Goal: Task Accomplishment & Management: Use online tool/utility

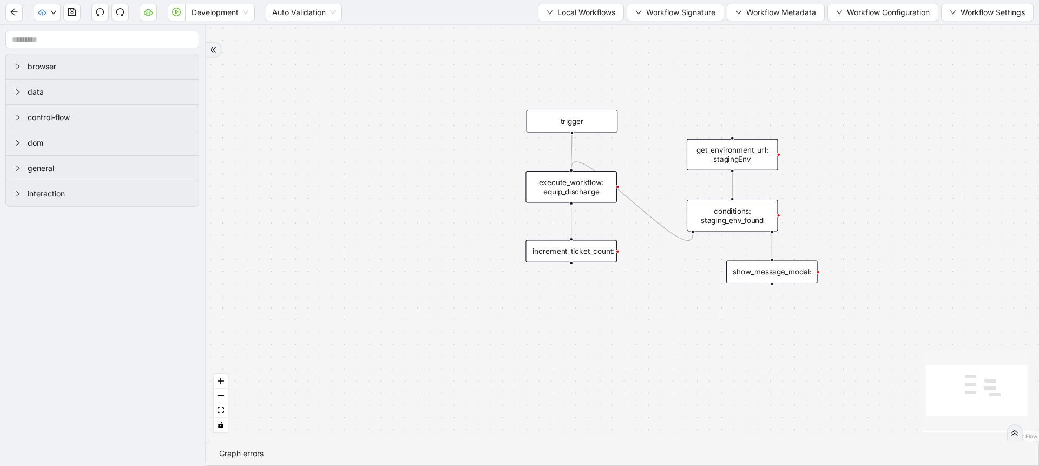
drag, startPoint x: 457, startPoint y: 79, endPoint x: 400, endPoint y: 162, distance: 100.4
click at [400, 162] on div "trigger execute_workflow: equip_discharge get_environment_url: stagingEnv condi…" at bounding box center [622, 232] width 833 height 415
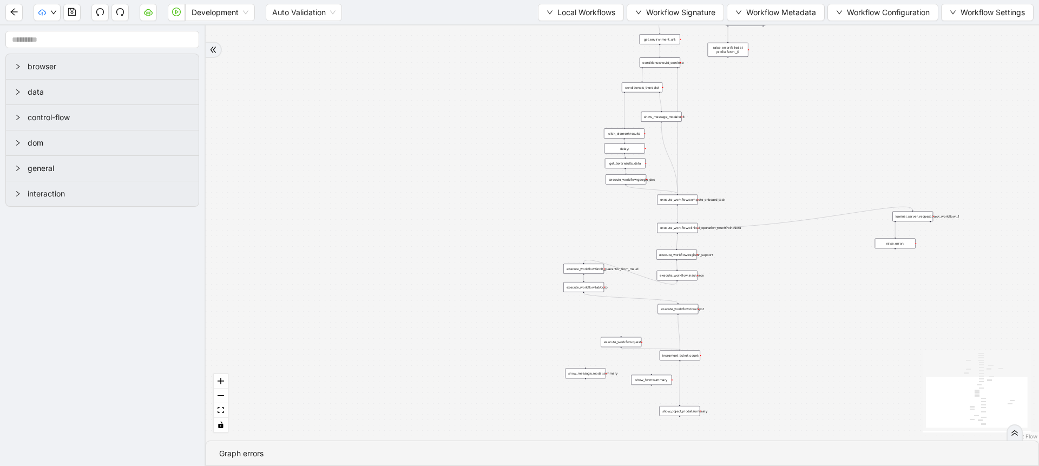
click at [610, 241] on div "trigger execute_workflow:patient_profile execute_workflow:clinical_profile wait…" at bounding box center [622, 232] width 833 height 415
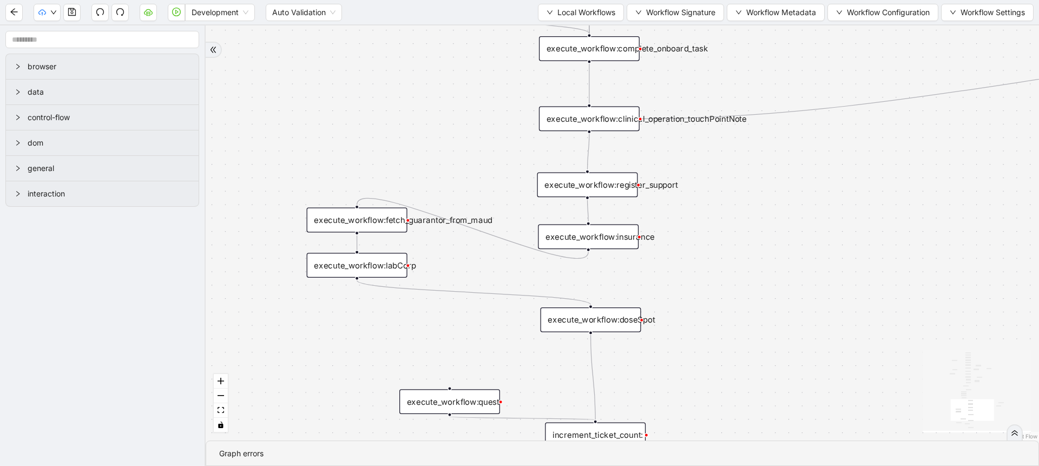
drag, startPoint x: 610, startPoint y: 242, endPoint x: 399, endPoint y: 158, distance: 226.5
click at [399, 158] on div "trigger execute_workflow:patient_profile execute_workflow:clinical_profile wait…" at bounding box center [622, 232] width 833 height 415
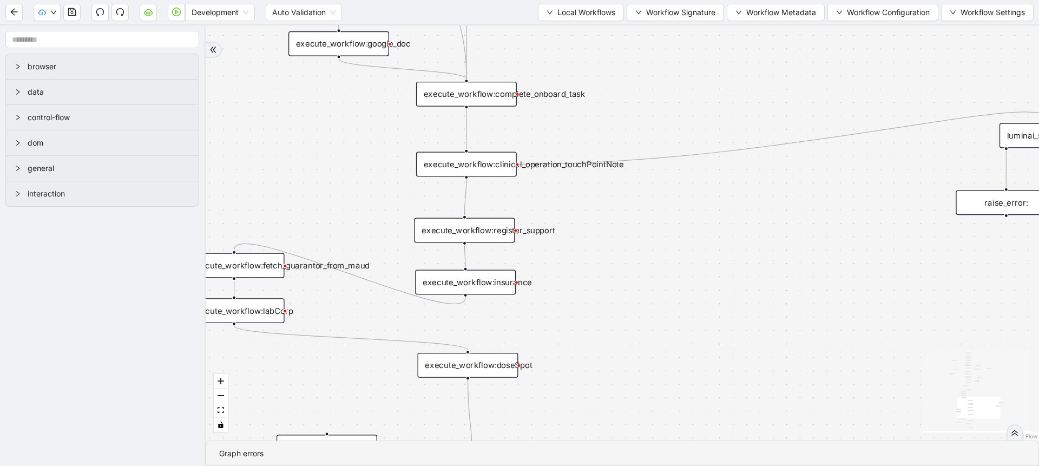
drag, startPoint x: 441, startPoint y: 355, endPoint x: 341, endPoint y: 395, distance: 107.3
click at [341, 395] on div "trigger execute_workflow:patient_profile execute_workflow:clinical_profile wait…" at bounding box center [622, 232] width 833 height 415
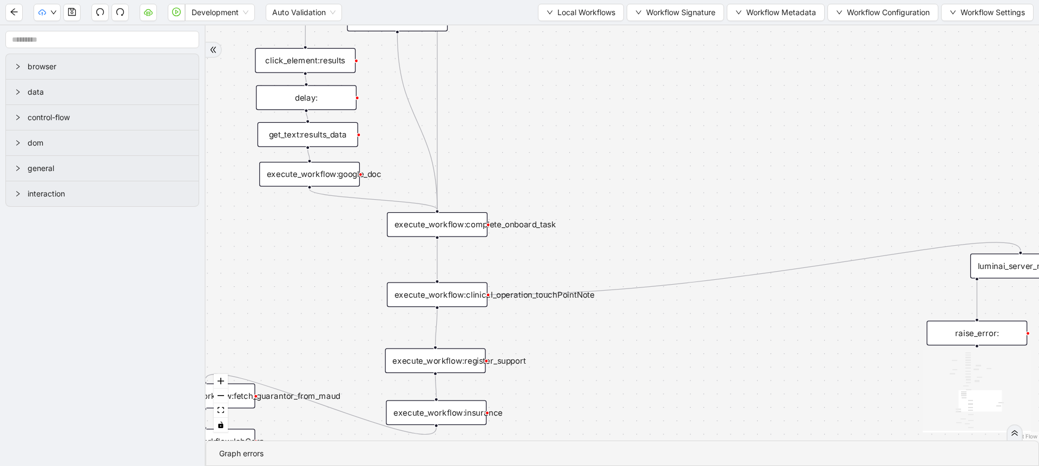
drag, startPoint x: 674, startPoint y: 245, endPoint x: 669, endPoint y: 393, distance: 148.3
click at [669, 393] on div "trigger execute_workflow:patient_profile execute_workflow:clinical_profile wait…" at bounding box center [622, 232] width 833 height 415
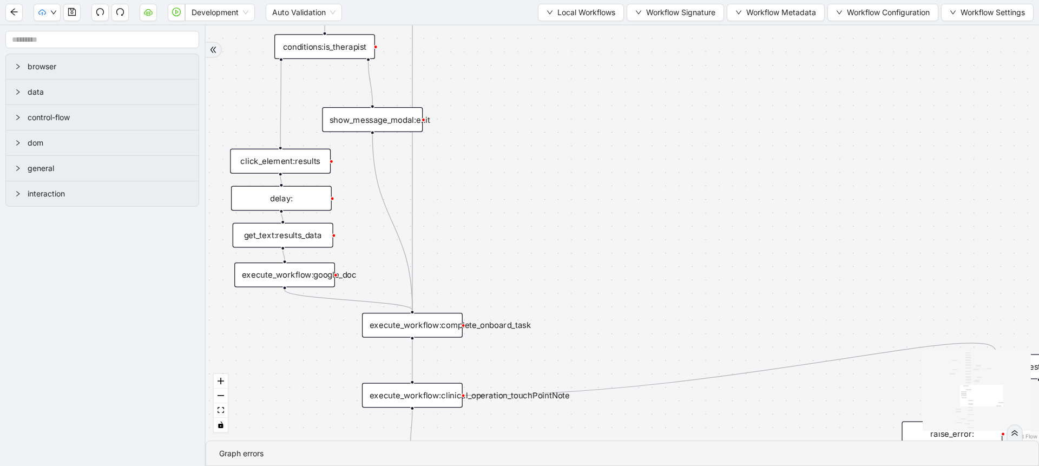
drag, startPoint x: 575, startPoint y: 167, endPoint x: 560, endPoint y: 254, distance: 88.3
click at [560, 254] on div "trigger execute_workflow:patient_profile execute_workflow:clinical_profile wait…" at bounding box center [622, 232] width 833 height 415
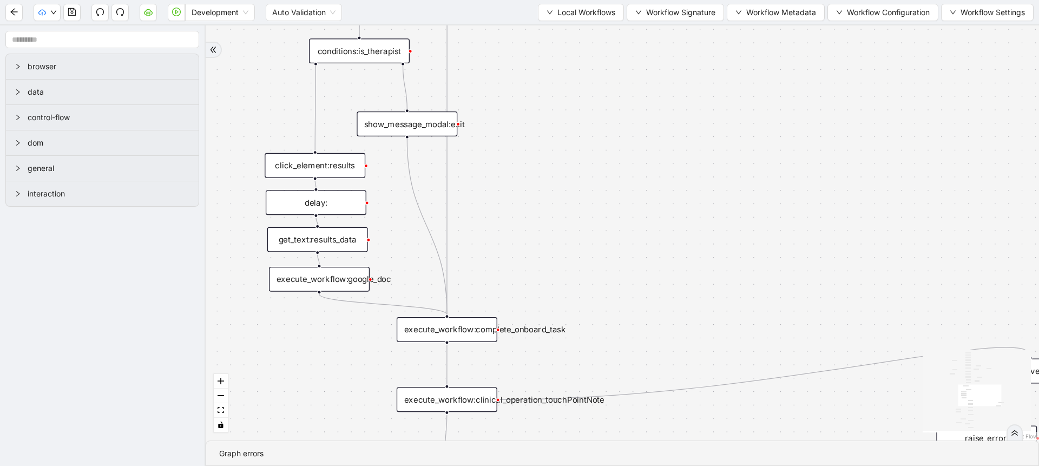
click at [314, 267] on div "execute_workflow:google_doc" at bounding box center [319, 279] width 101 height 25
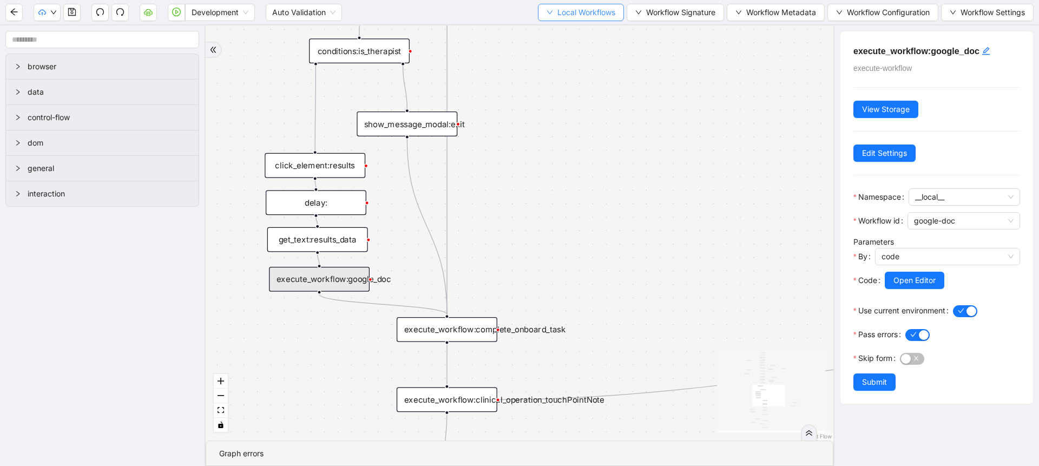
click at [606, 6] on span "Local Workflows" at bounding box center [586, 12] width 58 height 12
click at [578, 22] on div "Development Auto Validation Local Workflows Workflow Signature Workflow Metadat…" at bounding box center [519, 12] width 1039 height 24
click at [557, 16] on span "Local Workflows" at bounding box center [586, 12] width 58 height 12
click at [557, 34] on span "Select" at bounding box center [575, 34] width 70 height 12
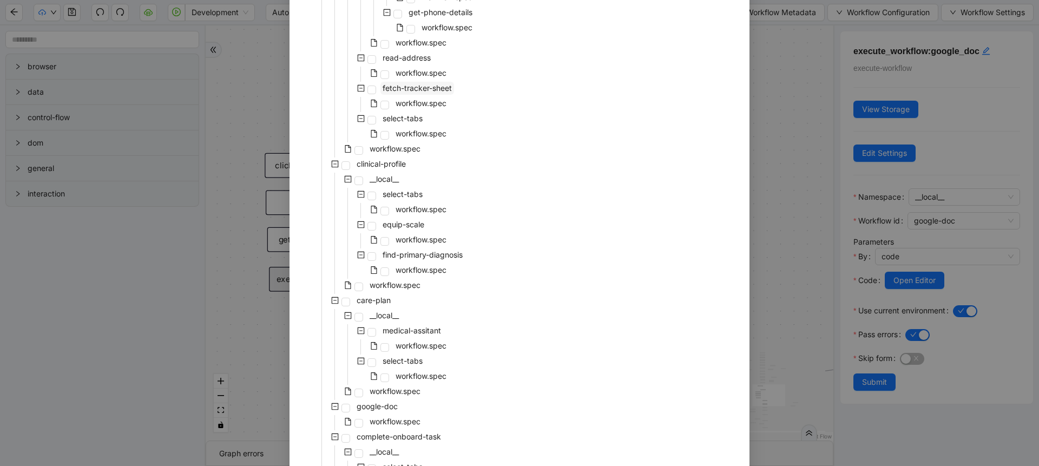
scroll to position [316, 0]
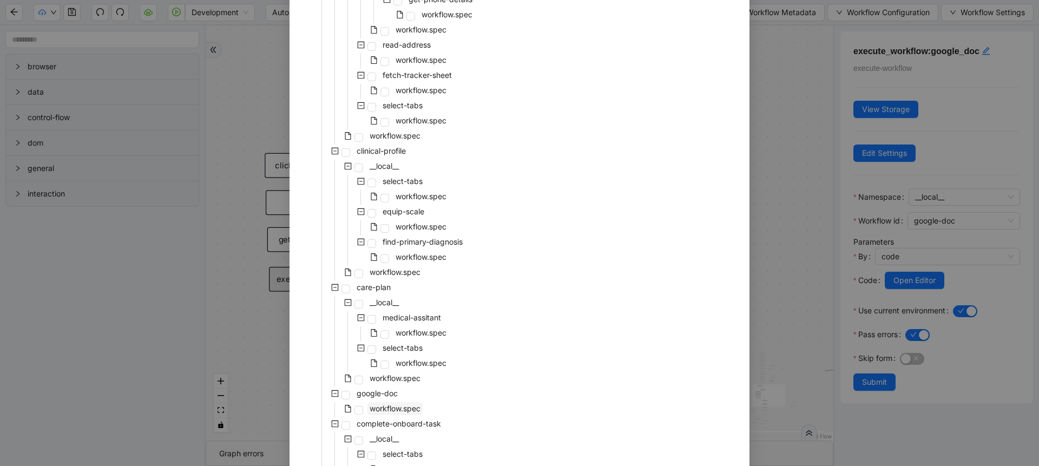
click at [393, 405] on span "workflow.spec" at bounding box center [394, 408] width 51 height 9
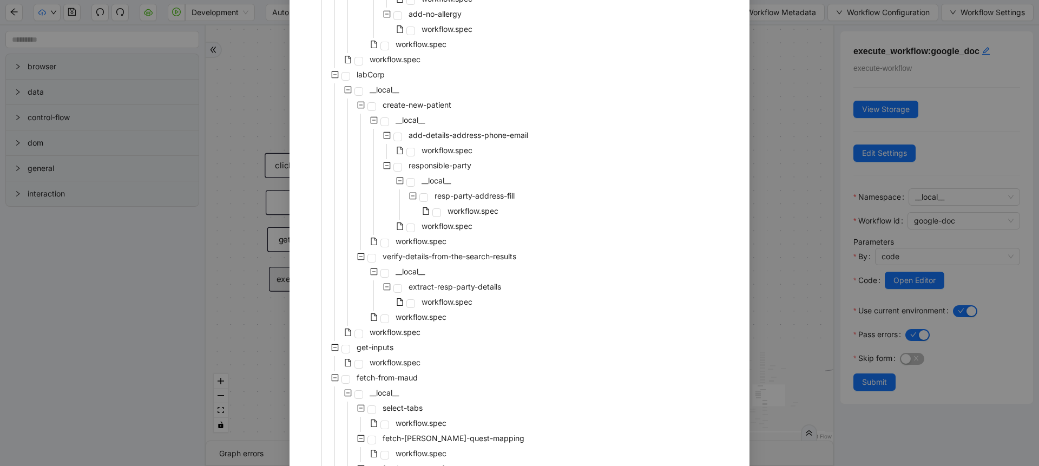
scroll to position [2224, 0]
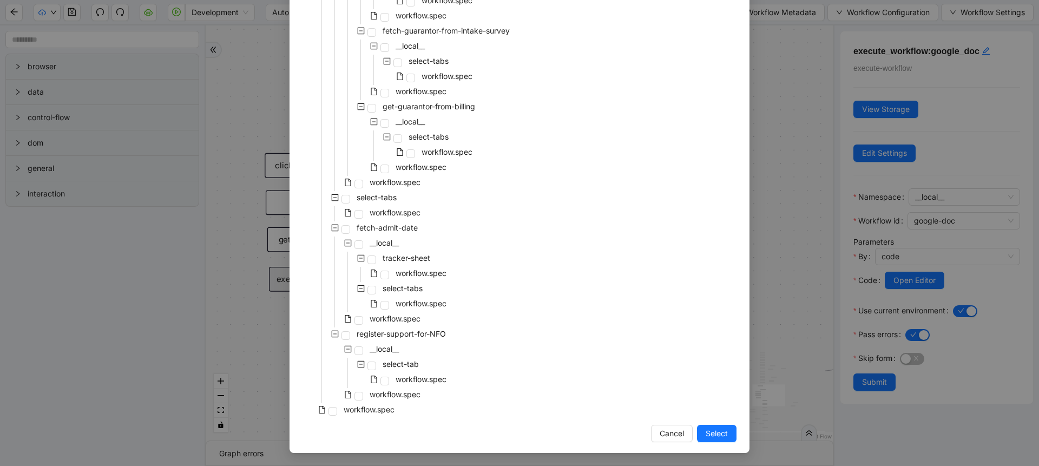
click at [705, 436] on span "Select" at bounding box center [716, 433] width 22 height 12
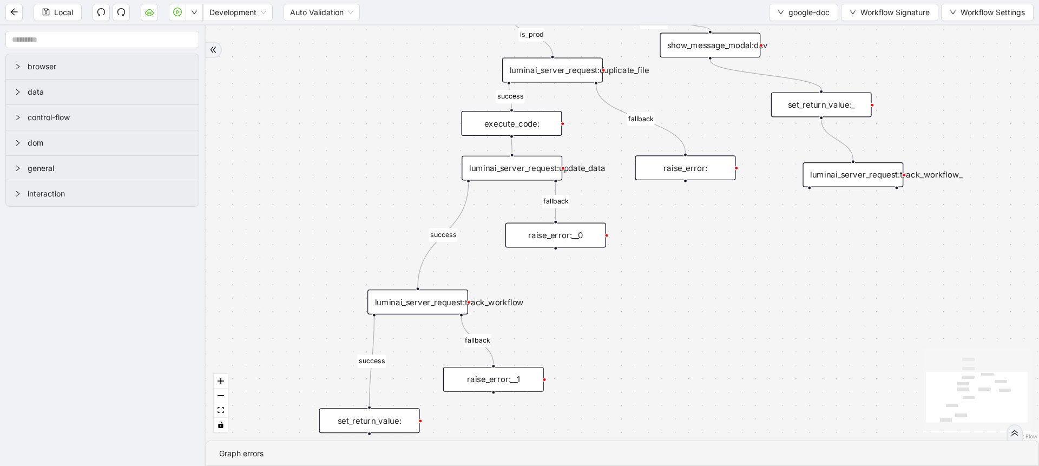
drag, startPoint x: 779, startPoint y: 260, endPoint x: 675, endPoint y: 439, distance: 207.7
click at [675, 439] on div "success fallback fallback fallback success is_prod fallback success trigger exe…" at bounding box center [622, 232] width 833 height 415
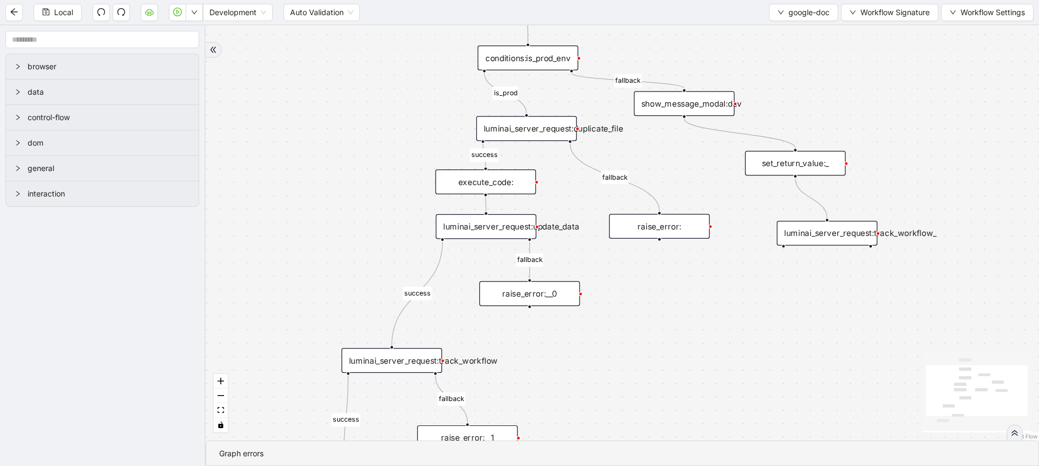
drag, startPoint x: 712, startPoint y: 363, endPoint x: 681, endPoint y: 394, distance: 44.0
click at [681, 394] on div "success fallback fallback fallback success is_prod fallback success trigger exe…" at bounding box center [622, 232] width 833 height 415
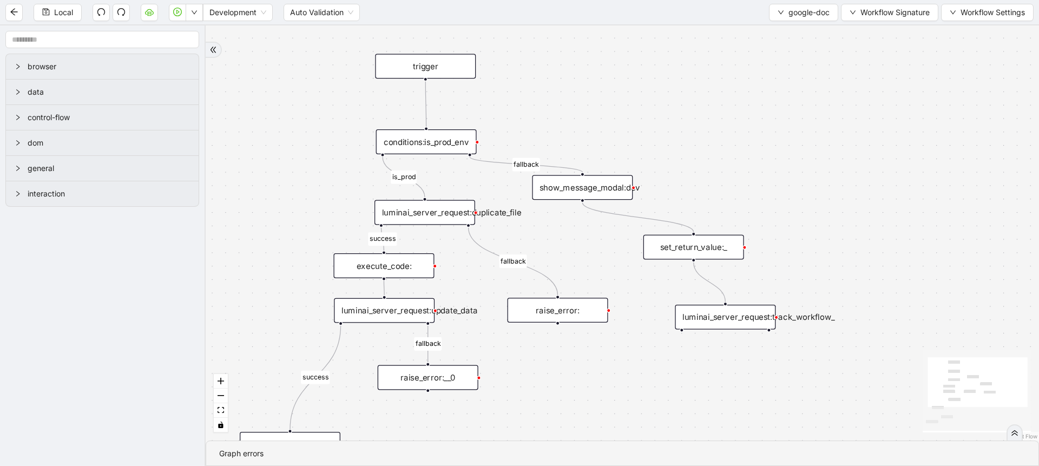
drag, startPoint x: 609, startPoint y: 347, endPoint x: 539, endPoint y: 400, distance: 88.1
click at [539, 400] on div "success fallback fallback fallback success is_prod fallback success trigger exe…" at bounding box center [622, 232] width 833 height 415
click at [454, 221] on div "luminai_server_request:duplicate_file" at bounding box center [424, 212] width 101 height 25
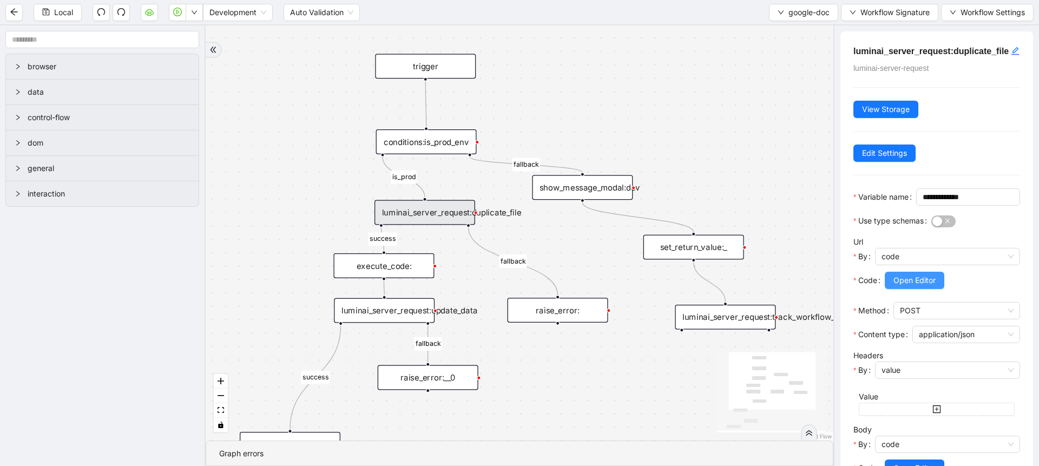
click at [903, 289] on button "Open Editor" at bounding box center [914, 280] width 60 height 17
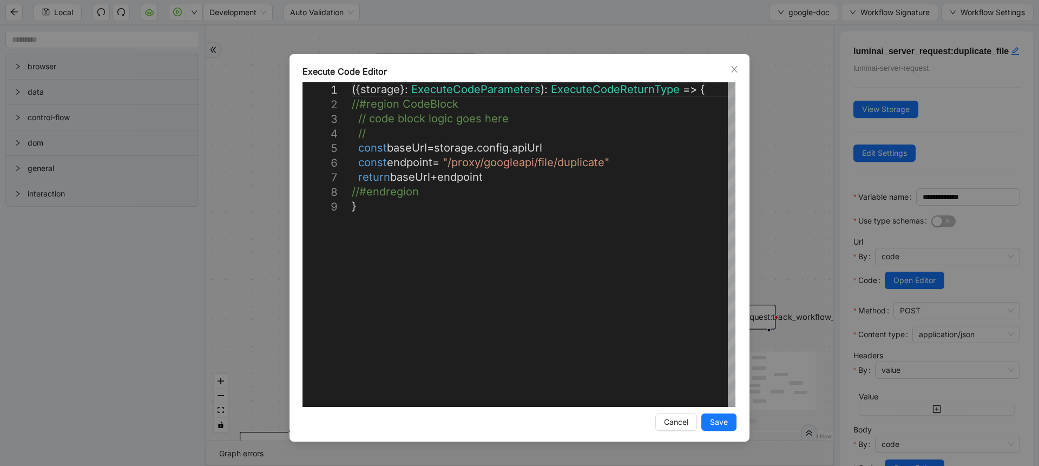
click at [808, 246] on div "**********" at bounding box center [519, 233] width 1039 height 466
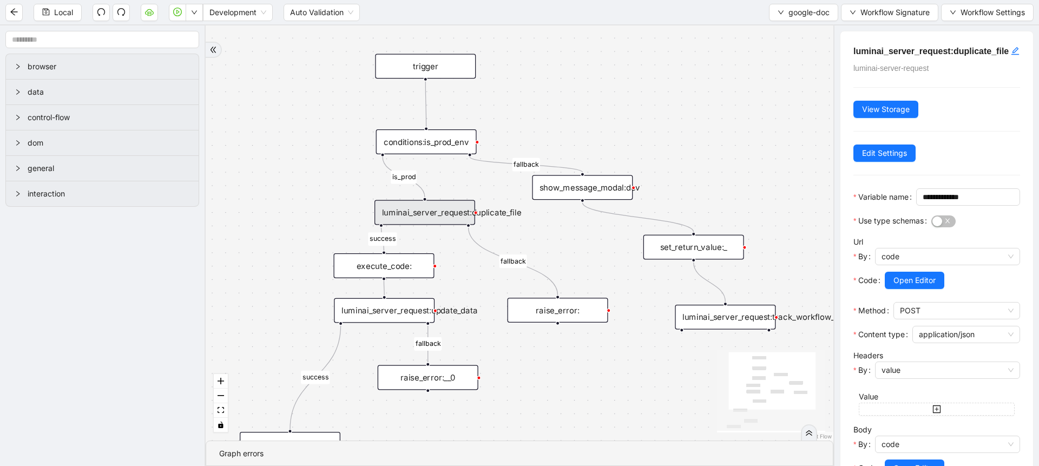
click at [421, 312] on div "luminai_server_request:update_data" at bounding box center [384, 310] width 101 height 25
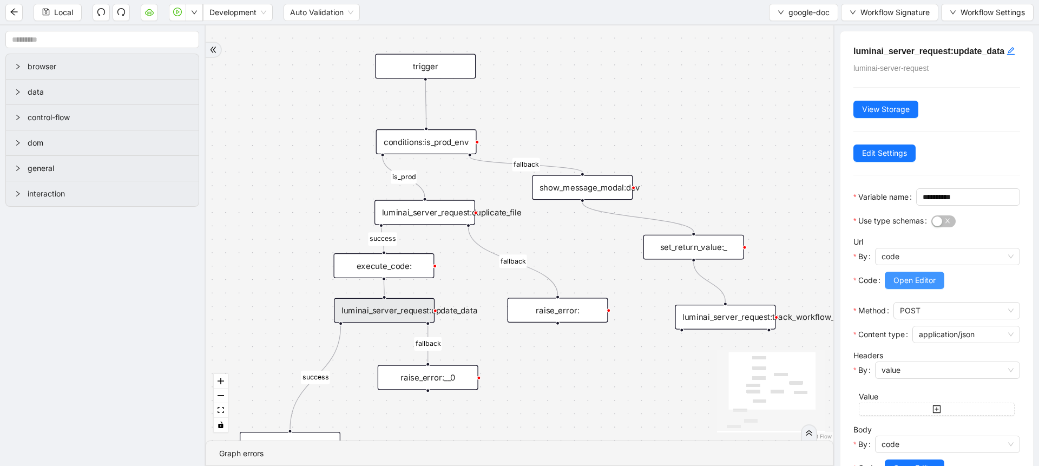
click at [898, 286] on span "Open Editor" at bounding box center [914, 280] width 42 height 12
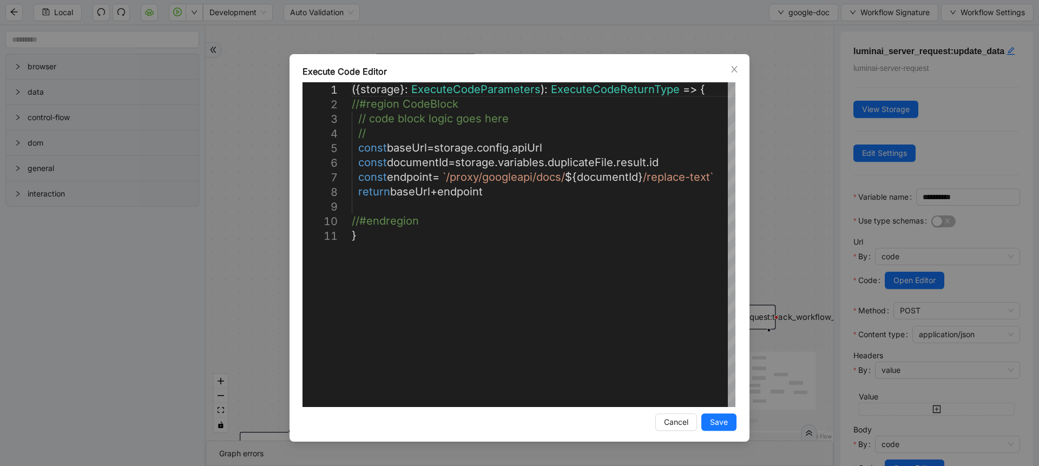
click at [770, 246] on div "**********" at bounding box center [519, 233] width 1039 height 466
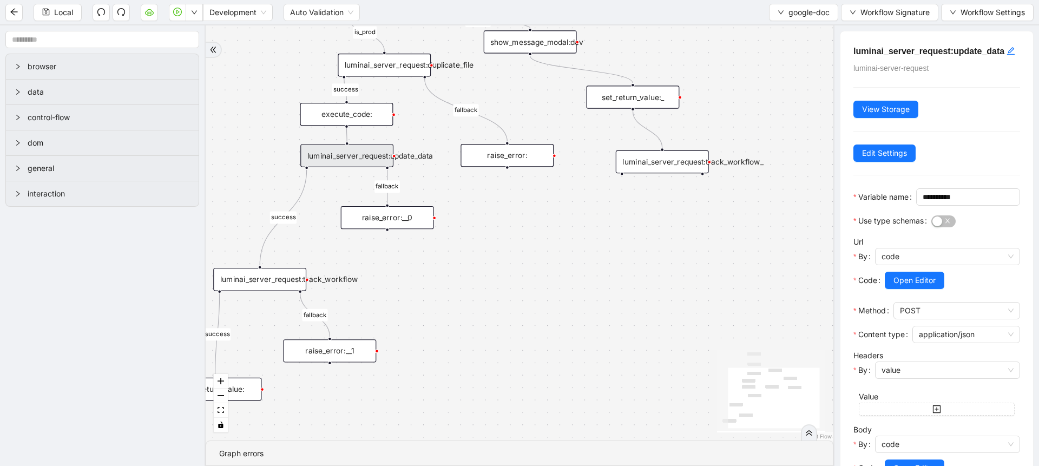
drag, startPoint x: 770, startPoint y: 246, endPoint x: 704, endPoint y: 96, distance: 164.4
click at [704, 96] on div "success fallback fallback fallback success is_prod fallback success trigger exe…" at bounding box center [519, 232] width 627 height 415
click at [280, 280] on div "luminai_server_request:track_workflow" at bounding box center [259, 278] width 93 height 23
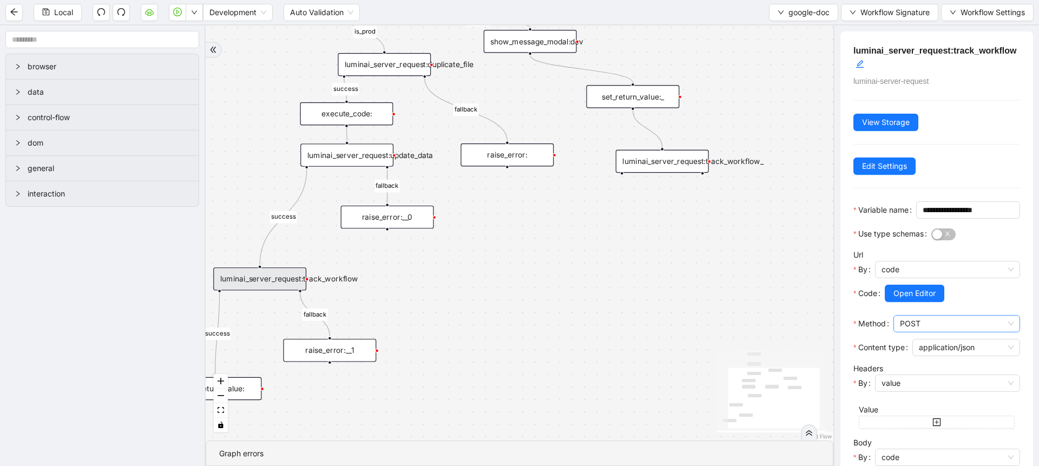
scroll to position [137, 0]
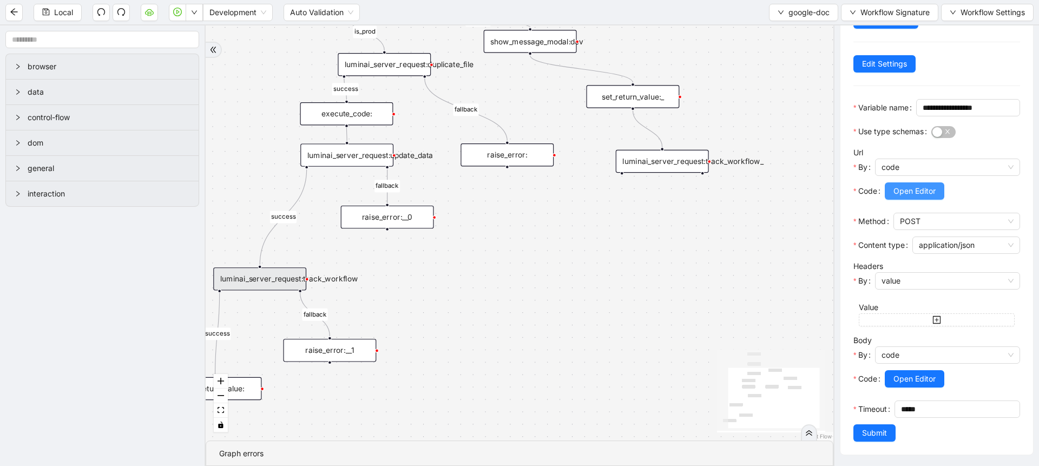
click at [904, 182] on button "Open Editor" at bounding box center [914, 190] width 60 height 17
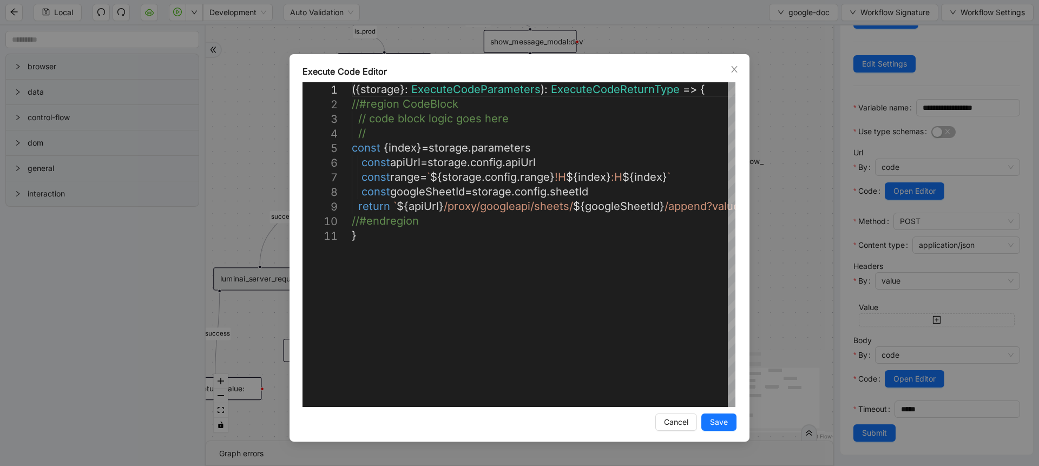
click at [781, 235] on div "**********" at bounding box center [519, 233] width 1039 height 466
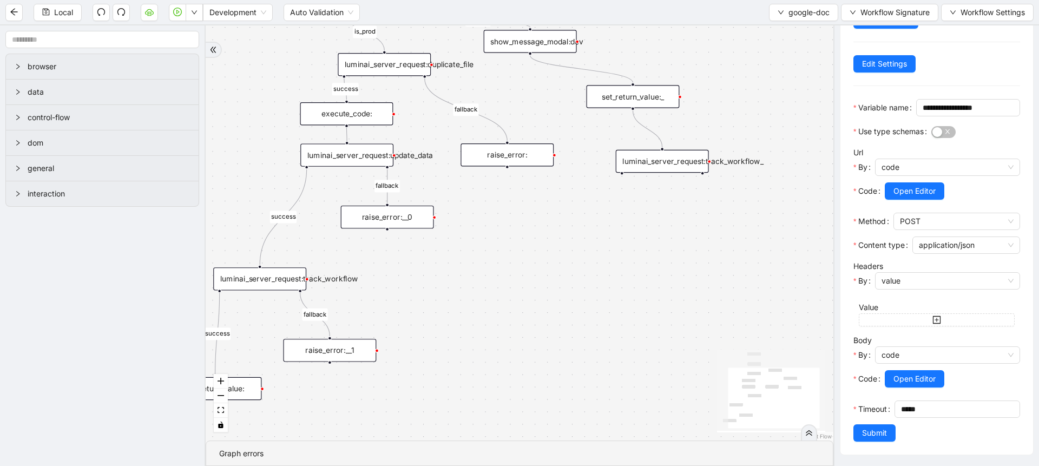
click at [364, 163] on div "luminai_server_request:update_data" at bounding box center [346, 154] width 93 height 23
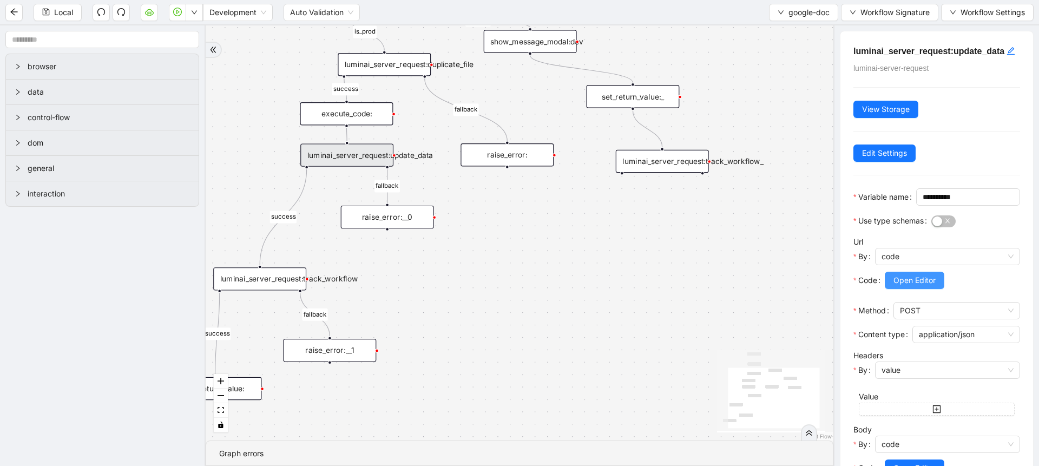
click at [917, 289] on button "Open Editor" at bounding box center [914, 280] width 60 height 17
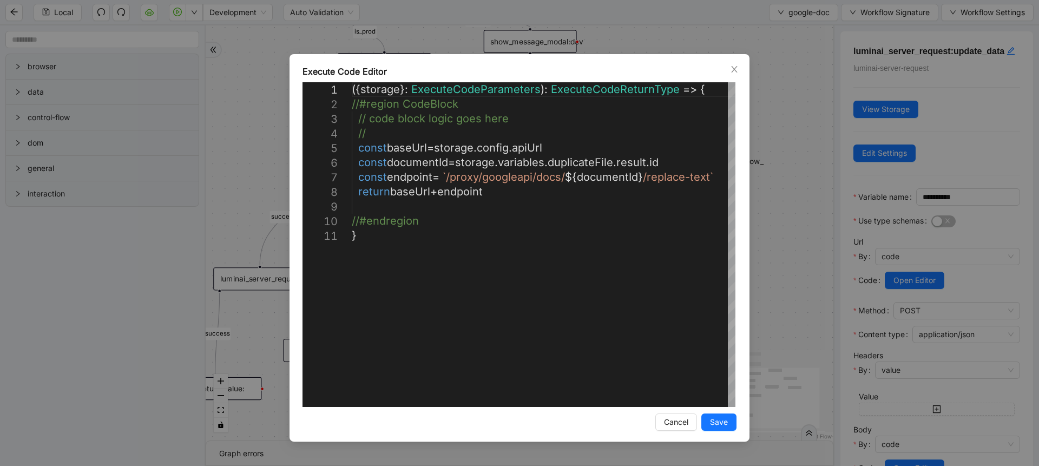
click at [771, 249] on div "**********" at bounding box center [519, 233] width 1039 height 466
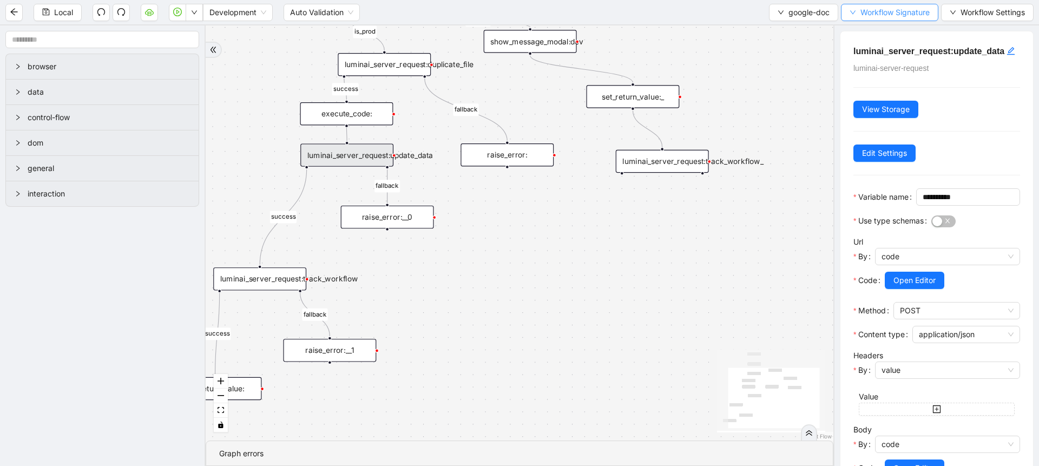
click at [876, 18] on button "Workflow Signature" at bounding box center [889, 12] width 97 height 17
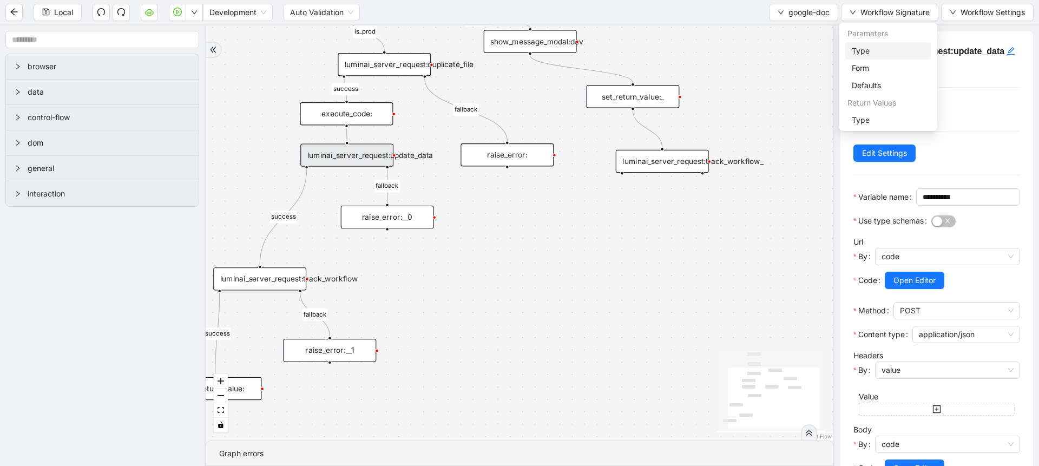
click at [853, 47] on span "Type" at bounding box center [887, 51] width 72 height 12
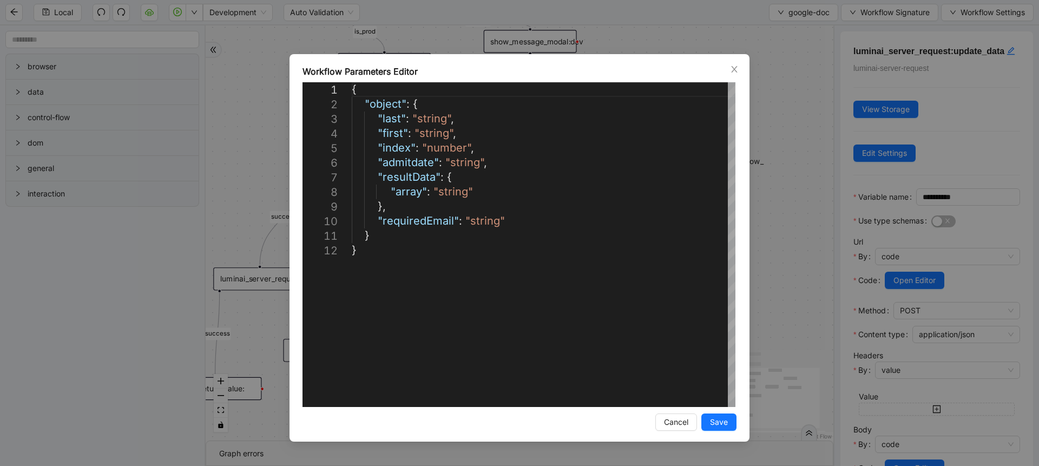
click at [781, 246] on div "**********" at bounding box center [519, 233] width 1039 height 466
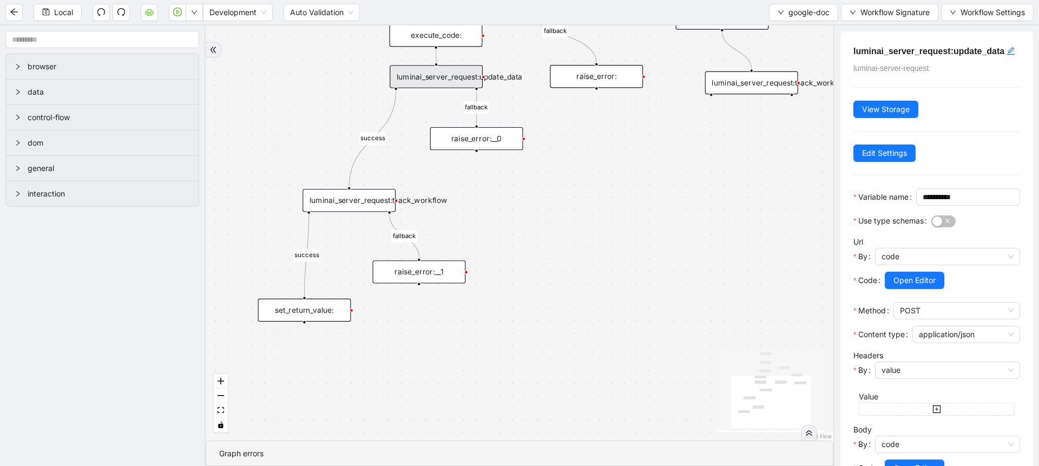
drag, startPoint x: 515, startPoint y: 256, endPoint x: 604, endPoint y: 177, distance: 118.8
click at [604, 177] on div "success fallback fallback fallback success is_prod fallback success trigger exe…" at bounding box center [519, 232] width 627 height 415
click at [348, 303] on div "set_return_value:" at bounding box center [304, 310] width 93 height 23
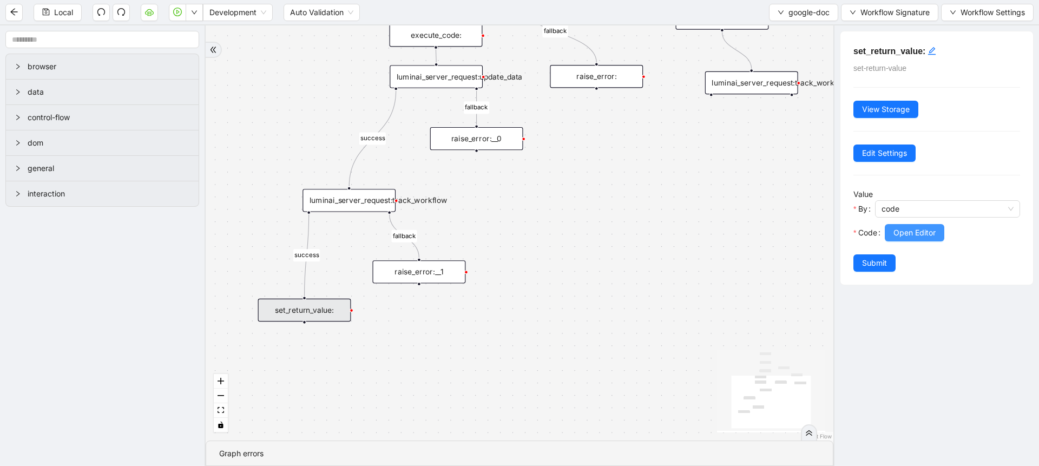
click at [904, 234] on span "Open Editor" at bounding box center [914, 233] width 42 height 12
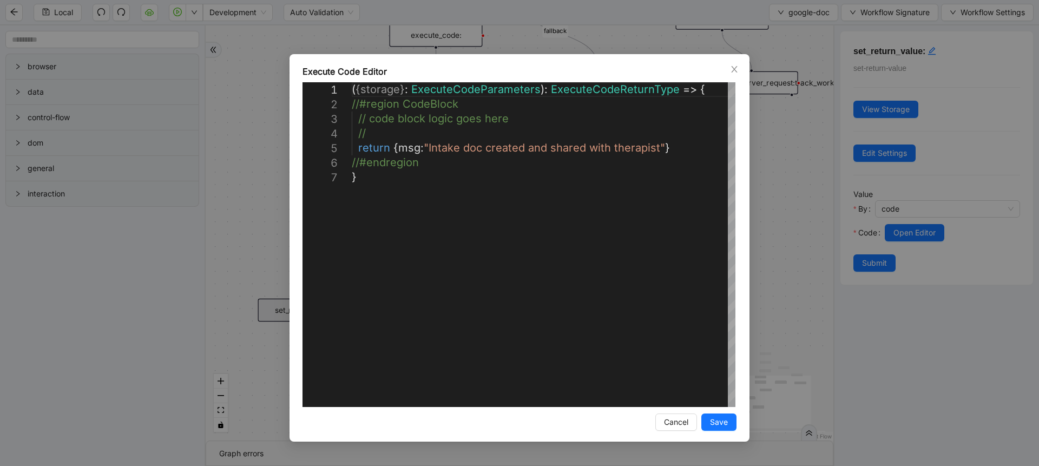
click at [796, 210] on div "**********" at bounding box center [519, 233] width 1039 height 466
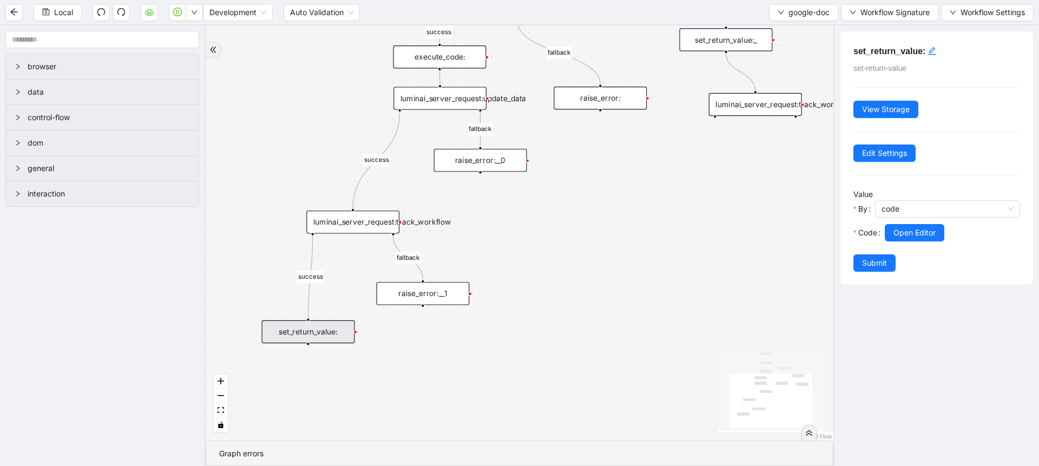
drag, startPoint x: 562, startPoint y: 201, endPoint x: 566, endPoint y: 223, distance: 22.0
click at [566, 223] on div "success fallback fallback fallback success is_prod fallback success trigger exe…" at bounding box center [519, 232] width 627 height 415
click at [375, 223] on div "luminai_server_request:track_workflow" at bounding box center [352, 221] width 93 height 23
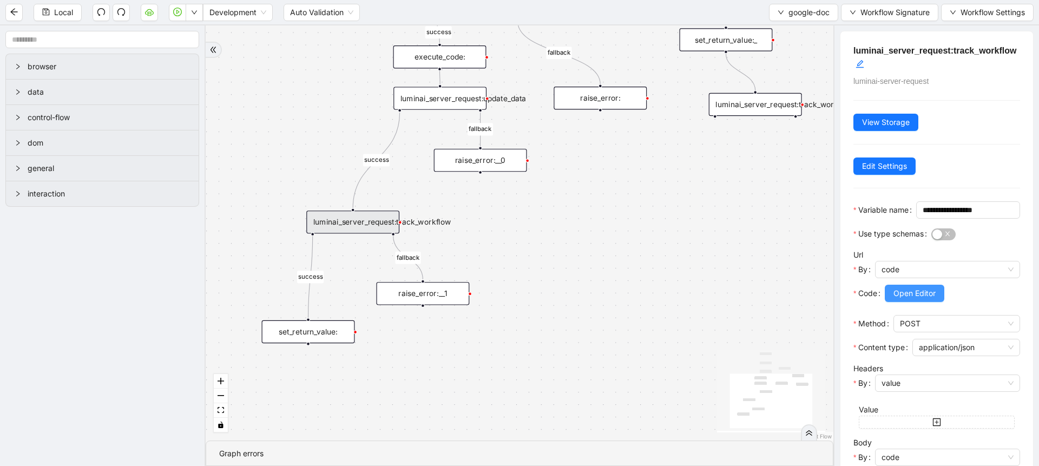
click at [899, 302] on button "Open Editor" at bounding box center [914, 293] width 60 height 17
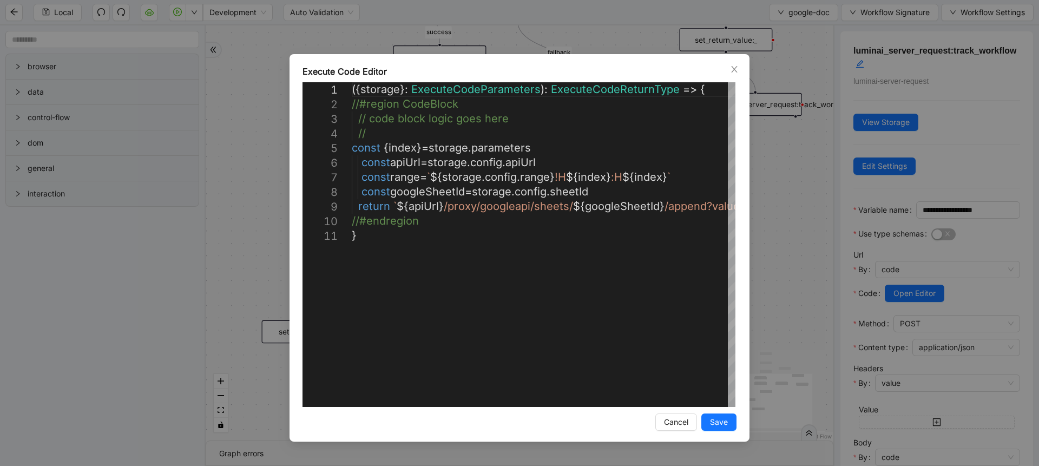
click at [799, 307] on div "**********" at bounding box center [519, 233] width 1039 height 466
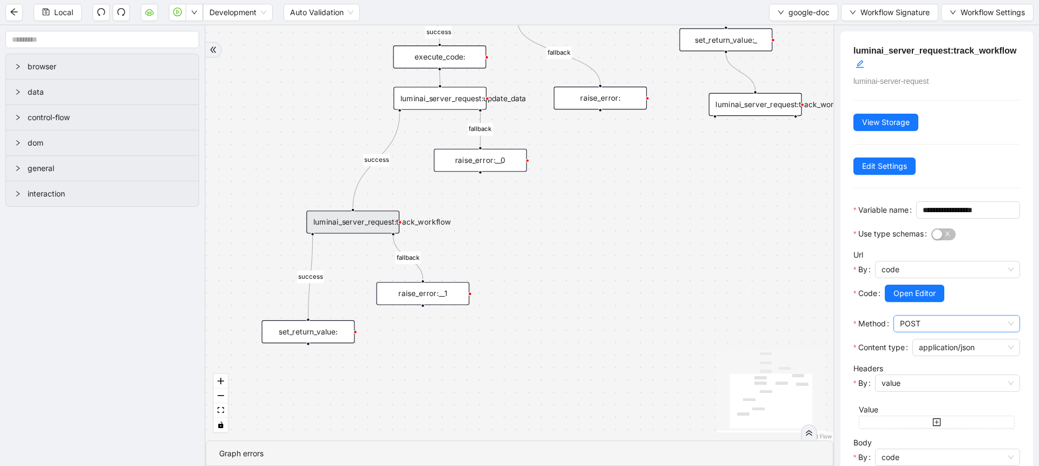
scroll to position [137, 0]
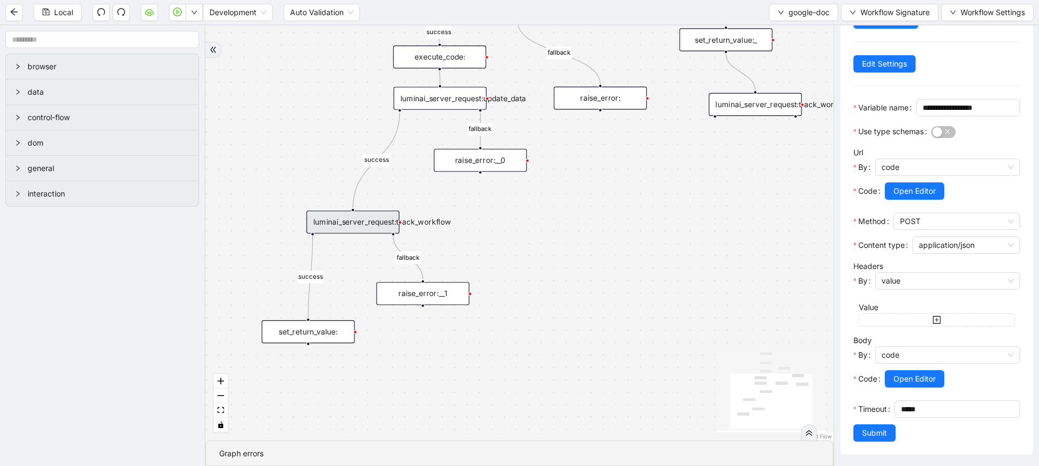
click at [900, 387] on div at bounding box center [951, 393] width 135 height 13
click at [907, 373] on span "Open Editor" at bounding box center [914, 379] width 42 height 12
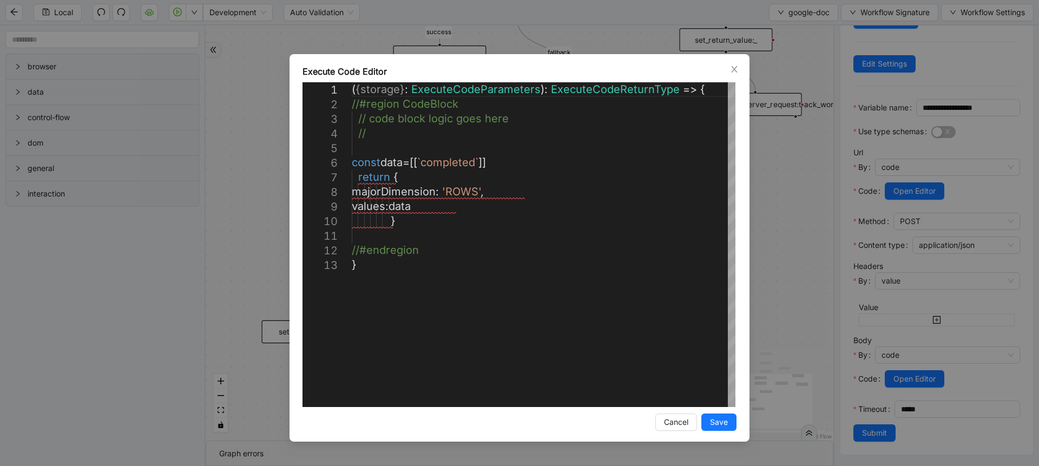
click at [799, 317] on div "**********" at bounding box center [519, 233] width 1039 height 466
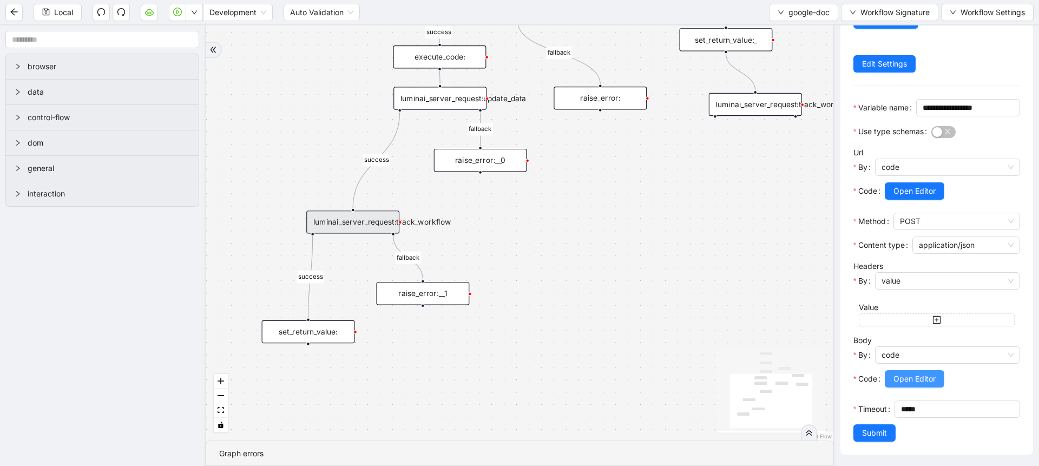
click at [911, 373] on span "Open Editor" at bounding box center [914, 379] width 42 height 12
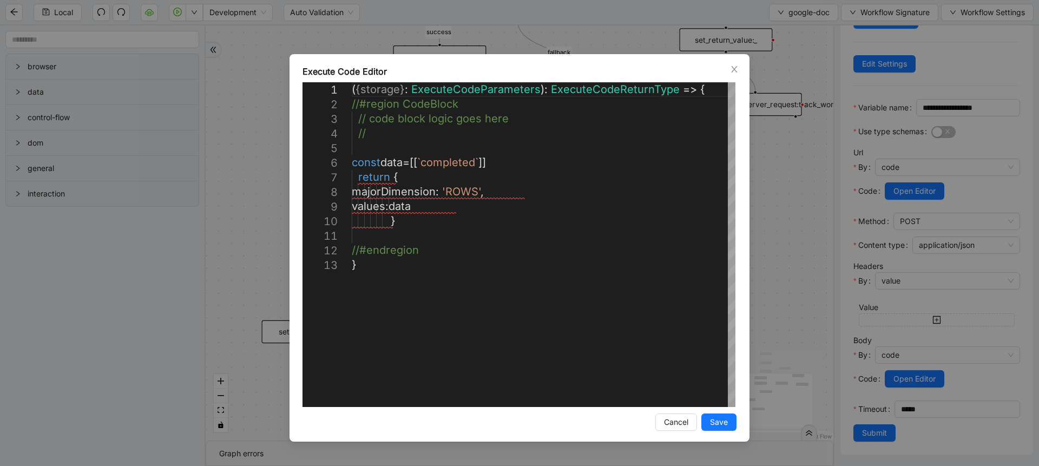
click at [810, 302] on div "**********" at bounding box center [519, 233] width 1039 height 466
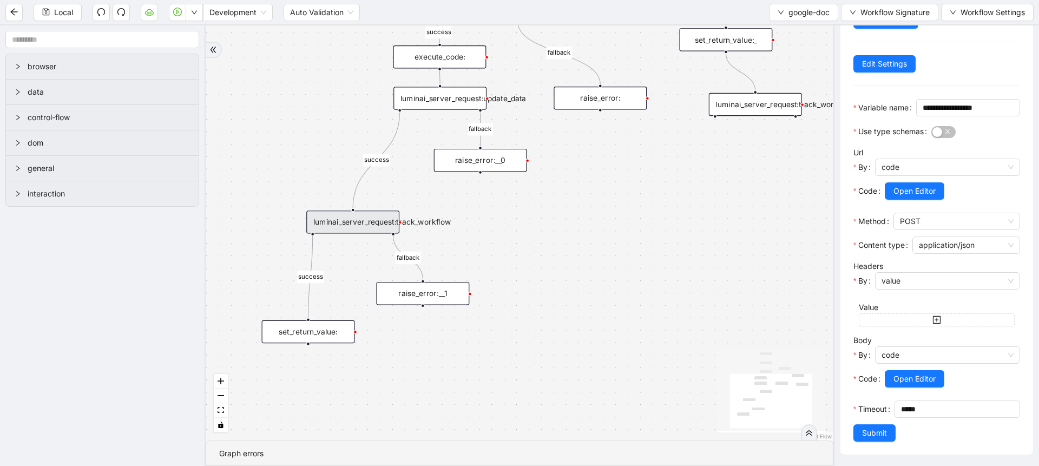
drag, startPoint x: 540, startPoint y: 136, endPoint x: 532, endPoint y: 232, distance: 96.1
click at [532, 232] on div "success fallback fallback fallback success is_prod fallback success trigger exe…" at bounding box center [519, 232] width 627 height 415
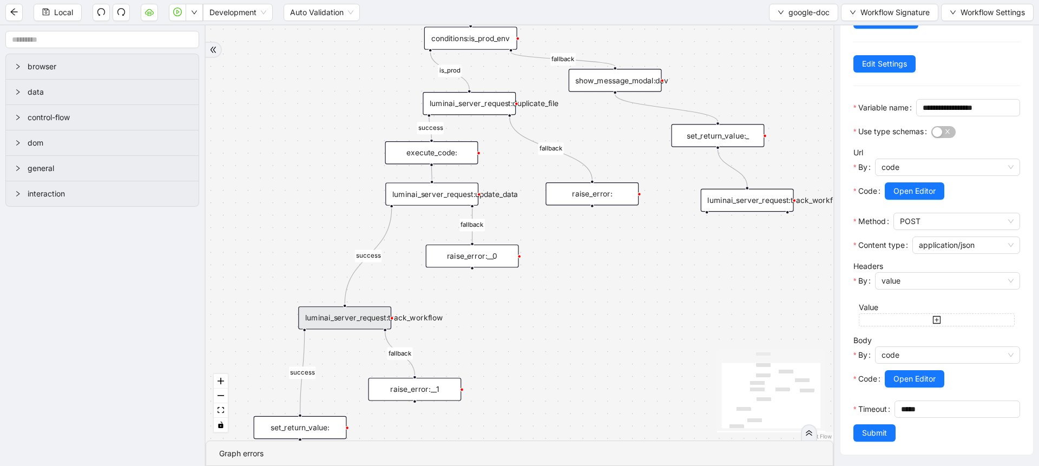
click at [456, 162] on div "execute_code:" at bounding box center [431, 152] width 93 height 23
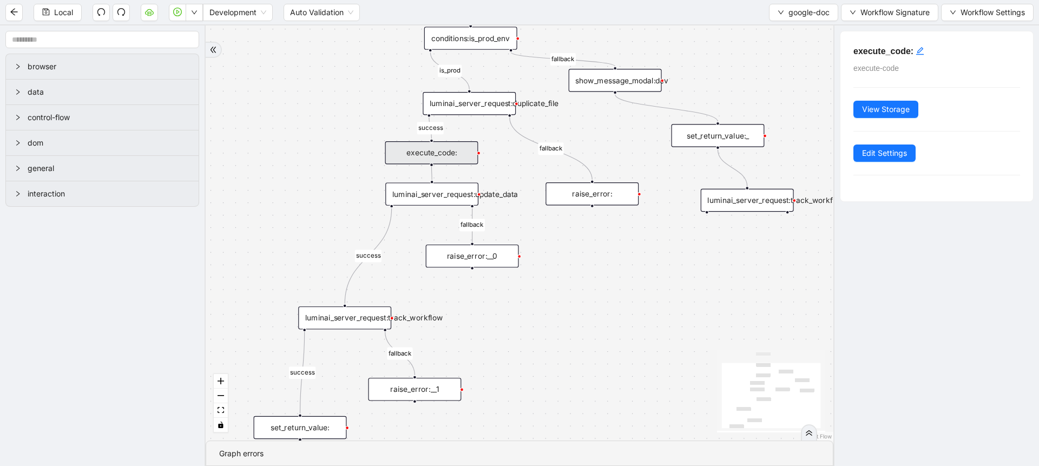
scroll to position [0, 0]
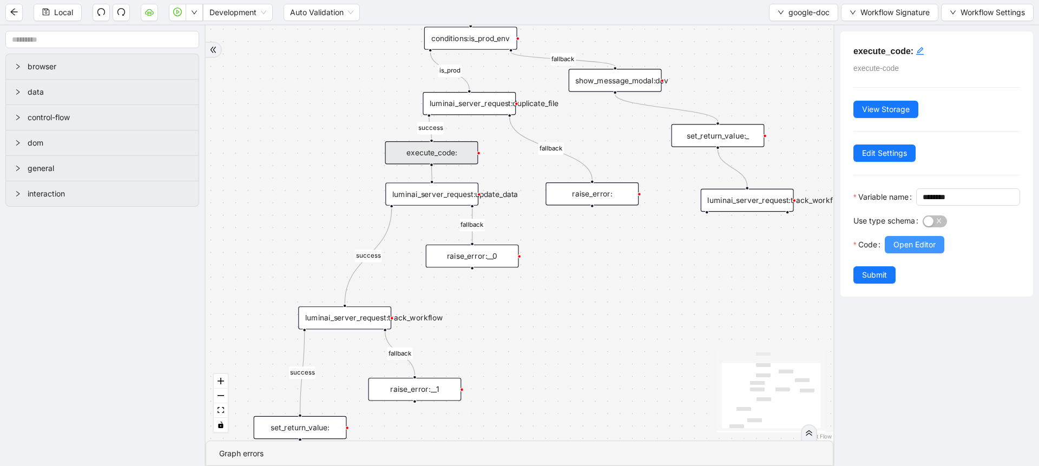
click at [895, 250] on span "Open Editor" at bounding box center [914, 245] width 42 height 12
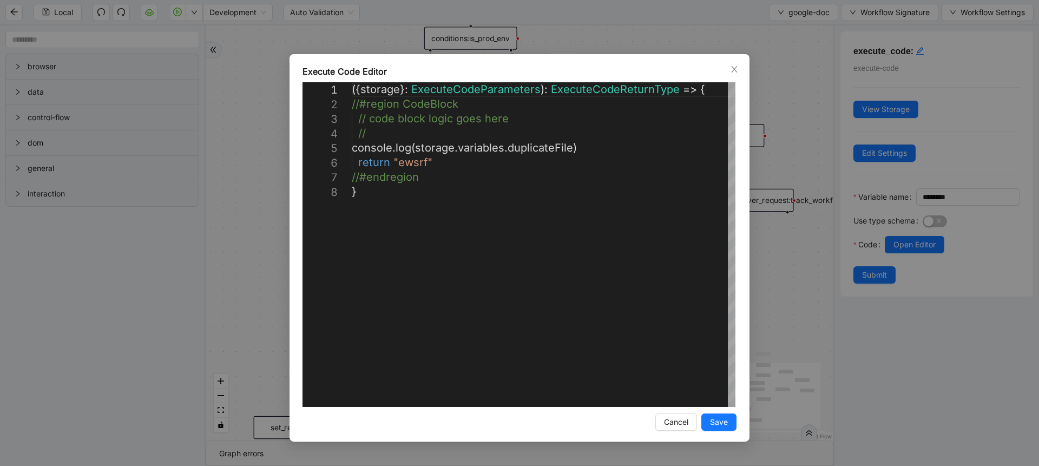
click at [775, 274] on div "**********" at bounding box center [519, 233] width 1039 height 466
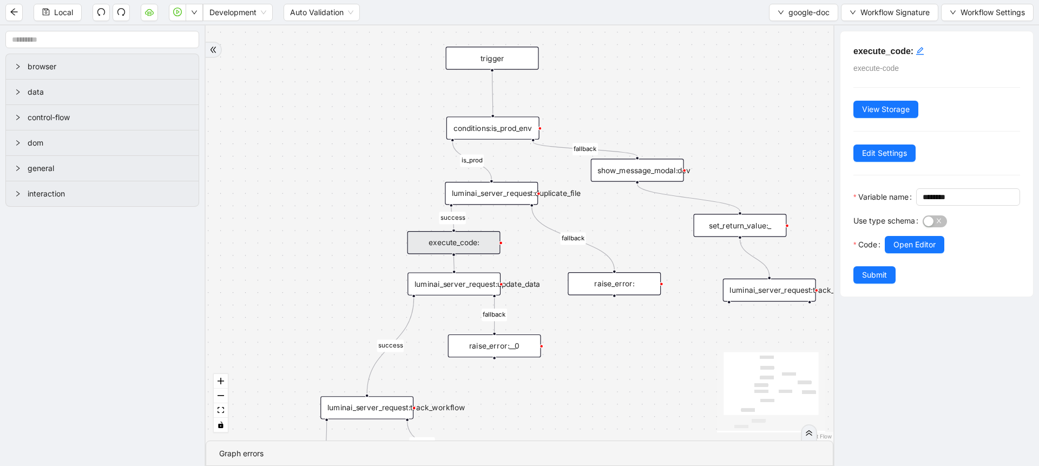
drag, startPoint x: 550, startPoint y: 242, endPoint x: 572, endPoint y: 332, distance: 92.5
click at [572, 332] on div "success fallback fallback fallback success is_prod fallback success trigger exe…" at bounding box center [519, 232] width 627 height 415
click at [459, 292] on div "luminai_server_request:update_data" at bounding box center [453, 283] width 93 height 23
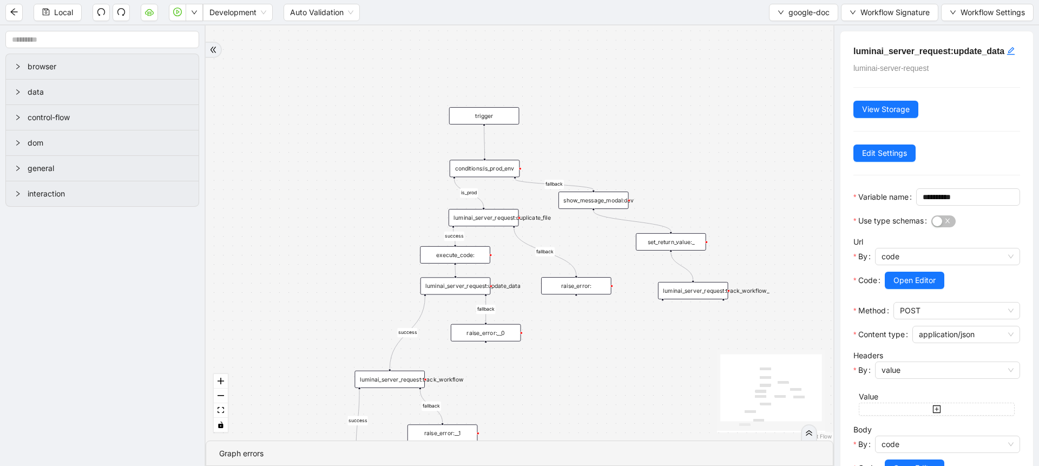
click at [405, 377] on div "luminai_server_request:track_workflow" at bounding box center [389, 379] width 70 height 17
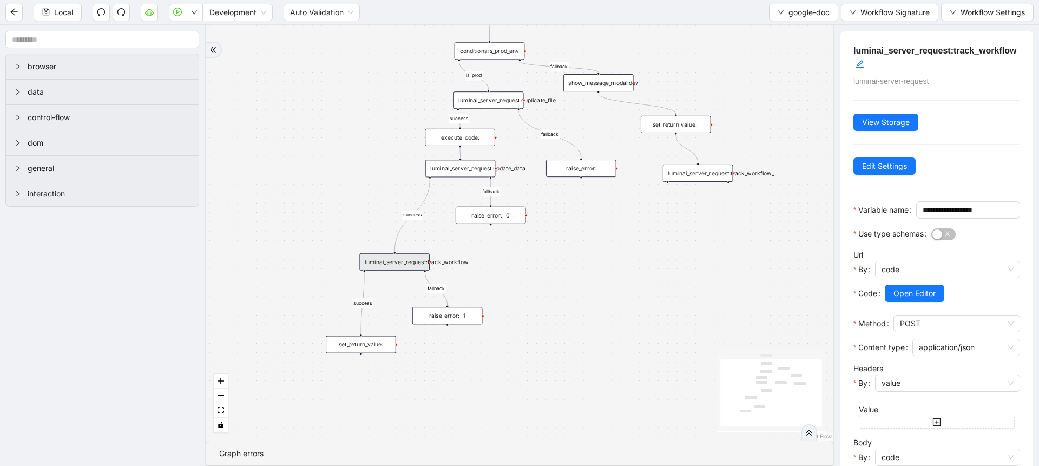
drag, startPoint x: 511, startPoint y: 388, endPoint x: 517, endPoint y: 265, distance: 124.0
click at [517, 265] on div "success fallback fallback fallback success is_prod fallback success trigger exe…" at bounding box center [519, 232] width 627 height 415
click at [376, 335] on div "set_return_value:" at bounding box center [362, 337] width 70 height 17
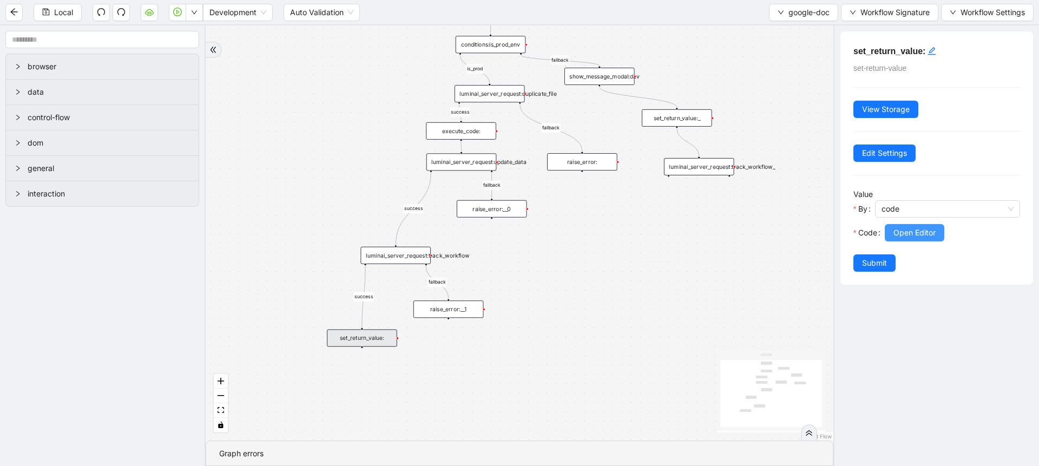
click at [901, 239] on button "Open Editor" at bounding box center [914, 232] width 60 height 17
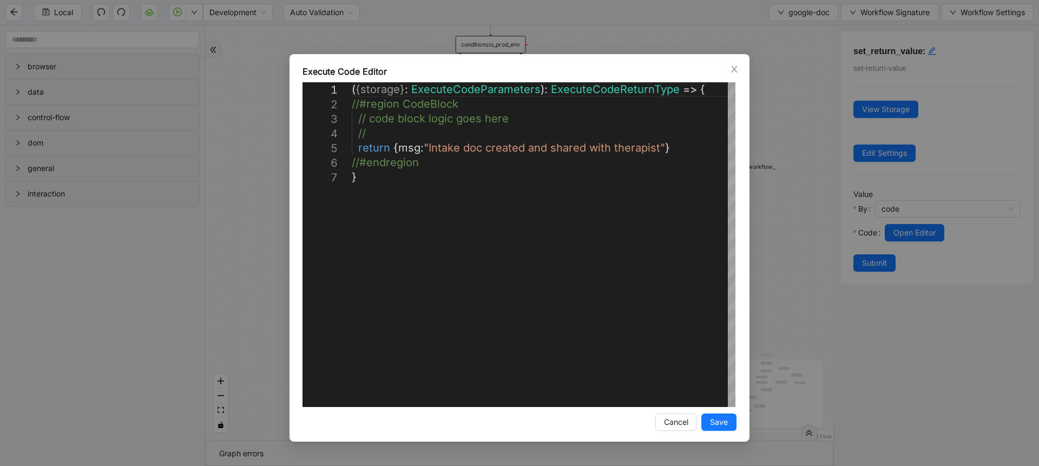
click at [802, 242] on div "**********" at bounding box center [519, 233] width 1039 height 466
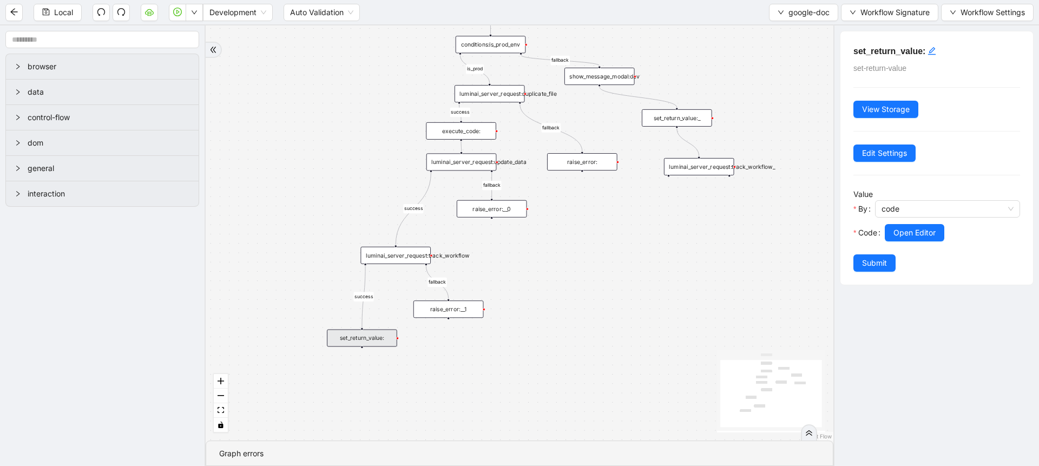
click at [471, 167] on div "luminai_server_request:update_data" at bounding box center [461, 161] width 70 height 17
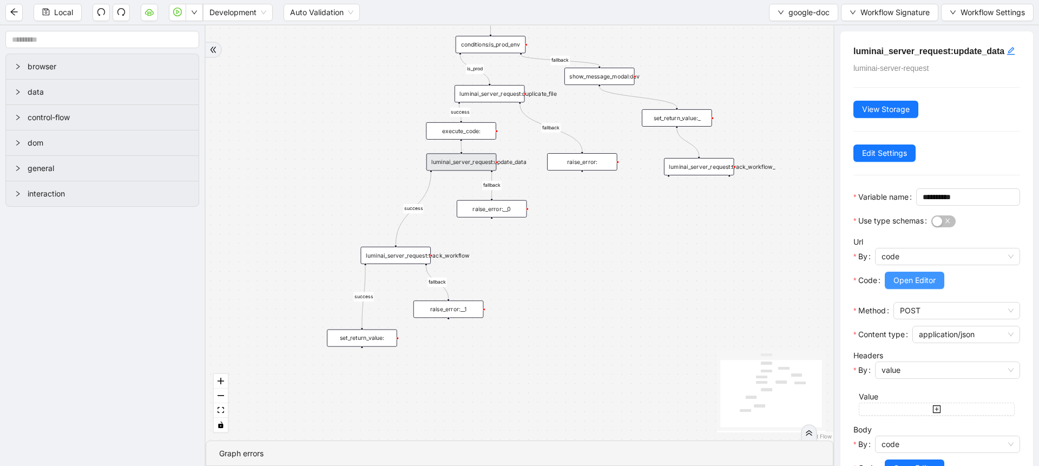
click at [886, 289] on button "Open Editor" at bounding box center [914, 280] width 60 height 17
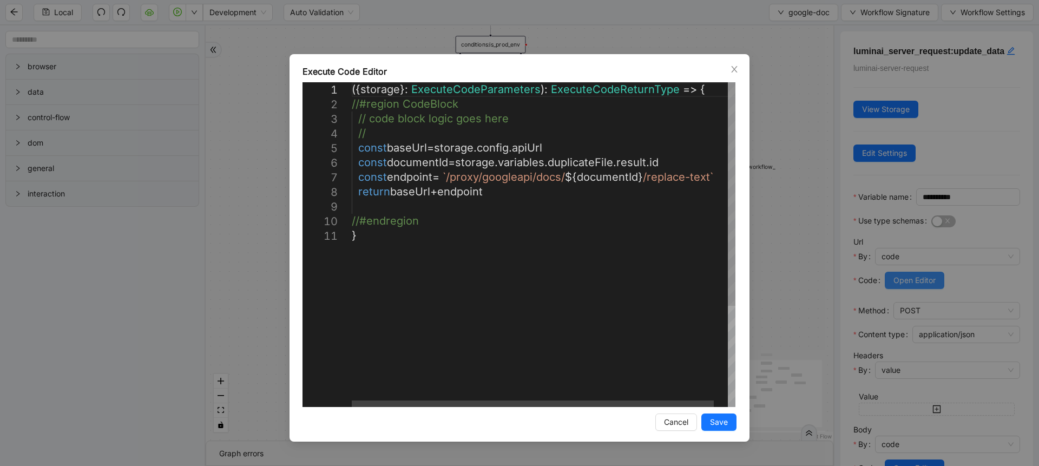
click at [886, 310] on div "**********" at bounding box center [519, 233] width 1039 height 466
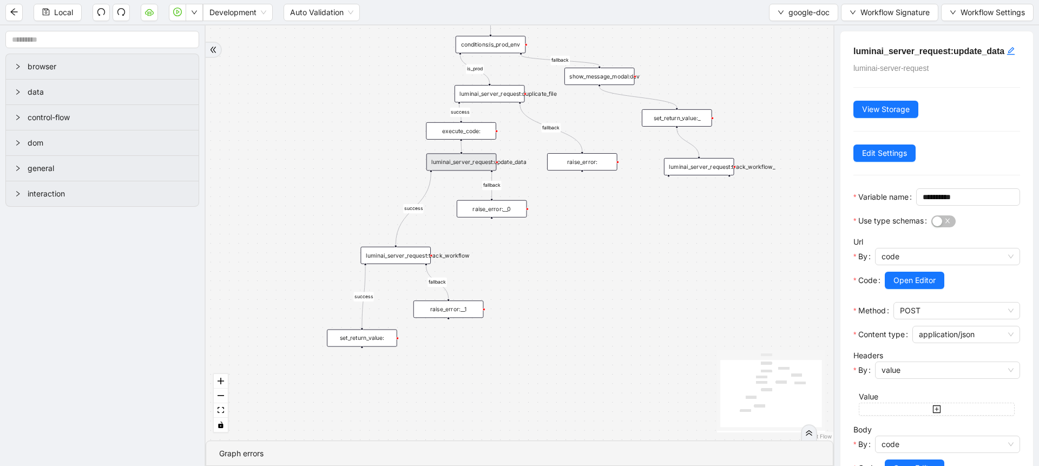
scroll to position [137, 0]
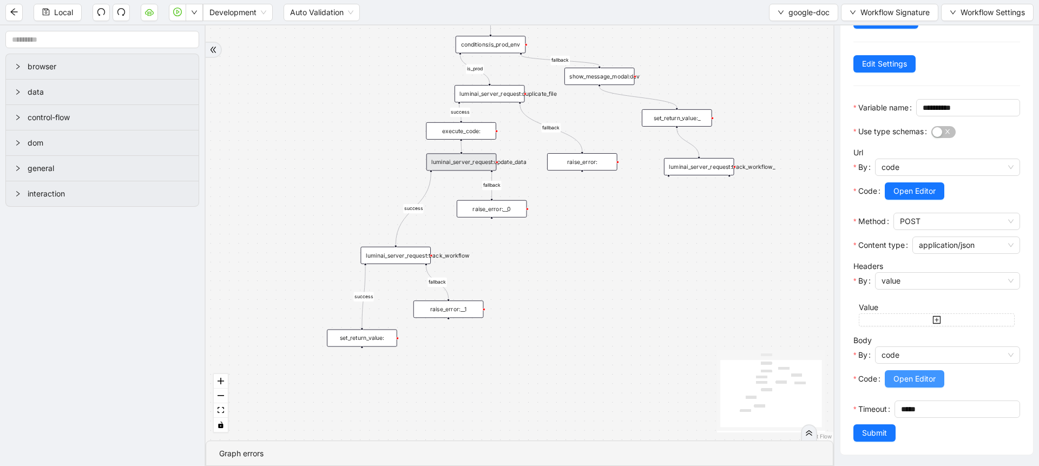
click at [902, 373] on span "Open Editor" at bounding box center [914, 379] width 42 height 12
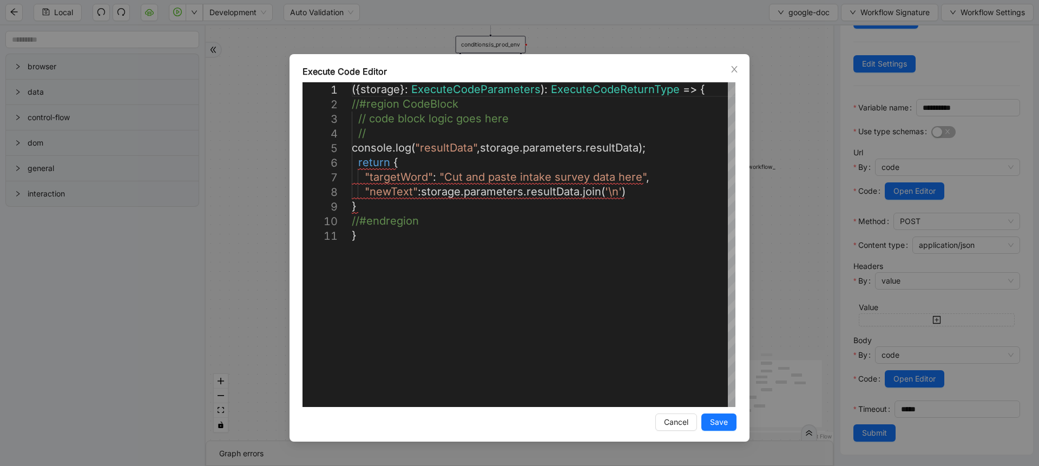
click at [776, 273] on div "**********" at bounding box center [519, 233] width 1039 height 466
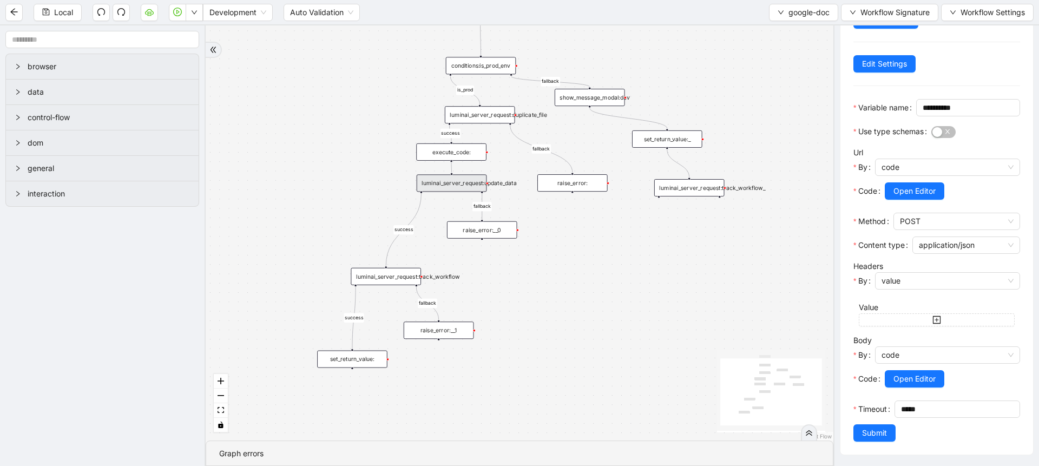
drag, startPoint x: 674, startPoint y: 241, endPoint x: 665, endPoint y: 269, distance: 29.4
click at [665, 269] on div "success fallback fallback fallback success is_prod fallback success trigger exe…" at bounding box center [519, 232] width 627 height 415
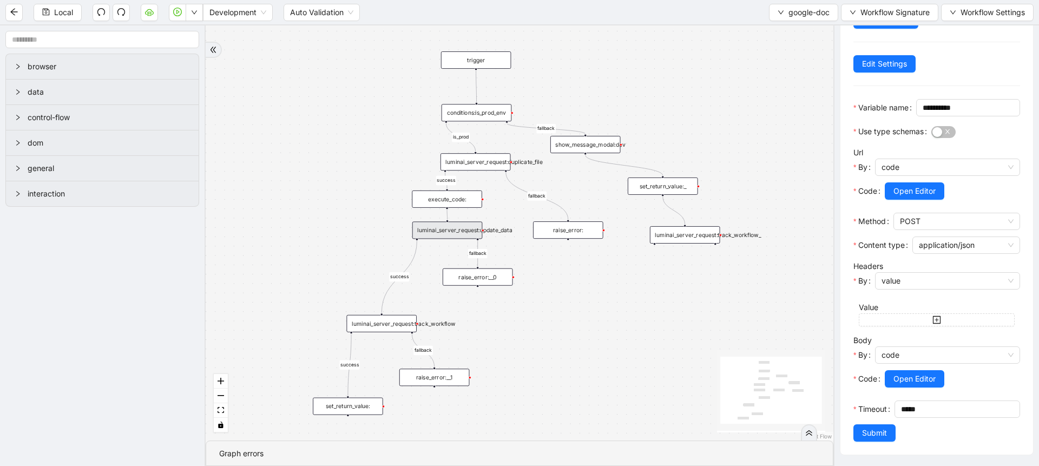
drag, startPoint x: 515, startPoint y: 172, endPoint x: 509, endPoint y: 213, distance: 41.0
click at [509, 213] on div "success fallback fallback fallback success is_prod fallback success trigger exe…" at bounding box center [519, 232] width 627 height 415
click at [484, 163] on div "luminai_server_request:duplicate_file" at bounding box center [475, 162] width 70 height 17
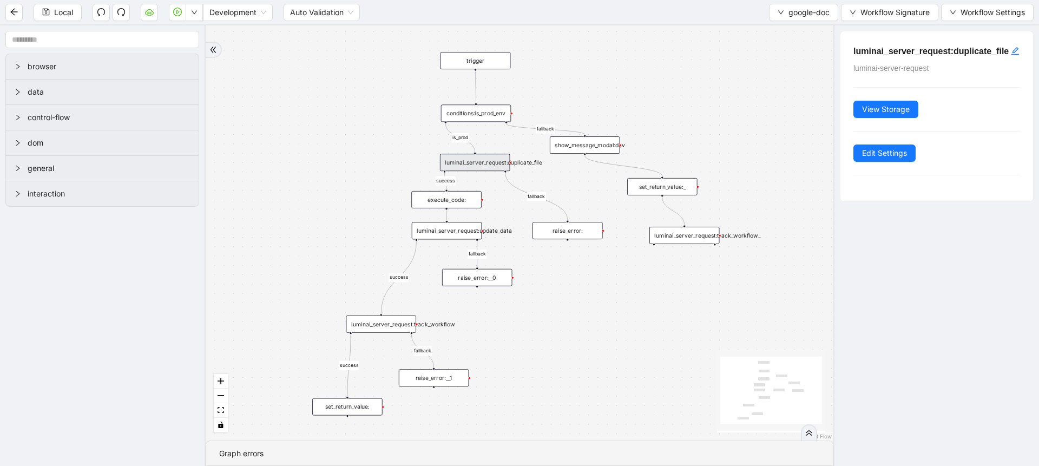
scroll to position [0, 0]
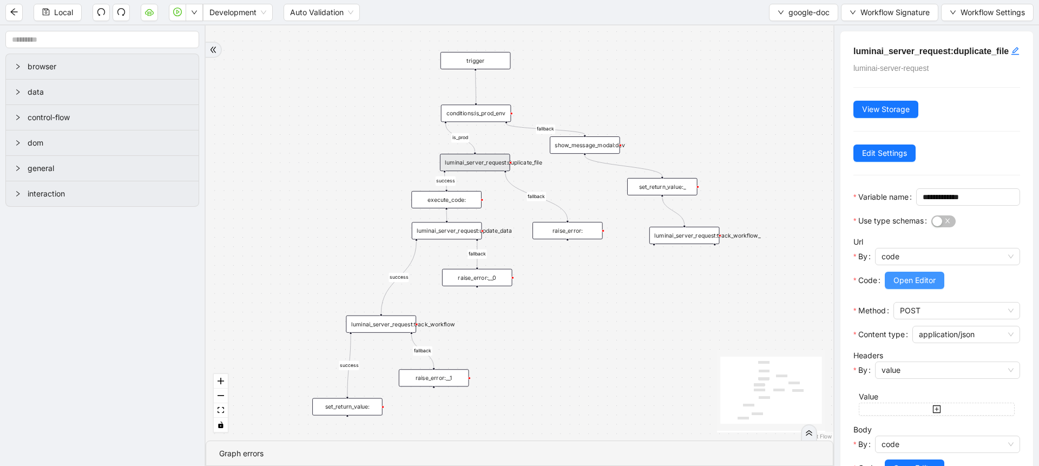
click at [891, 289] on button "Open Editor" at bounding box center [914, 280] width 60 height 17
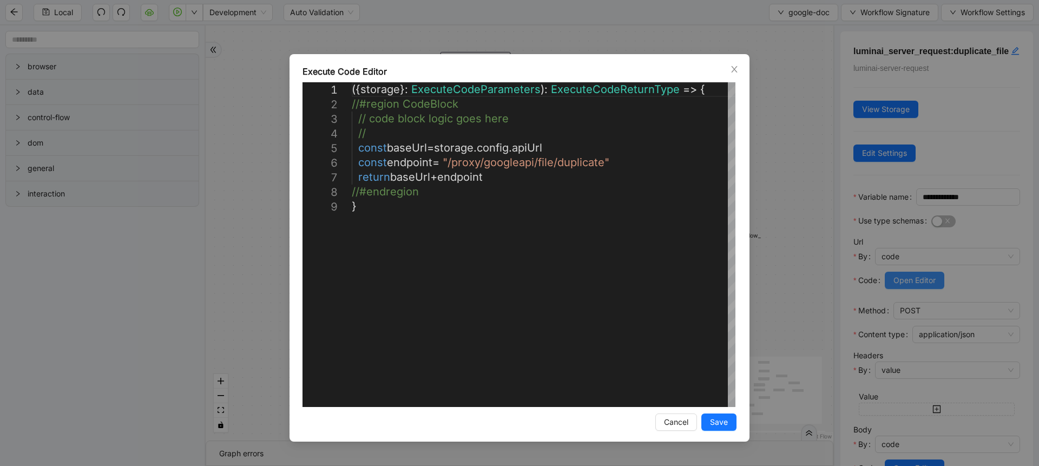
click at [891, 313] on div "**********" at bounding box center [519, 233] width 1039 height 466
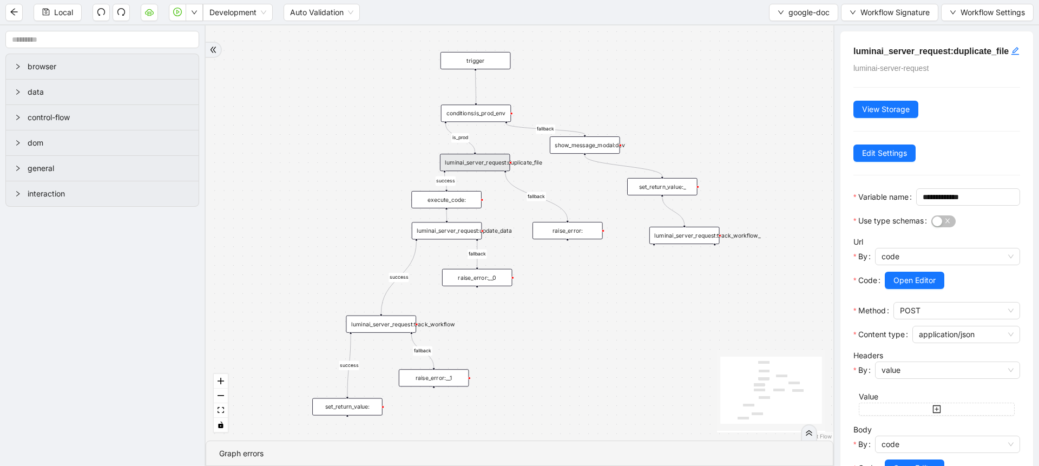
scroll to position [137, 0]
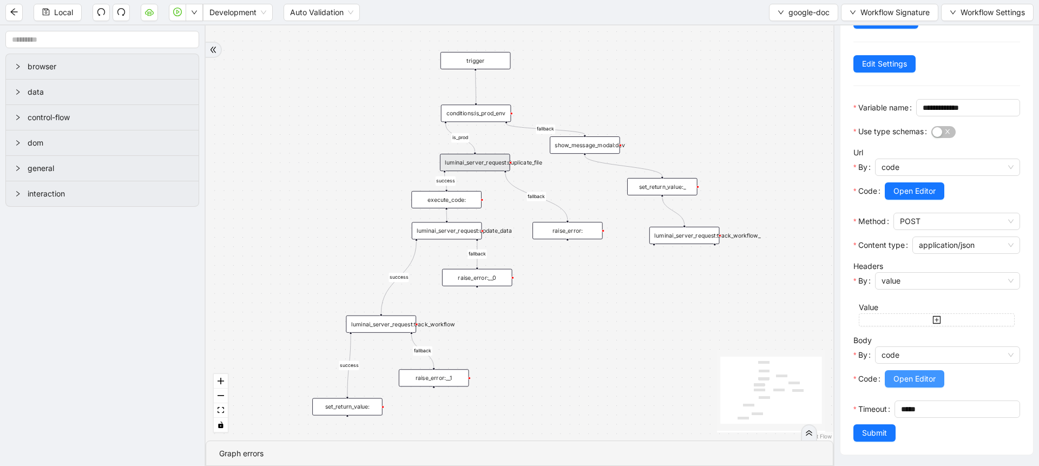
drag, startPoint x: 903, startPoint y: 374, endPoint x: 917, endPoint y: 356, distance: 22.4
click at [917, 370] on div "Open Editor" at bounding box center [951, 385] width 135 height 30
click at [917, 373] on span "Open Editor" at bounding box center [914, 379] width 42 height 12
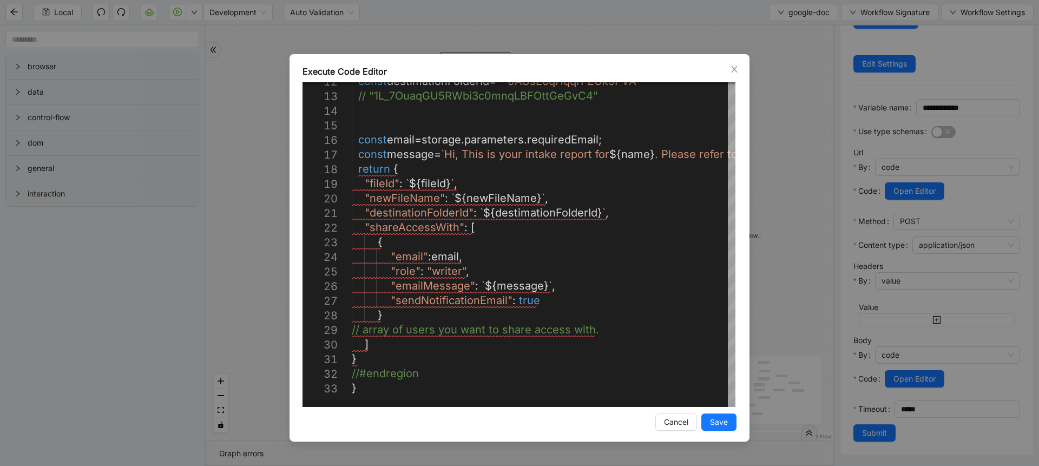
click at [764, 274] on div "Execute Code Editor 12 13 14 15 16 17 18 19 20 21 22 23 24 25 26 27 28 29 30 31…" at bounding box center [519, 233] width 1039 height 466
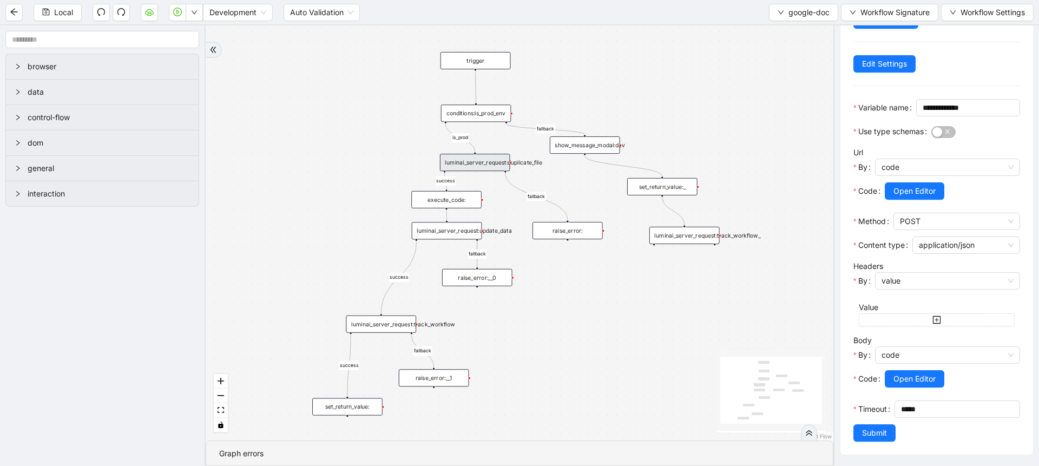
click at [495, 122] on div "success fallback fallback fallback success is_prod fallback success trigger exe…" at bounding box center [519, 232] width 627 height 415
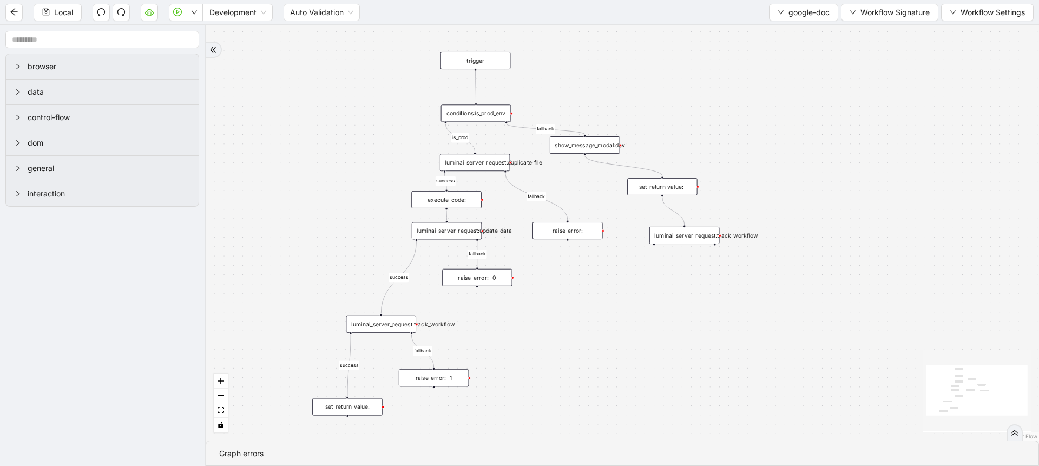
click at [491, 117] on div "conditions:is_prod_env" at bounding box center [476, 112] width 70 height 17
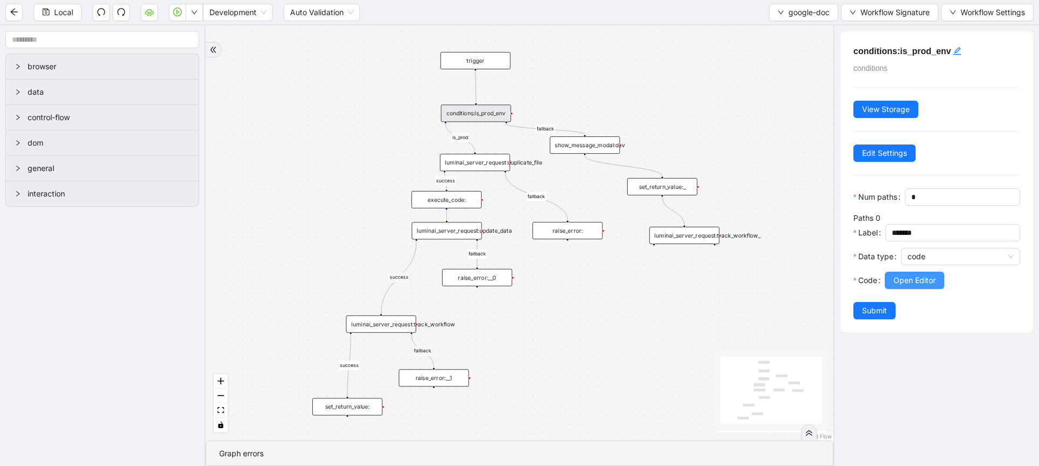
click at [900, 286] on span "Open Editor" at bounding box center [914, 280] width 42 height 12
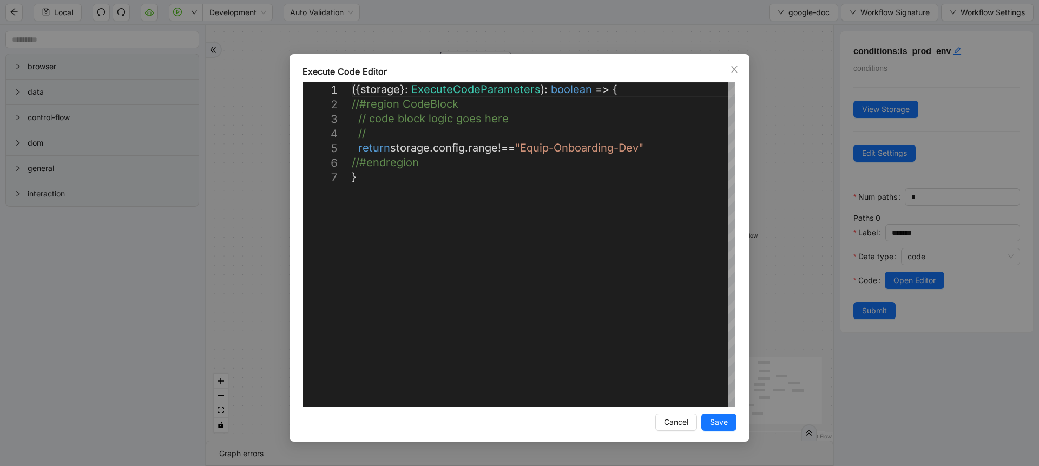
click at [779, 168] on div "**********" at bounding box center [519, 233] width 1039 height 466
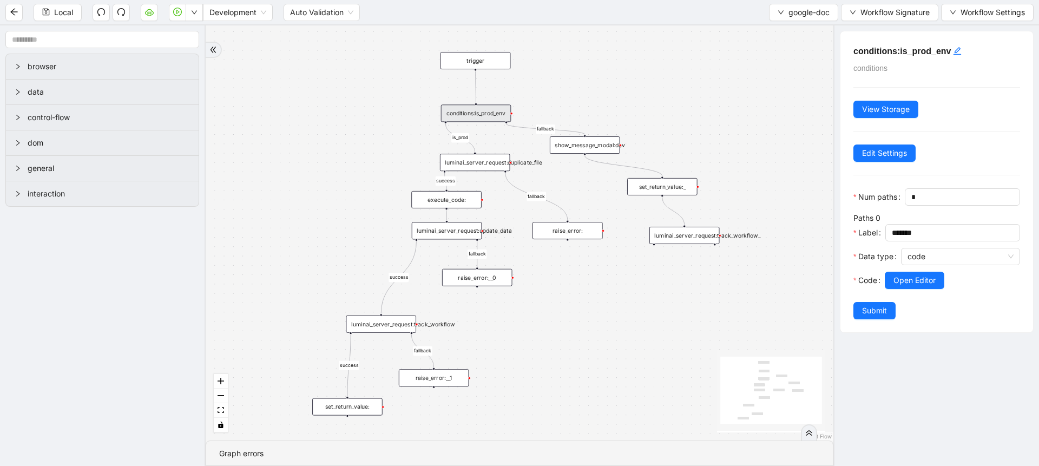
click at [481, 171] on div "success fallback fallback fallback success is_prod fallback success trigger exe…" at bounding box center [519, 232] width 627 height 415
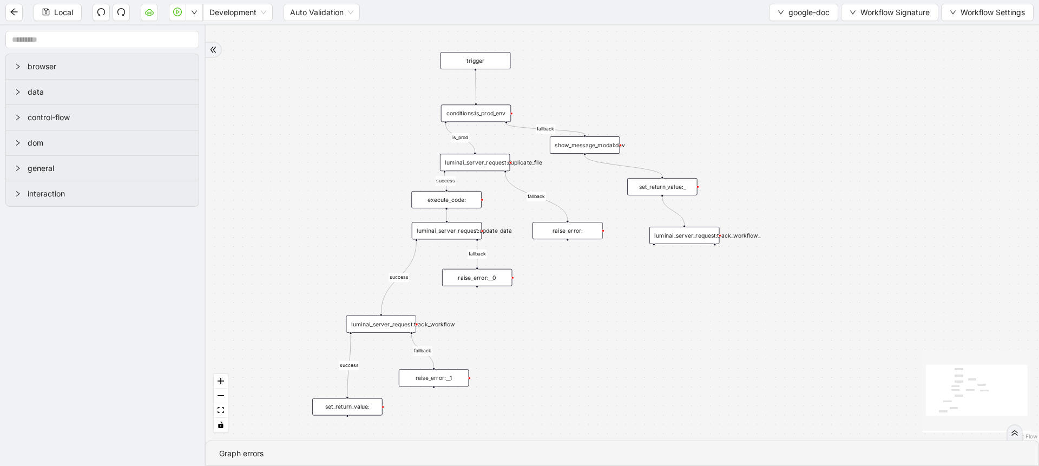
click at [487, 163] on div "luminai_server_request:duplicate_file" at bounding box center [475, 162] width 70 height 17
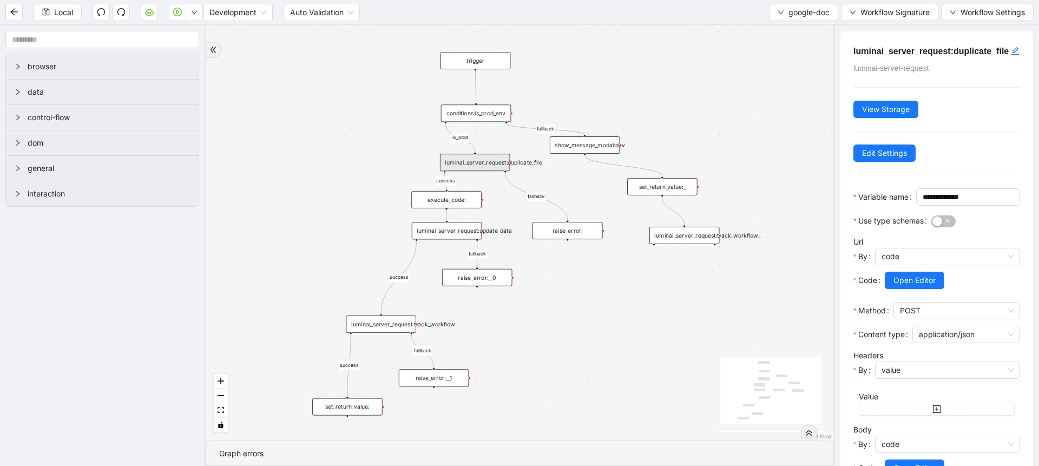
scroll to position [137, 0]
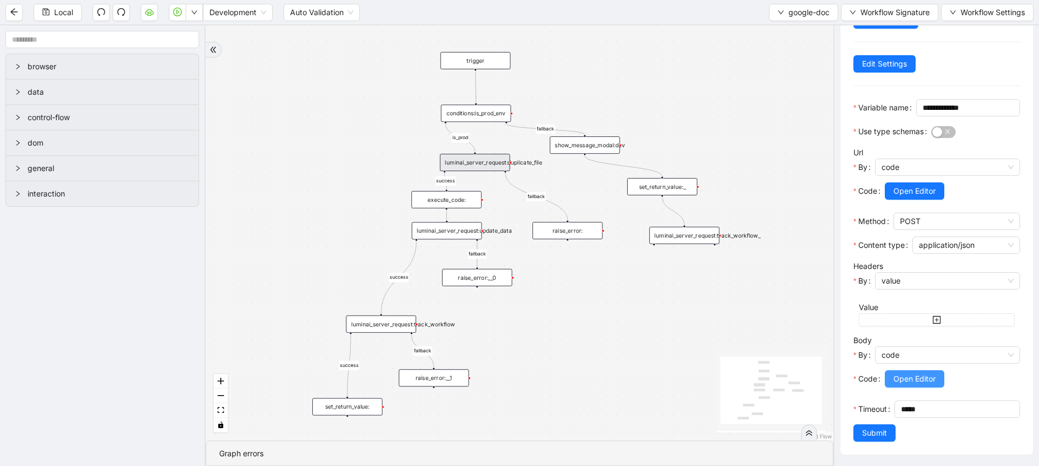
click at [903, 370] on button "Open Editor" at bounding box center [914, 378] width 60 height 17
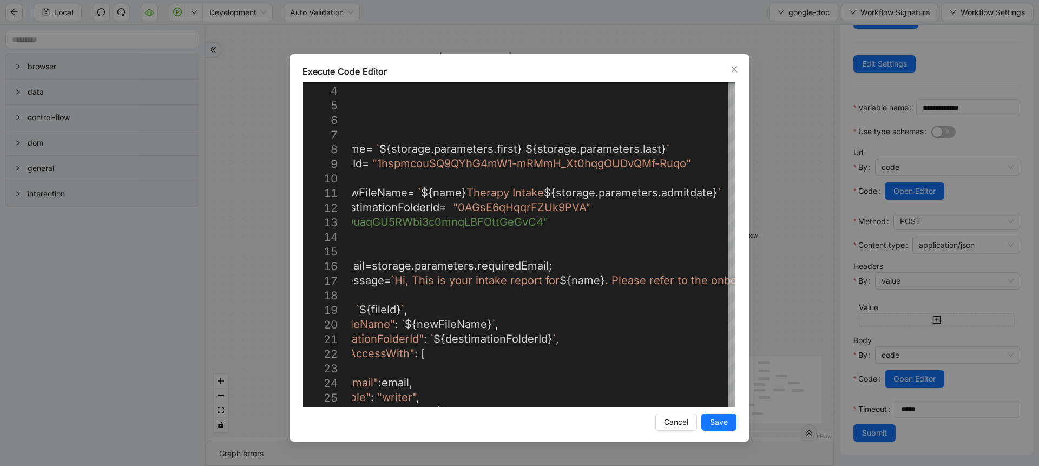
click at [795, 149] on div "Execute Code Editor 18 19 20 21 22 23 24 25 26 17 16 14 15 12 13 10 11 8 9 7 5 …" at bounding box center [519, 233] width 1039 height 466
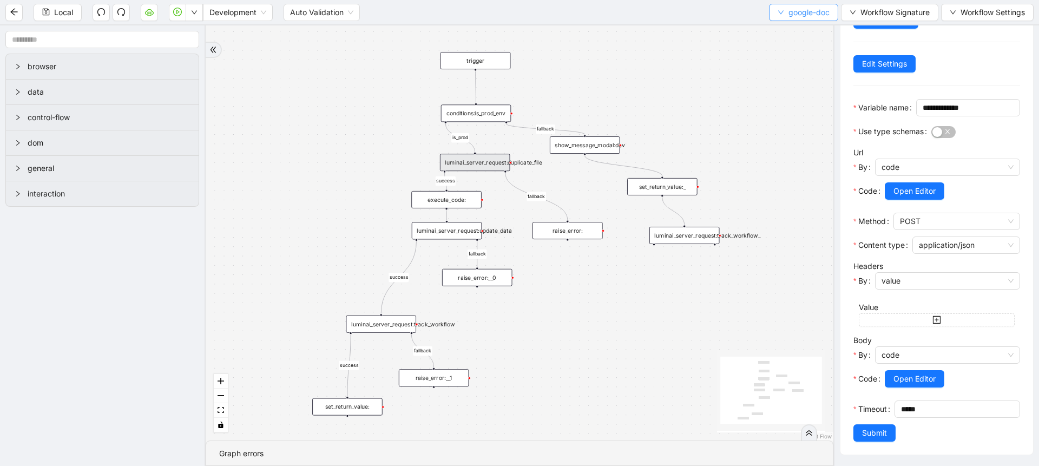
click at [779, 11] on icon "down" at bounding box center [780, 12] width 6 height 6
click at [780, 29] on span "Select" at bounding box center [801, 34] width 52 height 12
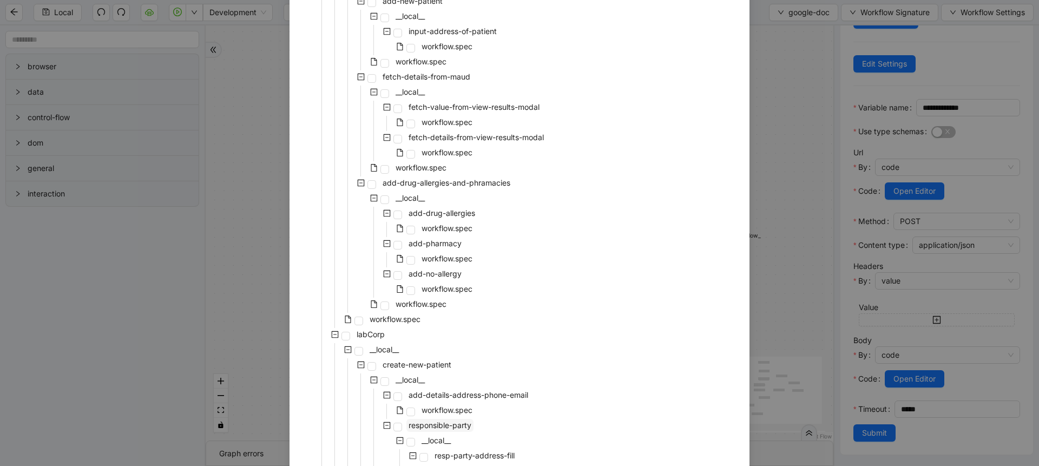
scroll to position [2224, 0]
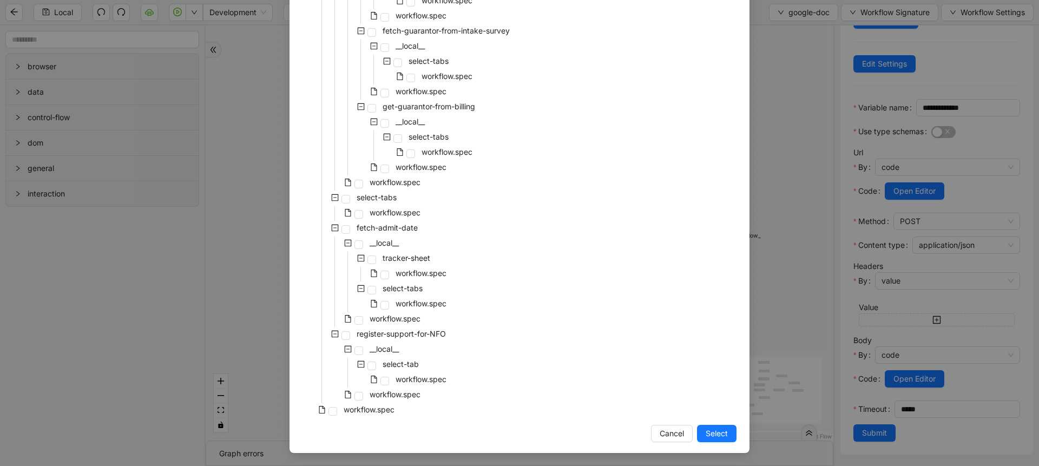
click at [373, 417] on div "workflow.spec" at bounding box center [349, 410] width 94 height 15
click at [365, 413] on span "workflow.spec" at bounding box center [368, 409] width 51 height 9
click at [697, 439] on button "Select" at bounding box center [716, 433] width 39 height 17
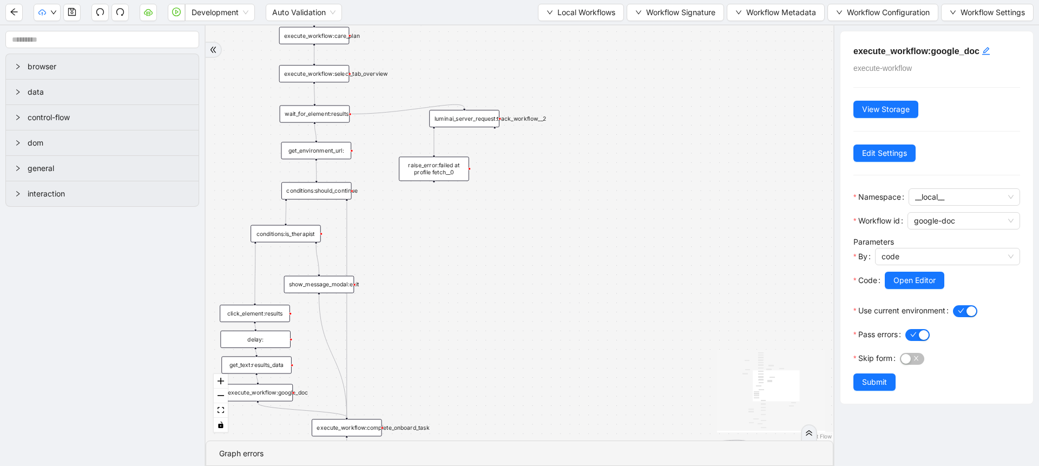
scroll to position [0, 0]
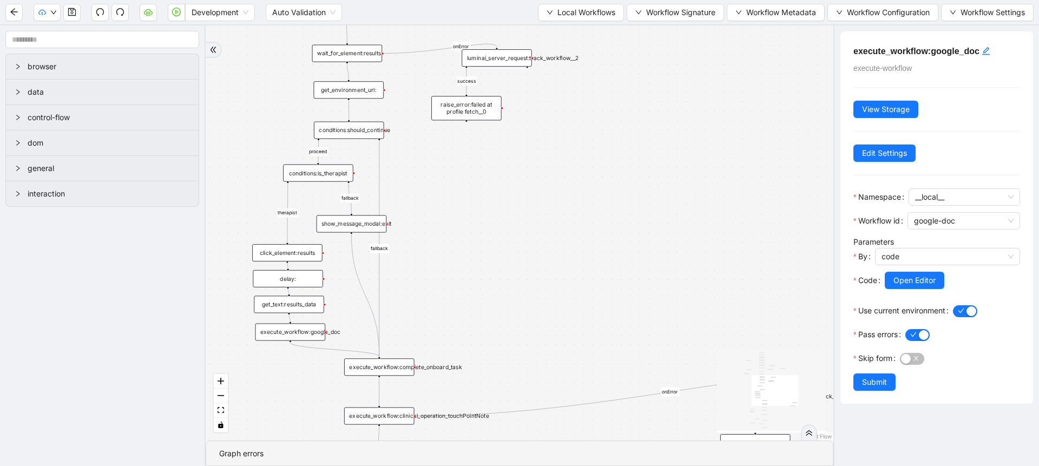
drag, startPoint x: 411, startPoint y: 330, endPoint x: 450, endPoint y: 260, distance: 80.6
click at [450, 260] on div "fallback fallback proceed therapist success success success success onError onE…" at bounding box center [519, 232] width 627 height 415
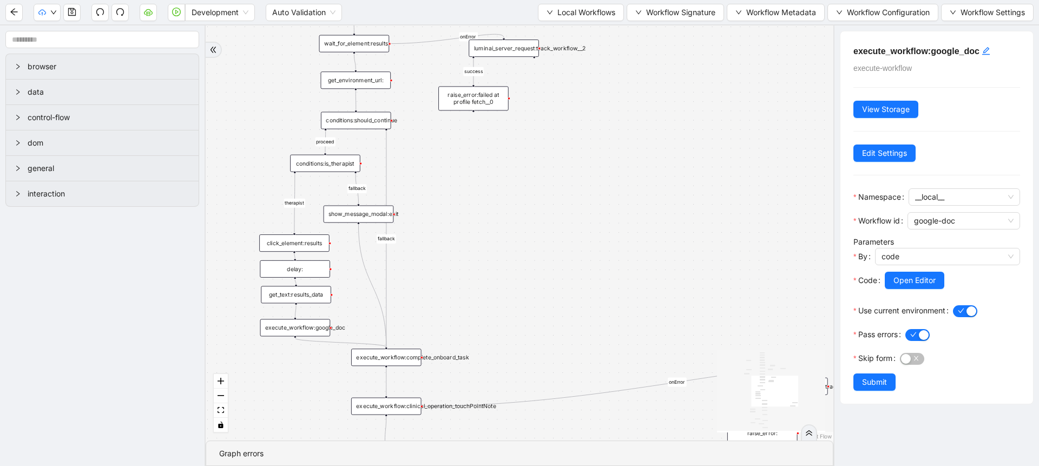
drag, startPoint x: 307, startPoint y: 317, endPoint x: 305, endPoint y: 322, distance: 5.8
click at [305, 322] on div "execute_workflow:google_doc" at bounding box center [295, 327] width 70 height 17
click at [312, 300] on div "get_text:results_data" at bounding box center [296, 294] width 70 height 17
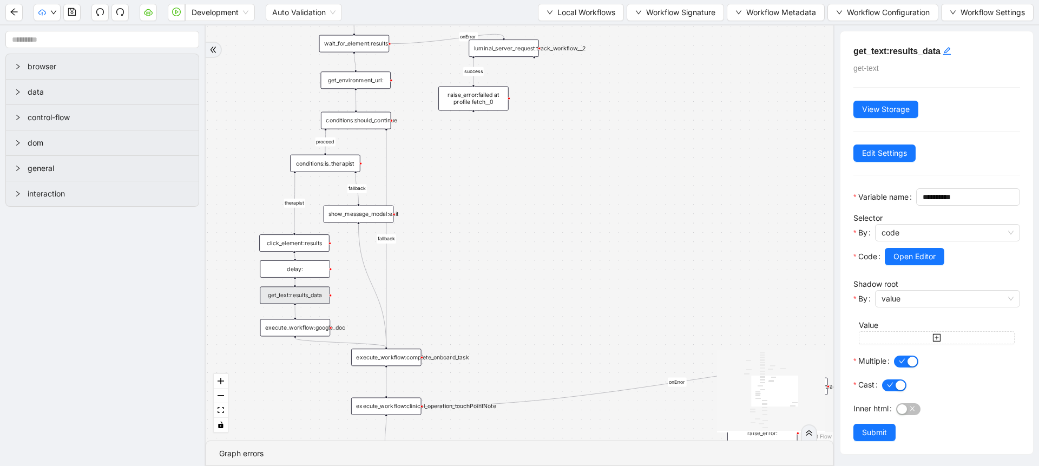
click at [310, 301] on div "get_text:results_data" at bounding box center [295, 294] width 70 height 17
click at [917, 265] on button "Open Editor" at bounding box center [914, 256] width 60 height 17
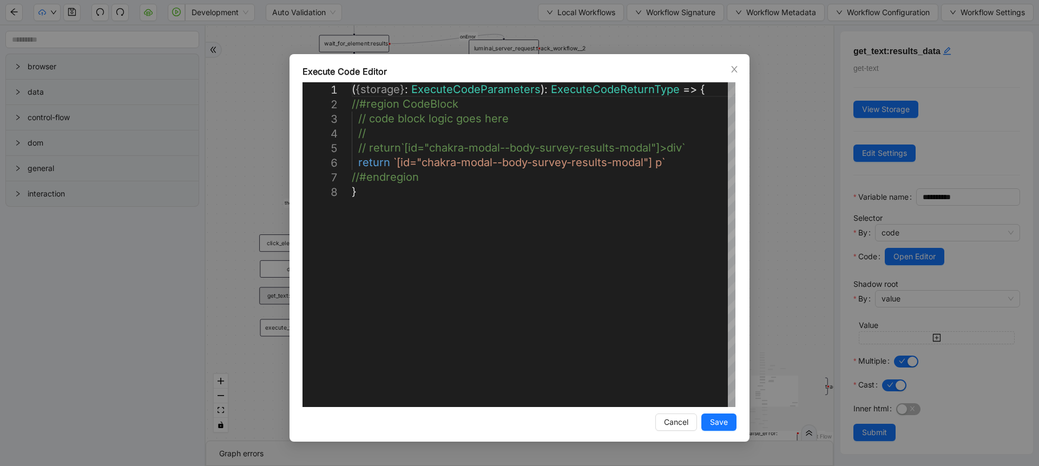
click at [776, 219] on div "**********" at bounding box center [519, 233] width 1039 height 466
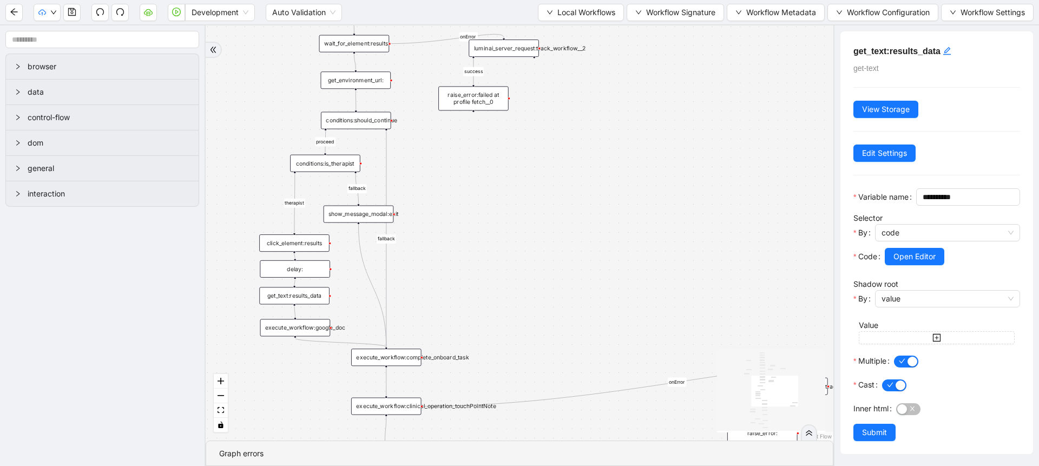
click at [309, 244] on div "click_element:results" at bounding box center [294, 242] width 70 height 17
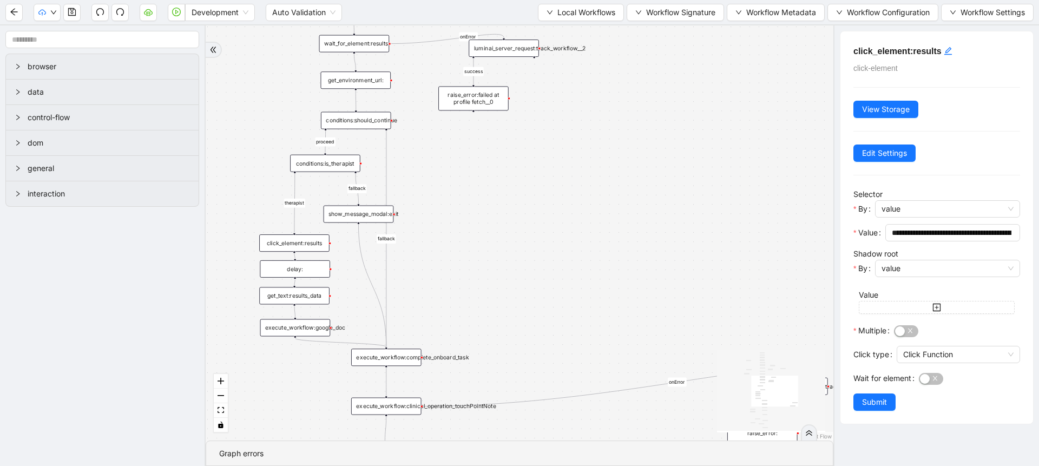
click at [306, 294] on div "get_text:results_data" at bounding box center [294, 295] width 70 height 17
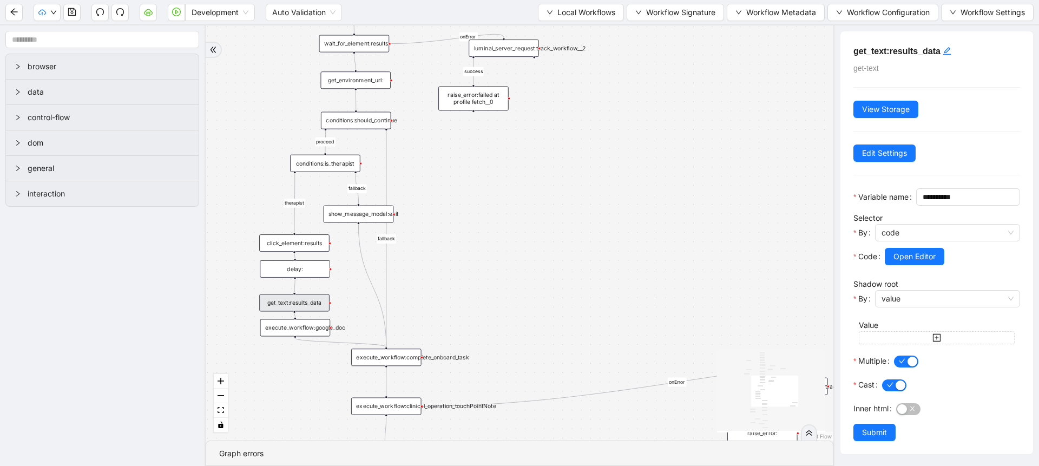
drag, startPoint x: 306, startPoint y: 294, endPoint x: 306, endPoint y: 301, distance: 7.0
click at [306, 301] on div "get_text:results_data" at bounding box center [294, 302] width 70 height 17
click at [309, 310] on div "get_text:results_data" at bounding box center [294, 302] width 70 height 17
click at [314, 326] on div "execute_workflow:google_doc" at bounding box center [295, 327] width 70 height 17
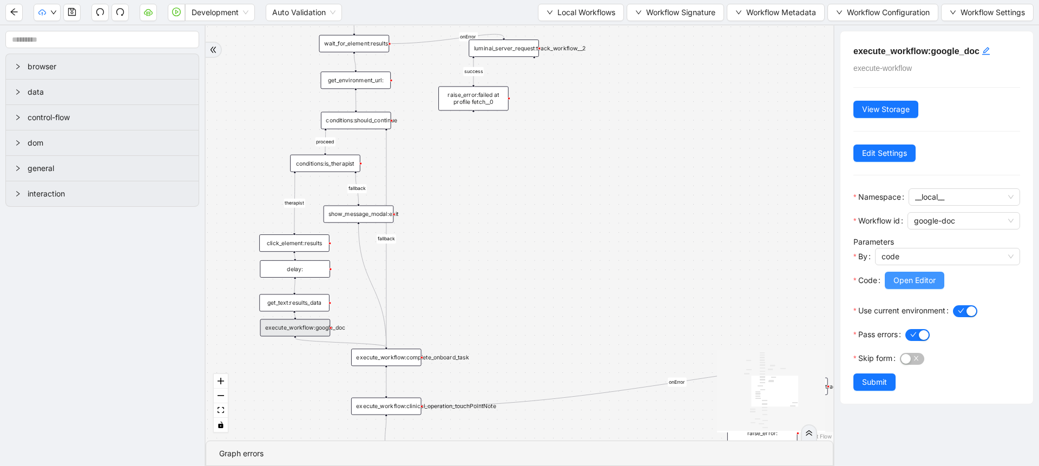
drag, startPoint x: 896, startPoint y: 294, endPoint x: 907, endPoint y: 286, distance: 14.0
click at [907, 286] on div "Open Editor" at bounding box center [951, 287] width 135 height 30
click at [907, 286] on span "Open Editor" at bounding box center [914, 280] width 42 height 12
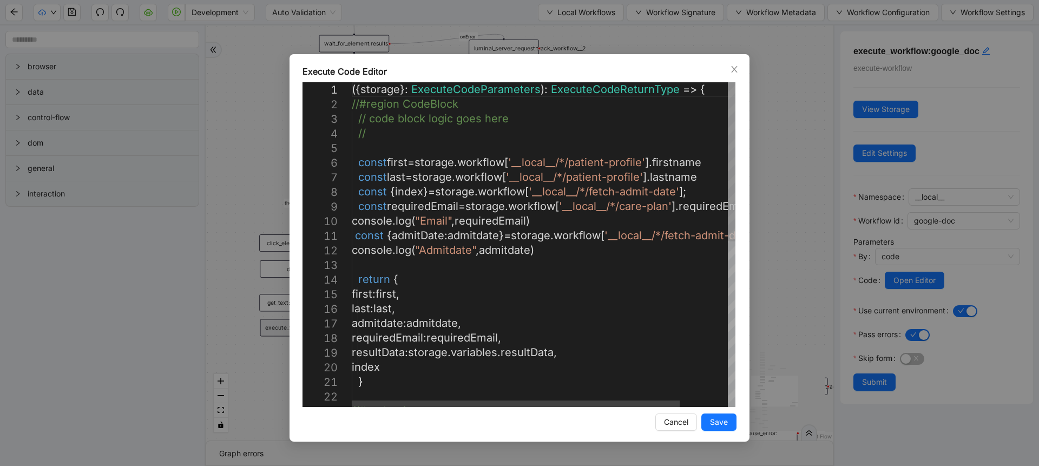
type textarea "**********"
click at [697, 237] on div "({ storage }: ExecuteCodeParameters ): ExecuteCodeReturnType => { //#region Cod…" at bounding box center [572, 412] width 440 height 660
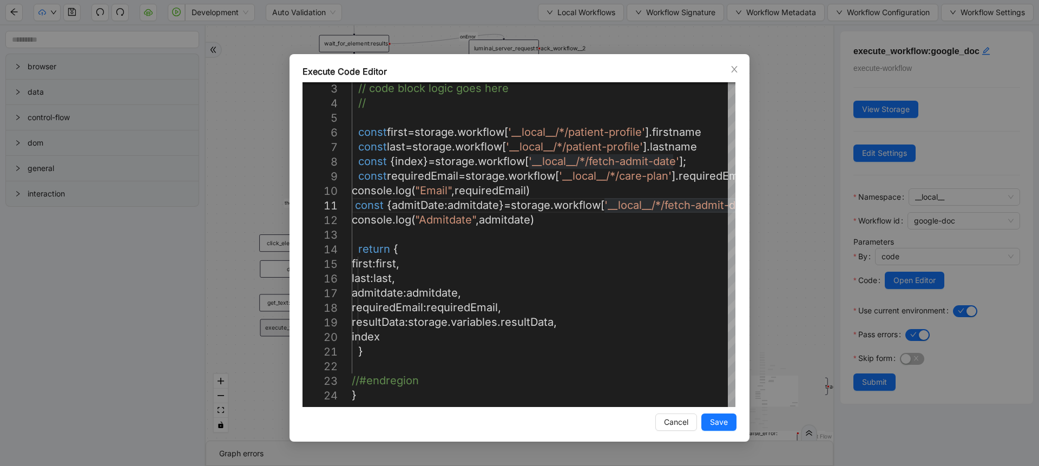
click at [249, 182] on div "Execute Code Editor 3 4 5 6 7 8 9 10 11 12 13 14 15 16 17 18 19 20 21 22 23 24 …" at bounding box center [519, 233] width 1039 height 466
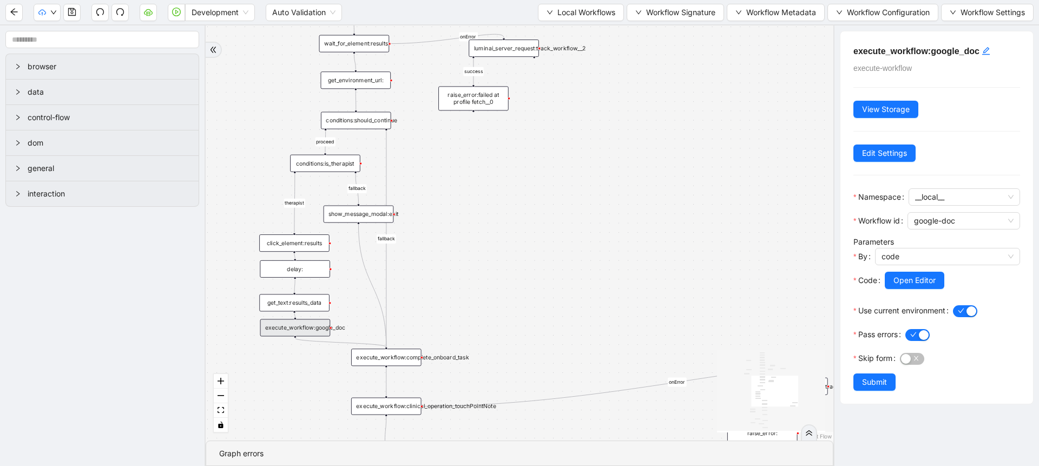
click at [309, 307] on div "get_text:results_data" at bounding box center [294, 302] width 70 height 17
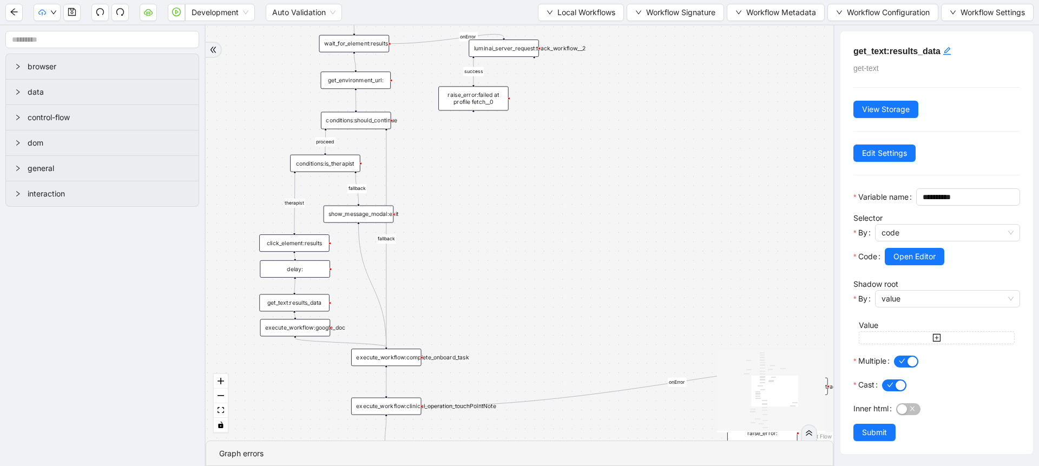
click at [332, 167] on div "conditions:is_therapist" at bounding box center [325, 163] width 70 height 17
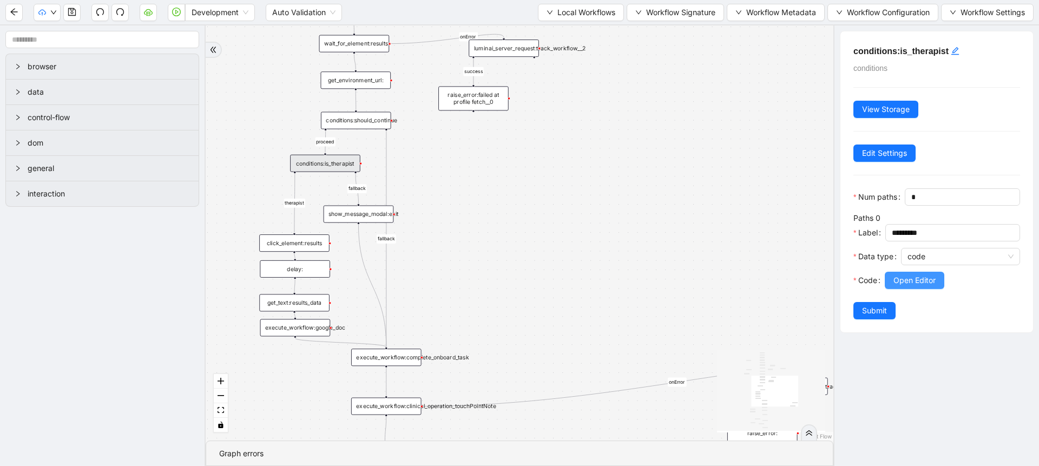
click at [888, 289] on button "Open Editor" at bounding box center [914, 280] width 60 height 17
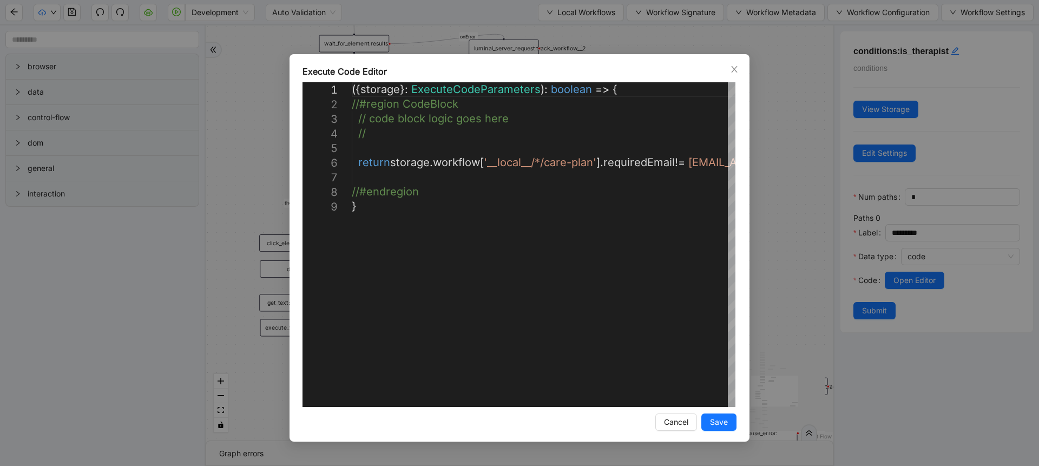
click at [766, 238] on div "**********" at bounding box center [519, 233] width 1039 height 466
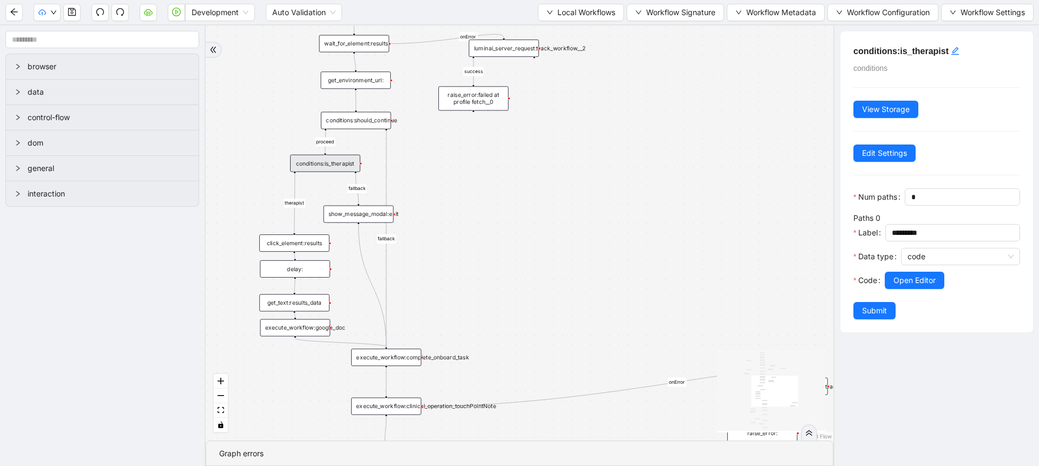
click at [366, 121] on div "conditions:should_continue" at bounding box center [356, 120] width 70 height 17
click at [328, 162] on div "conditions:is_therapist" at bounding box center [325, 163] width 70 height 17
click at [547, 9] on button "Local Workflows" at bounding box center [581, 12] width 86 height 17
click at [556, 28] on span "Select" at bounding box center [575, 34] width 70 height 12
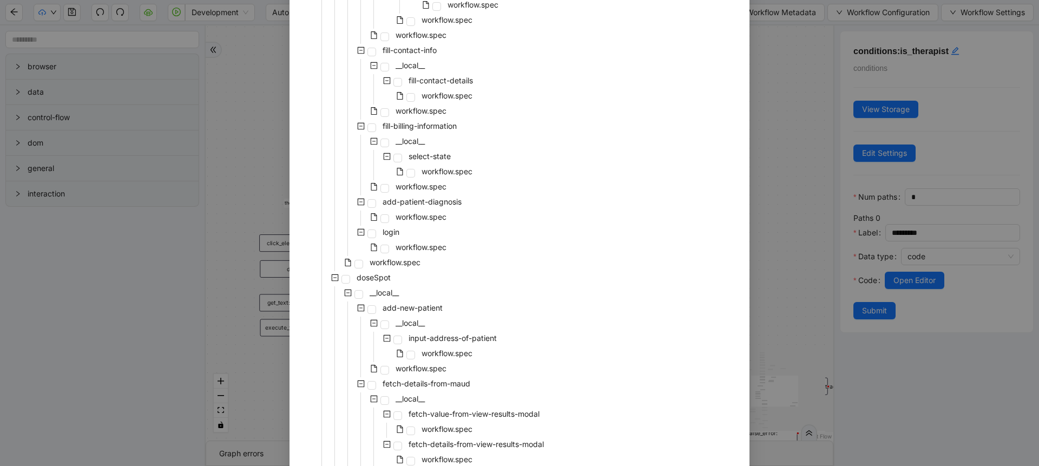
scroll to position [1168, 0]
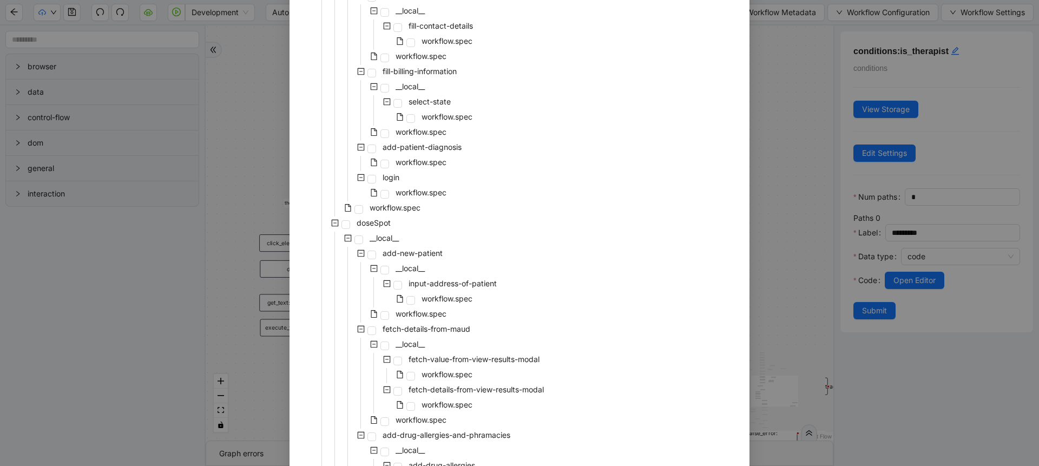
click at [773, 256] on div "Select Local Workflow patient-onboarding __local__ patient-profile __local__ pr…" at bounding box center [519, 233] width 1039 height 466
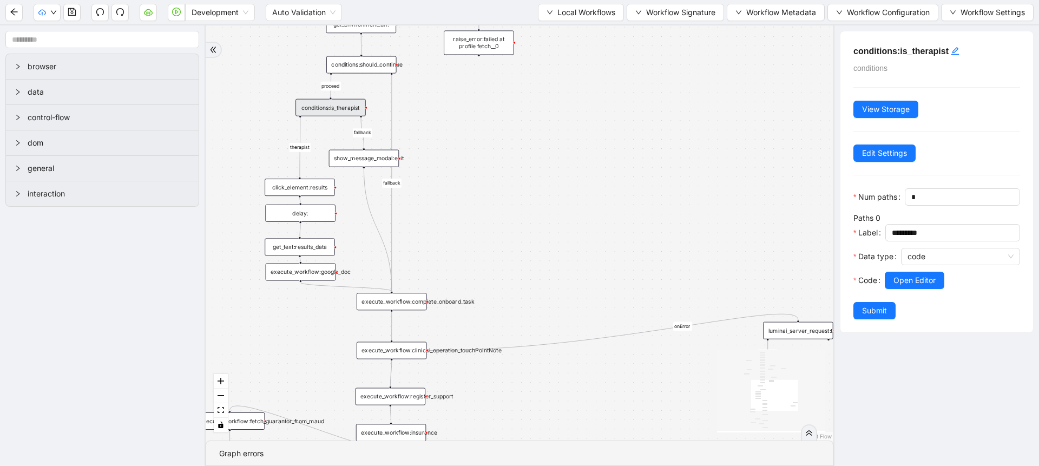
drag, startPoint x: 515, startPoint y: 298, endPoint x: 520, endPoint y: 242, distance: 56.0
click at [520, 242] on div "fallback fallback proceed therapist success success success success onError onE…" at bounding box center [519, 232] width 627 height 415
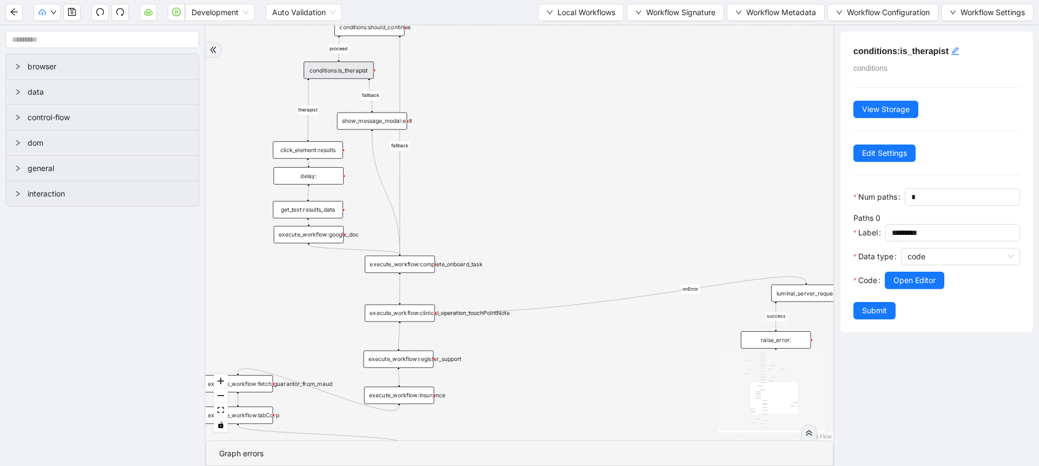
drag, startPoint x: 520, startPoint y: 242, endPoint x: 527, endPoint y: 206, distance: 36.3
click at [527, 206] on div "fallback fallback proceed therapist success success success success onError onE…" at bounding box center [519, 232] width 627 height 415
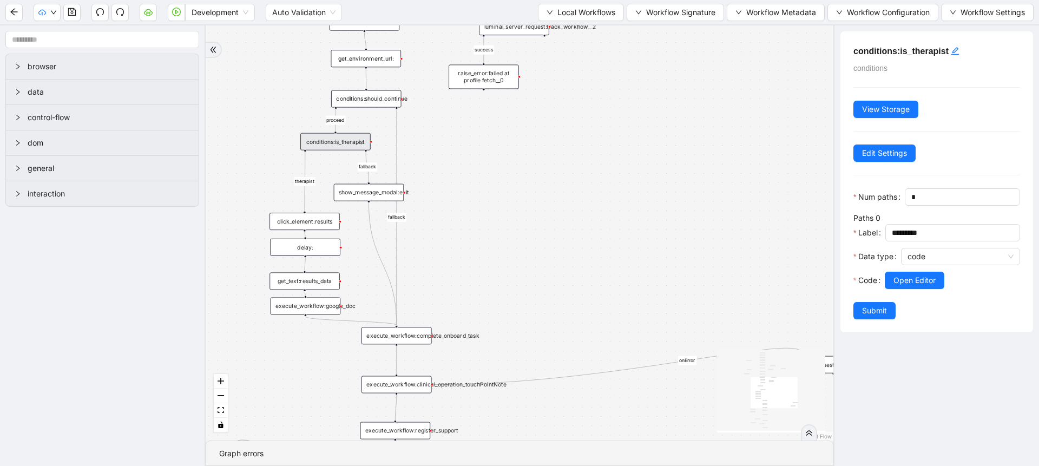
drag, startPoint x: 527, startPoint y: 206, endPoint x: 527, endPoint y: 296, distance: 90.3
click at [527, 296] on div "fallback fallback proceed therapist success success success success onError onE…" at bounding box center [519, 232] width 627 height 415
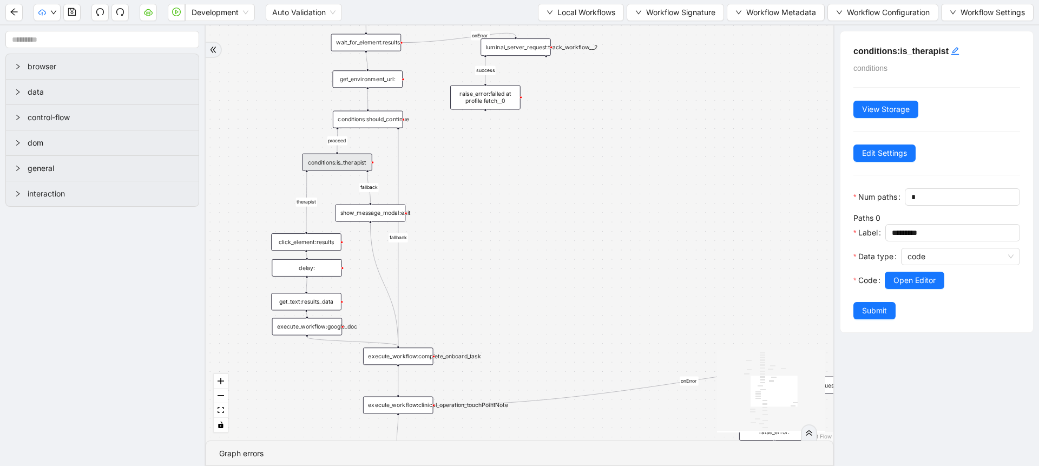
click at [329, 158] on div "conditions:is_therapist" at bounding box center [337, 162] width 70 height 17
click at [902, 286] on span "Open Editor" at bounding box center [914, 280] width 42 height 12
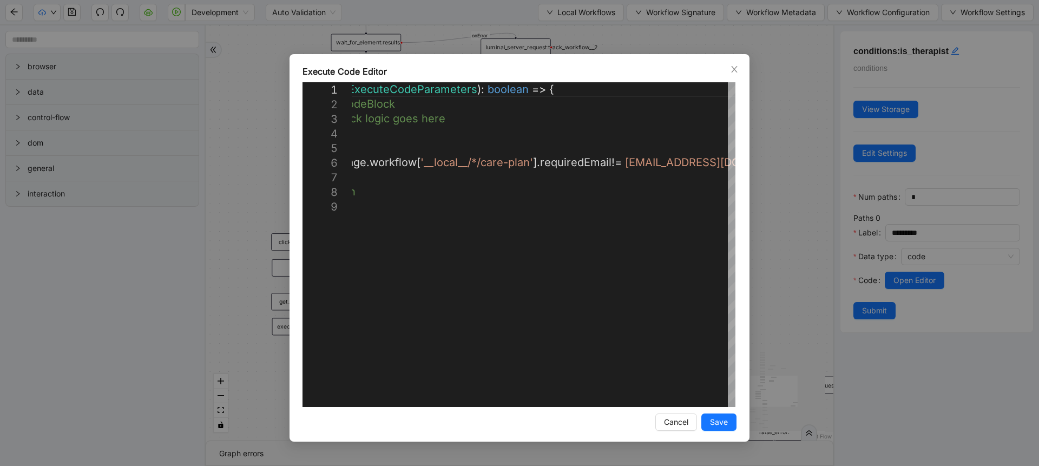
click at [767, 231] on div "**********" at bounding box center [519, 233] width 1039 height 466
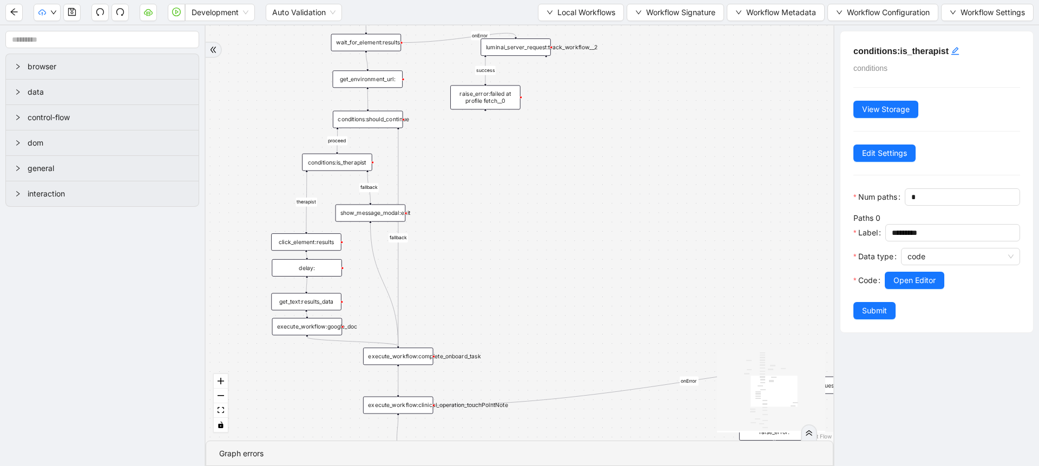
click at [378, 120] on div "conditions:should_continue" at bounding box center [368, 119] width 70 height 17
click at [914, 286] on span "Open Editor" at bounding box center [914, 280] width 42 height 12
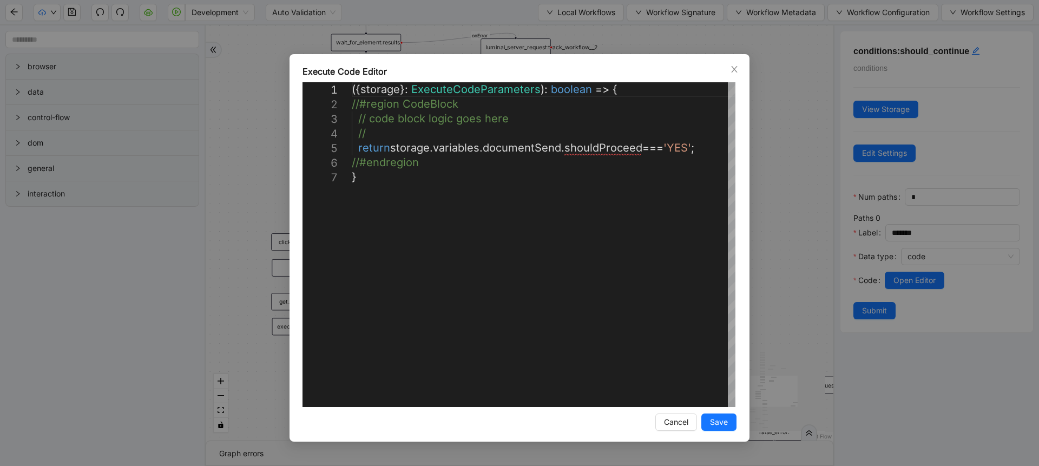
click at [775, 215] on div "**********" at bounding box center [519, 233] width 1039 height 466
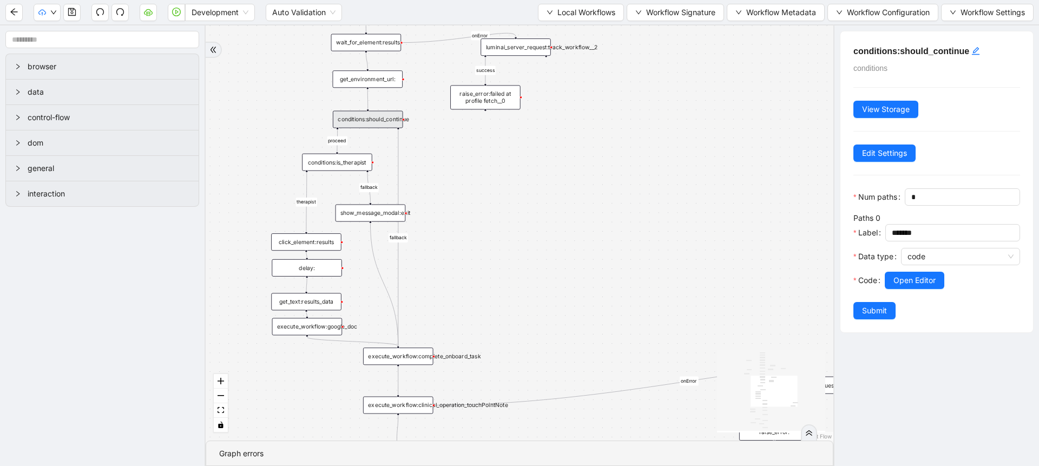
click at [391, 79] on div "get_environment_url:" at bounding box center [368, 78] width 70 height 17
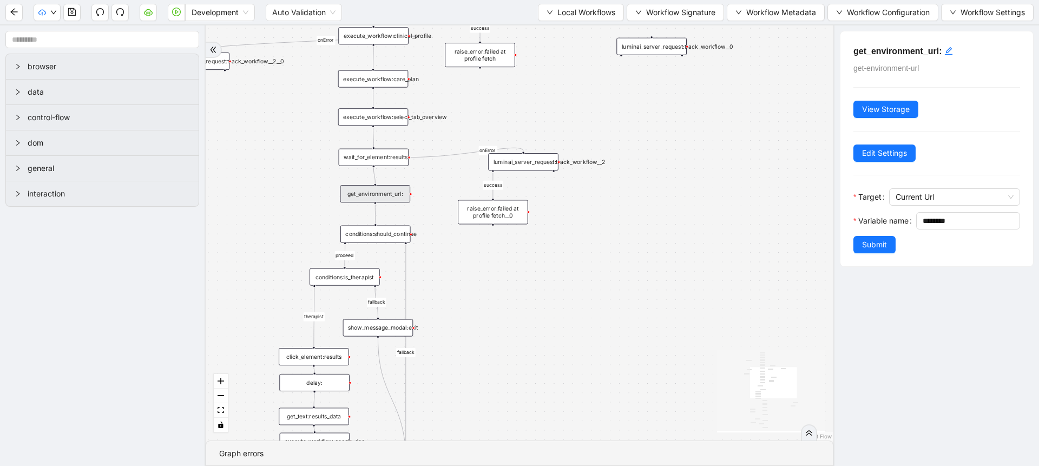
drag, startPoint x: 455, startPoint y: 133, endPoint x: 463, endPoint y: 252, distance: 119.8
click at [463, 252] on div "fallback fallback proceed therapist success success success success onError onE…" at bounding box center [519, 232] width 627 height 415
click at [400, 158] on div "wait_for_element:results" at bounding box center [374, 162] width 70 height 17
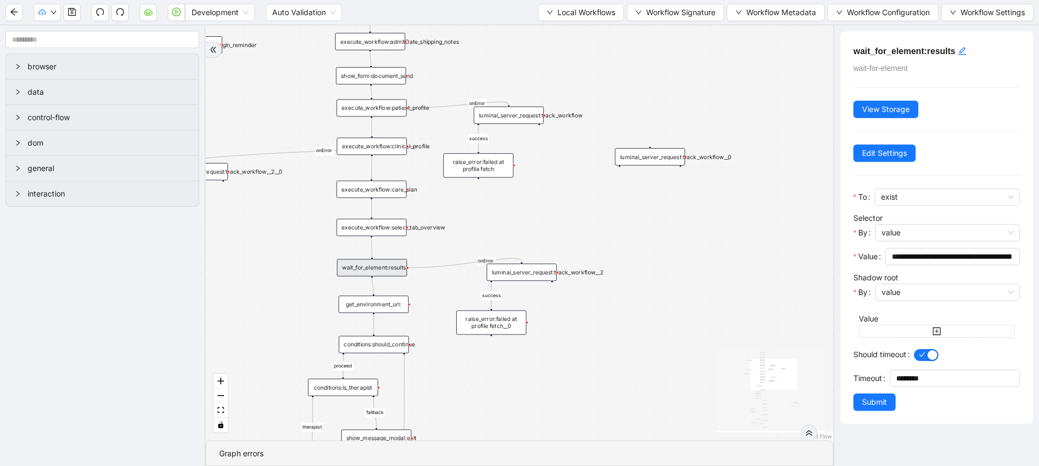
drag, startPoint x: 444, startPoint y: 142, endPoint x: 442, endPoint y: 248, distance: 105.5
click at [442, 248] on div "fallback fallback proceed therapist success success success success onError onE…" at bounding box center [519, 232] width 627 height 415
click at [388, 80] on div "show_form:document_send" at bounding box center [371, 75] width 70 height 17
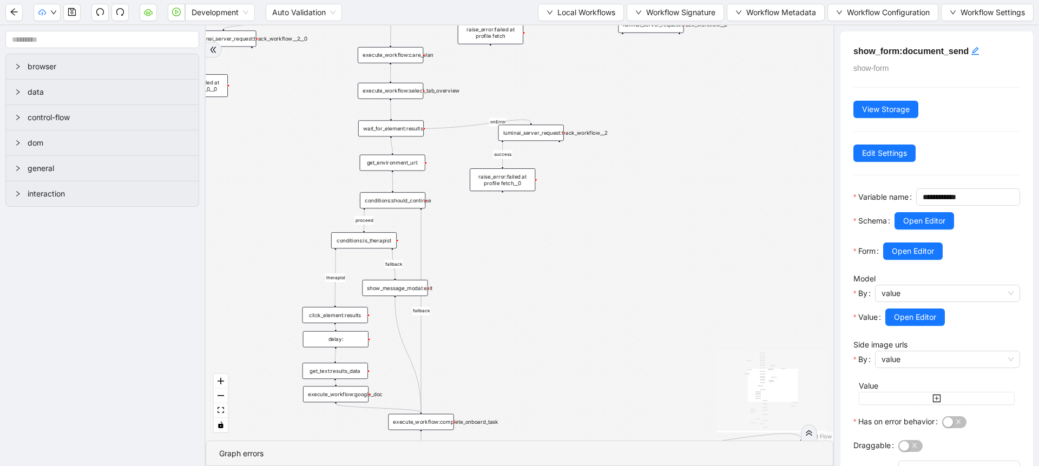
drag, startPoint x: 659, startPoint y: 374, endPoint x: 668, endPoint y: 237, distance: 136.6
click at [668, 237] on div "fallback fallback proceed therapist success success success success onError onE…" at bounding box center [519, 232] width 627 height 415
click at [920, 227] on span "Open Editor" at bounding box center [924, 221] width 42 height 12
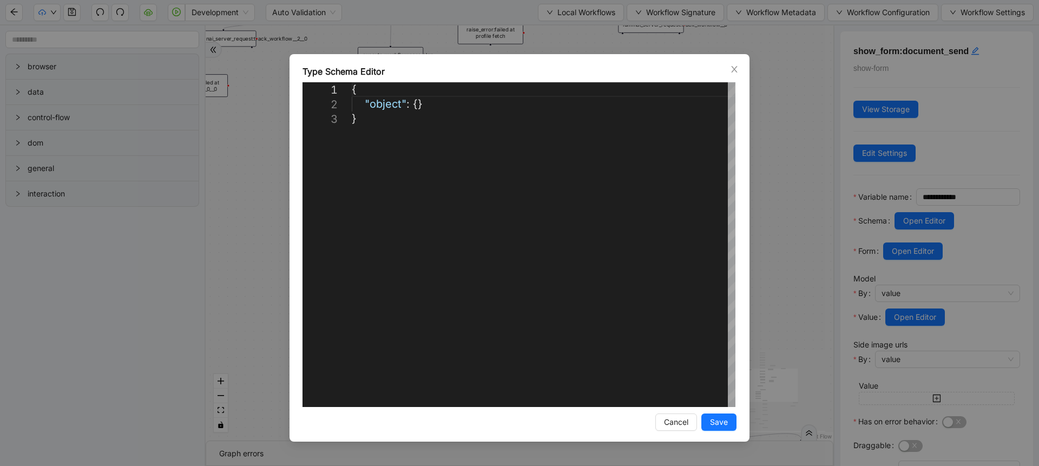
click at [923, 208] on div "**********" at bounding box center [519, 233] width 1039 height 466
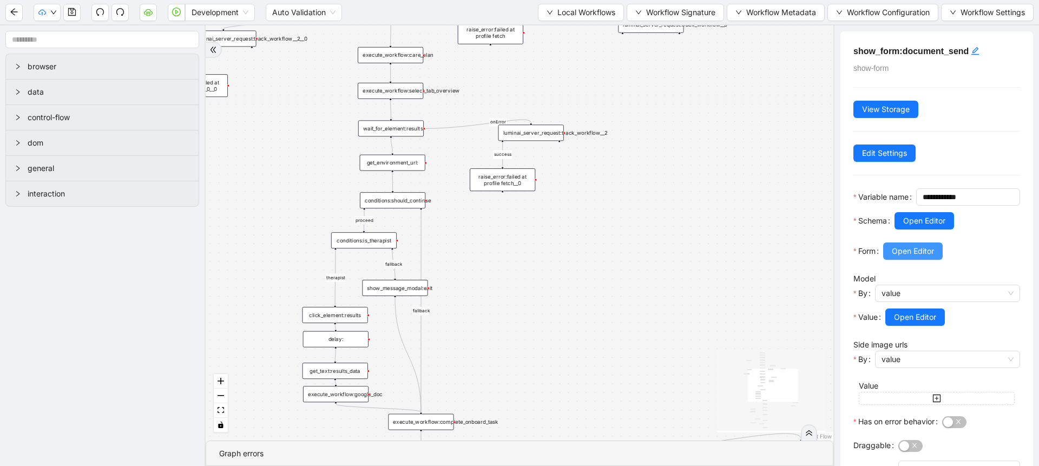
click at [907, 260] on button "Open Editor" at bounding box center [913, 250] width 60 height 17
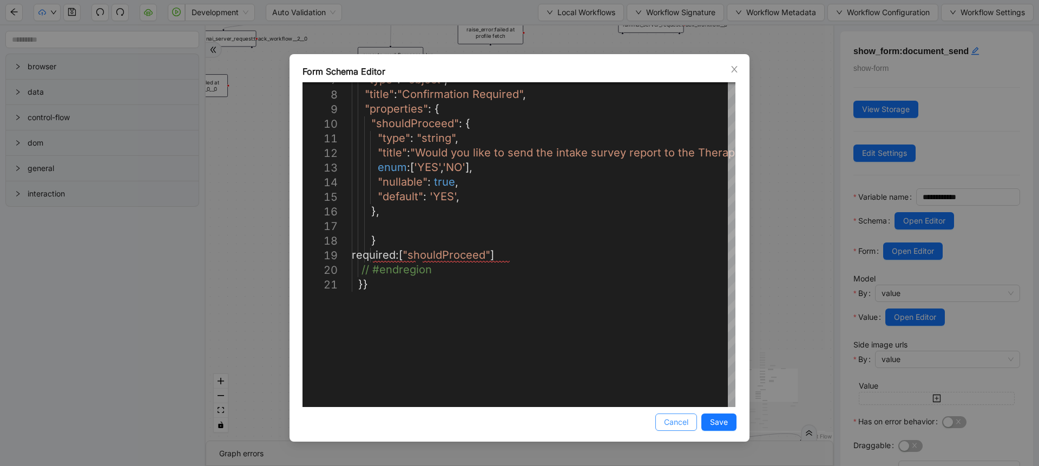
click at [668, 419] on span "Cancel" at bounding box center [676, 422] width 24 height 12
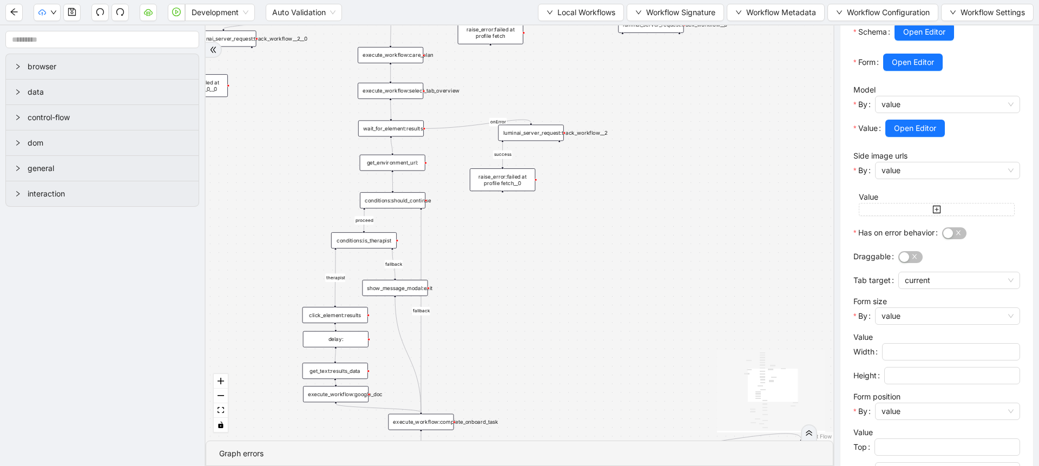
scroll to position [183, 0]
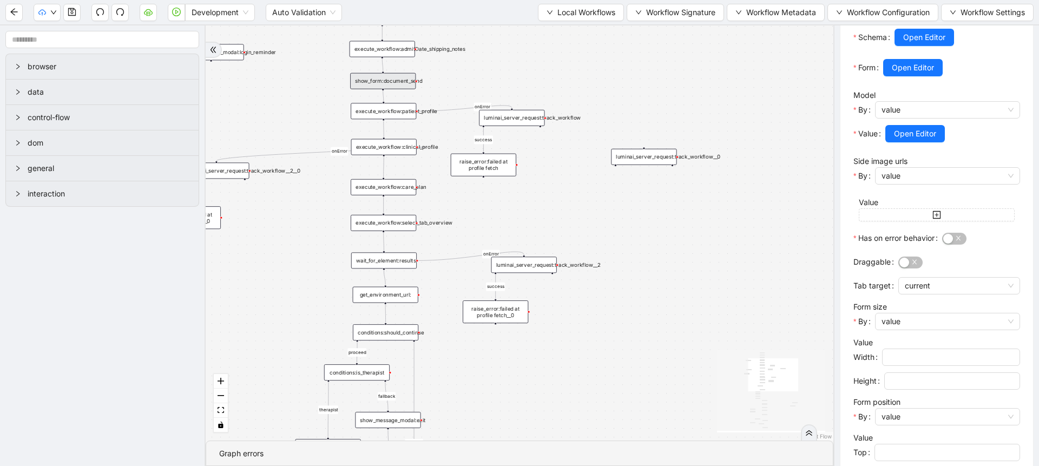
drag, startPoint x: 716, startPoint y: 304, endPoint x: 709, endPoint y: 436, distance: 132.2
click at [709, 436] on div "fallback fallback proceed therapist success success success success onError onE…" at bounding box center [519, 232] width 627 height 415
click at [715, 366] on div "fallback fallback proceed therapist success success success success onError onE…" at bounding box center [519, 232] width 627 height 415
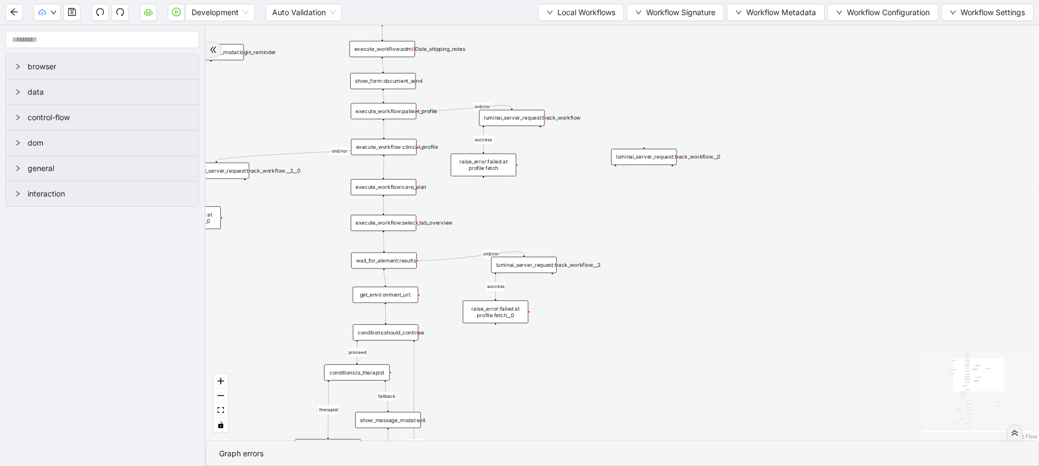
scroll to position [0, 0]
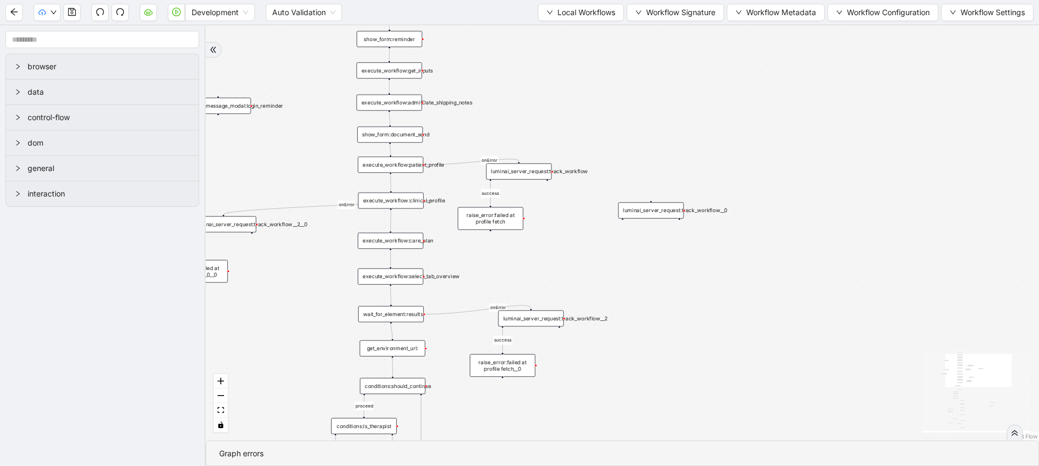
drag, startPoint x: 715, startPoint y: 366, endPoint x: 722, endPoint y: 419, distance: 54.0
click at [722, 419] on div "fallback fallback proceed therapist success success success success onError onE…" at bounding box center [622, 232] width 833 height 415
click at [399, 142] on div "show_form:document_send" at bounding box center [389, 135] width 65 height 16
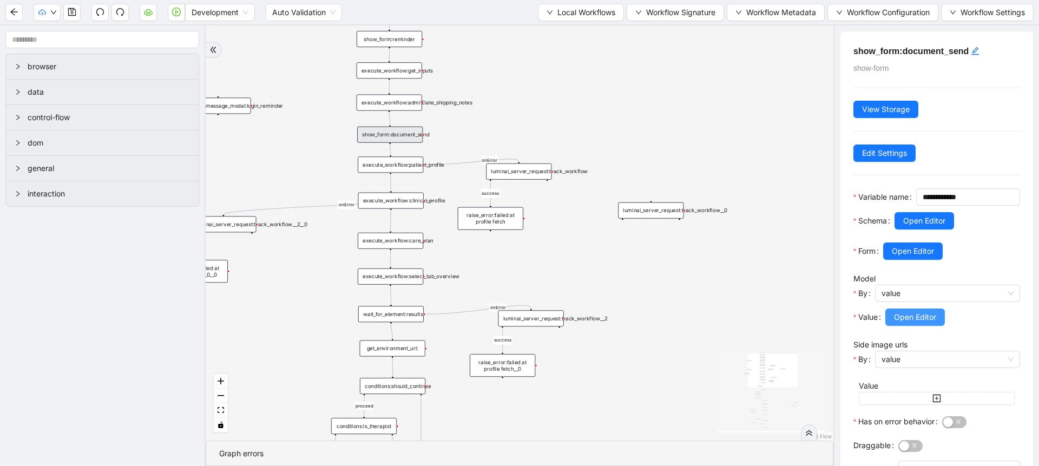
click at [907, 323] on span "Open Editor" at bounding box center [915, 317] width 42 height 12
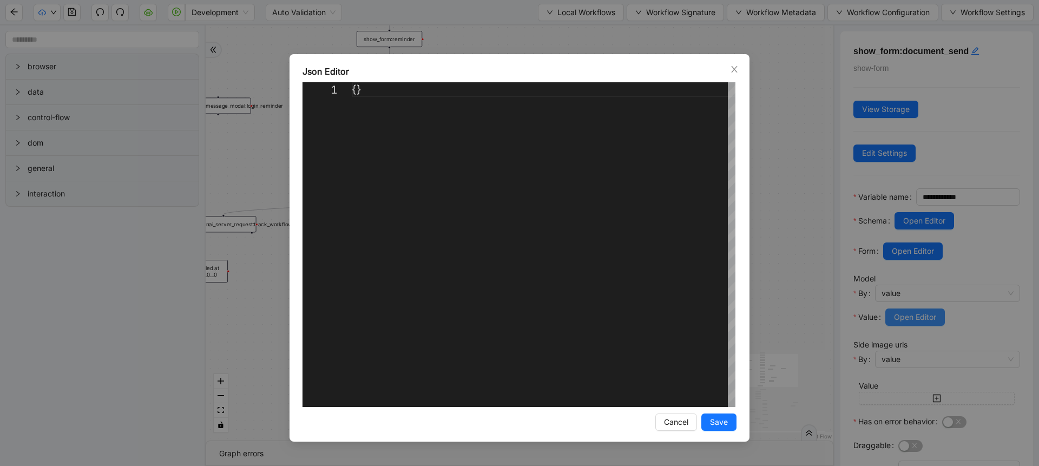
click at [907, 335] on div "Json Editor 1 {} ** Enter to Rename, Shift+Enter to Preview Cancel Save" at bounding box center [519, 233] width 1039 height 466
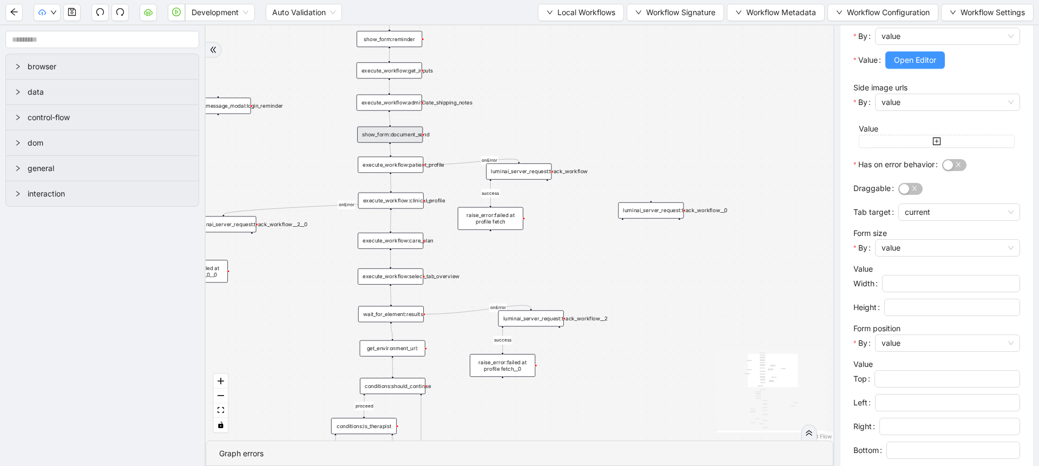
scroll to position [260, 0]
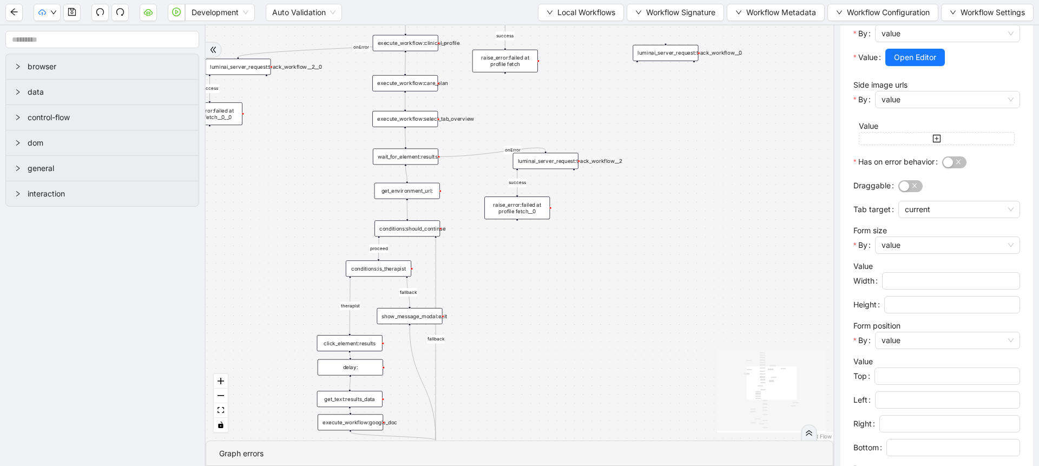
drag, startPoint x: 591, startPoint y: 385, endPoint x: 605, endPoint y: 226, distance: 159.7
click at [605, 226] on div "fallback fallback proceed therapist success success success success onError onE…" at bounding box center [519, 232] width 627 height 415
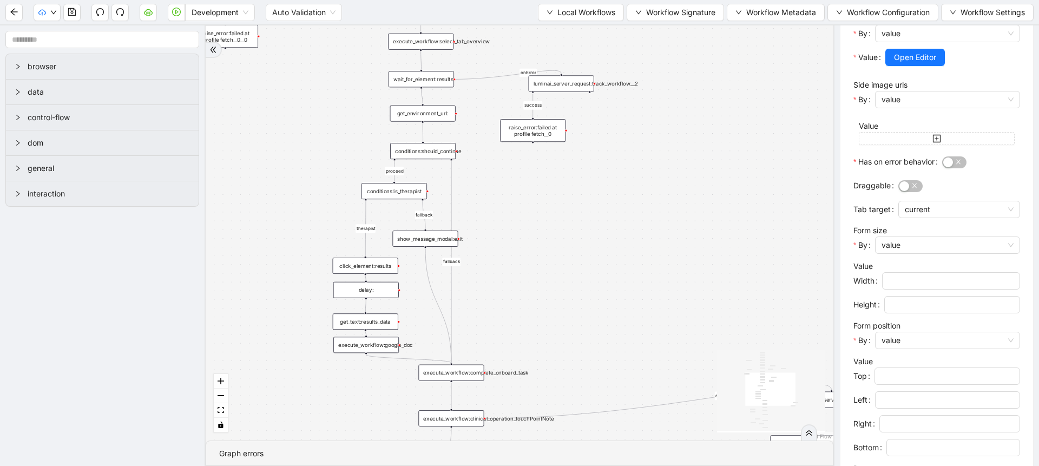
drag, startPoint x: 559, startPoint y: 340, endPoint x: 574, endPoint y: 264, distance: 77.3
click at [574, 264] on div "fallback fallback proceed therapist success success success success onError onE…" at bounding box center [519, 232] width 627 height 415
click at [432, 156] on div "conditions:should_continue" at bounding box center [422, 151] width 65 height 16
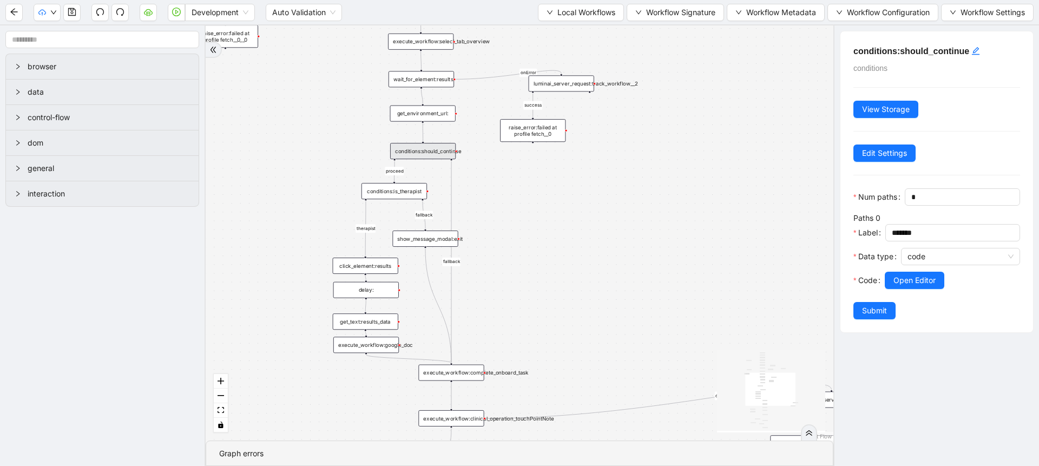
scroll to position [0, 0]
click at [903, 286] on span "Open Editor" at bounding box center [914, 280] width 42 height 12
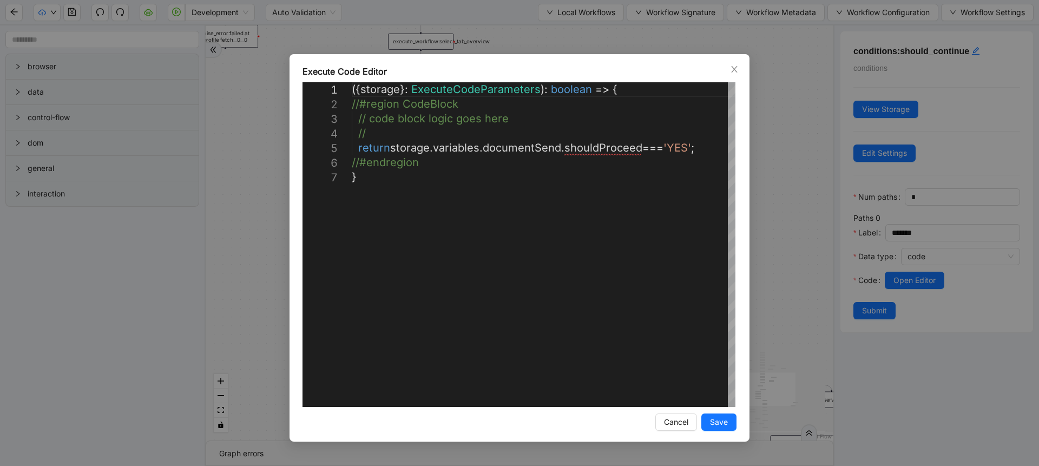
click at [830, 253] on div "**********" at bounding box center [519, 233] width 1039 height 466
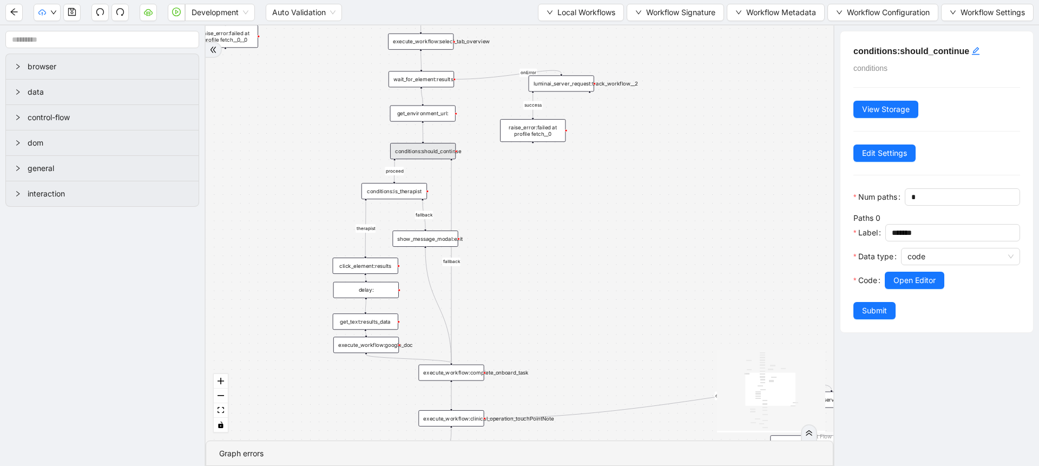
click at [366, 341] on div "execute_workflow:google_doc" at bounding box center [365, 344] width 65 height 16
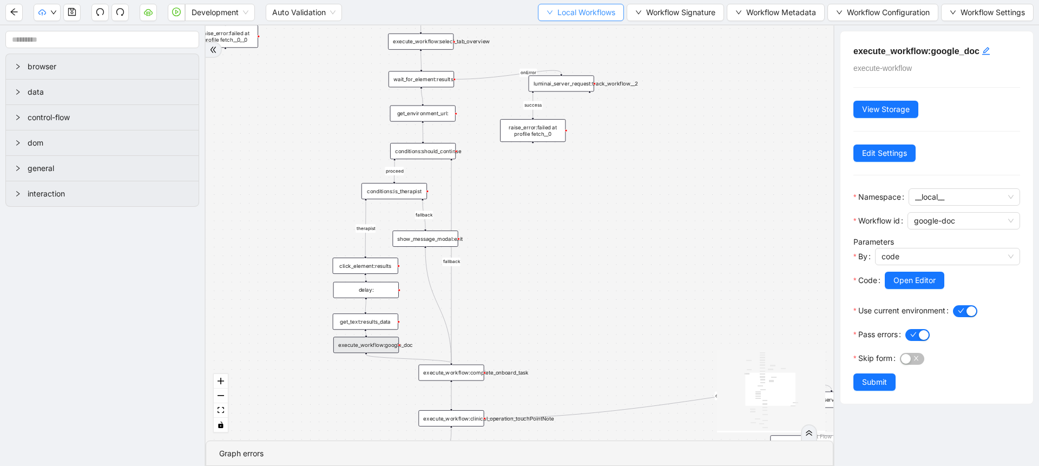
click at [600, 10] on span "Local Workflows" at bounding box center [586, 12] width 58 height 12
click at [590, 29] on span "Select" at bounding box center [575, 34] width 70 height 12
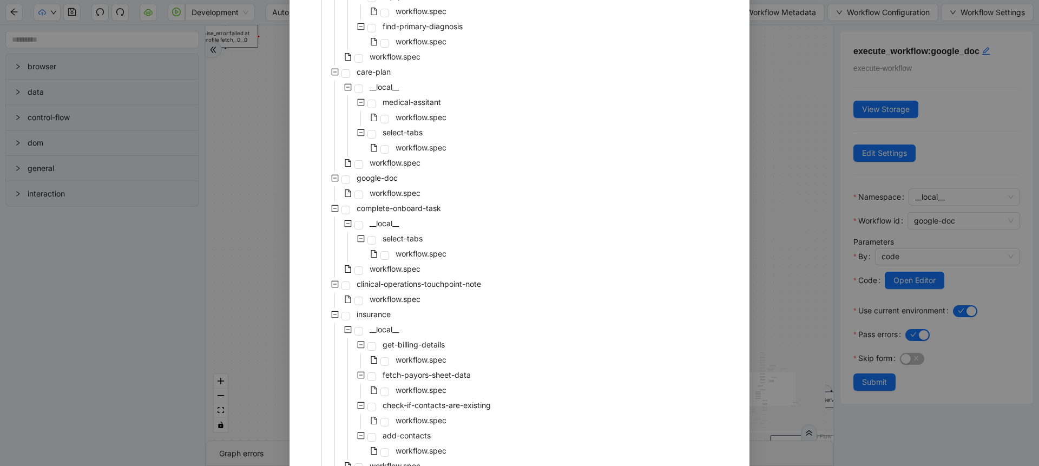
scroll to position [537, 0]
click at [401, 186] on span "workflow.spec" at bounding box center [394, 187] width 51 height 9
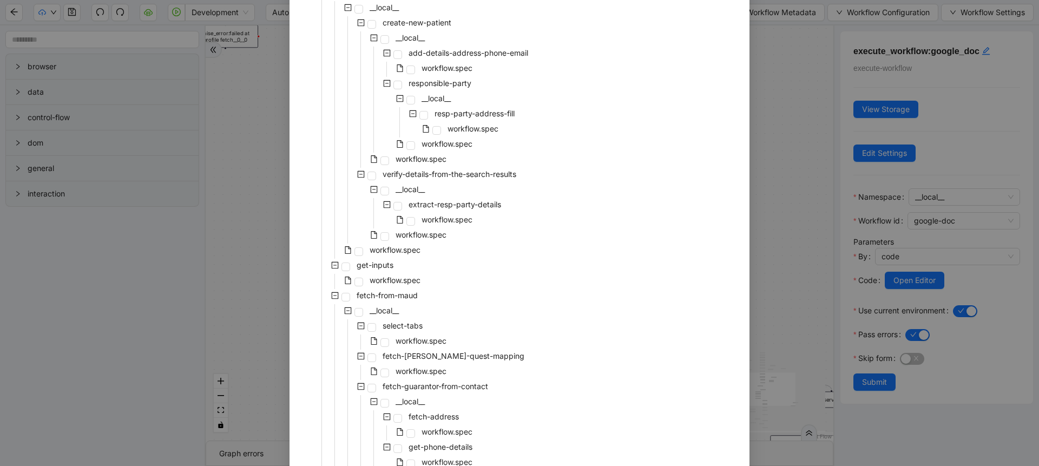
scroll to position [2224, 0]
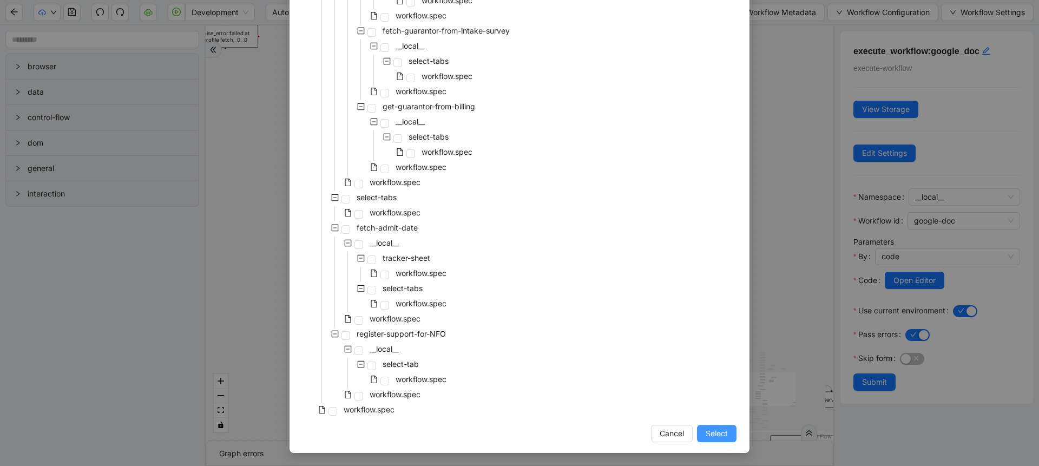
click at [707, 432] on span "Select" at bounding box center [716, 433] width 22 height 12
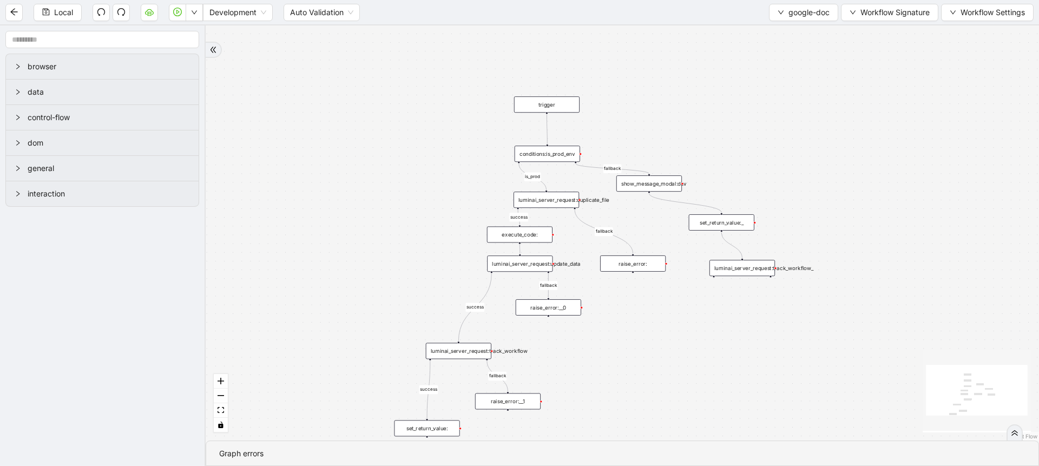
drag, startPoint x: 625, startPoint y: 200, endPoint x: 600, endPoint y: 275, distance: 79.2
click at [600, 275] on div "success fallback fallback fallback success is_prod fallback success trigger exe…" at bounding box center [622, 232] width 833 height 415
click at [849, 12] on icon "down" at bounding box center [852, 12] width 6 height 6
click at [749, 97] on div "success fallback fallback fallback success is_prod fallback success trigger exe…" at bounding box center [622, 232] width 833 height 415
click at [626, 123] on div "success fallback fallback fallback success is_prod fallback success trigger exe…" at bounding box center [622, 232] width 833 height 415
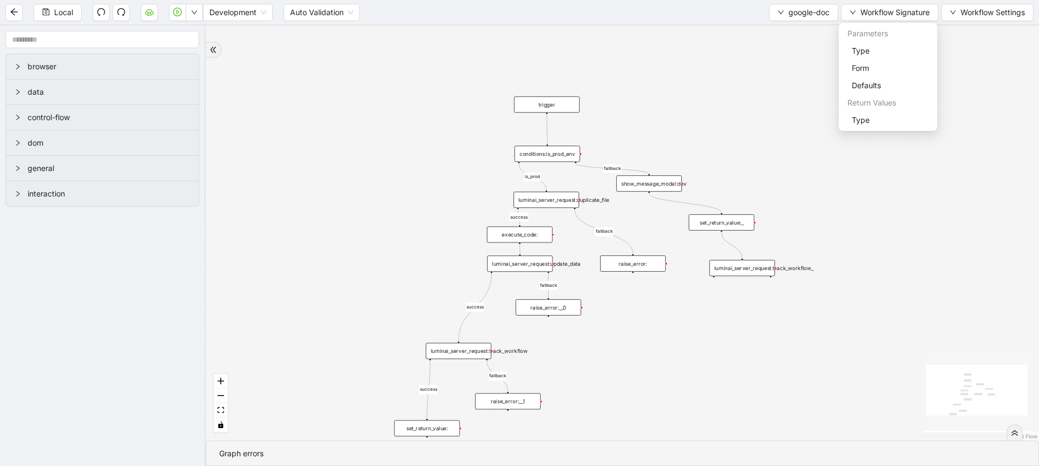
click at [541, 270] on div "luminai_server_request:update_data" at bounding box center [519, 263] width 65 height 16
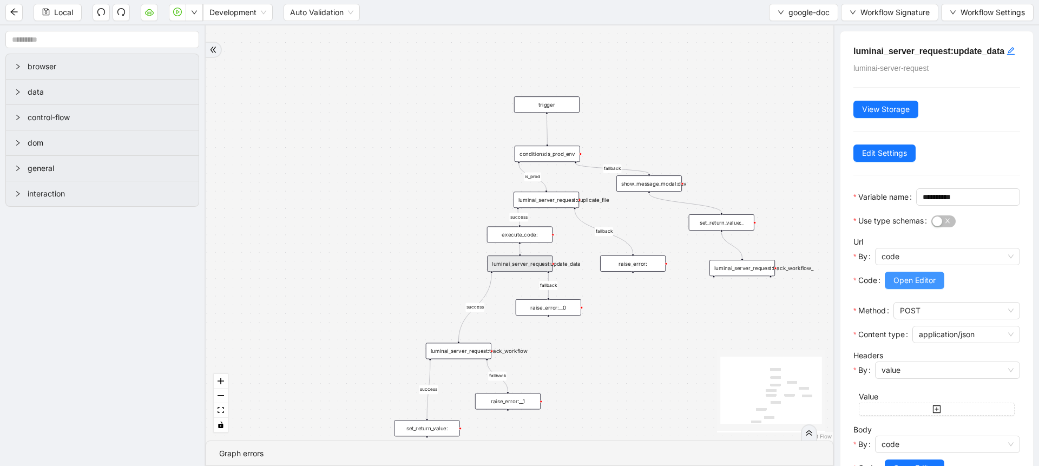
click at [887, 289] on button "Open Editor" at bounding box center [914, 280] width 60 height 17
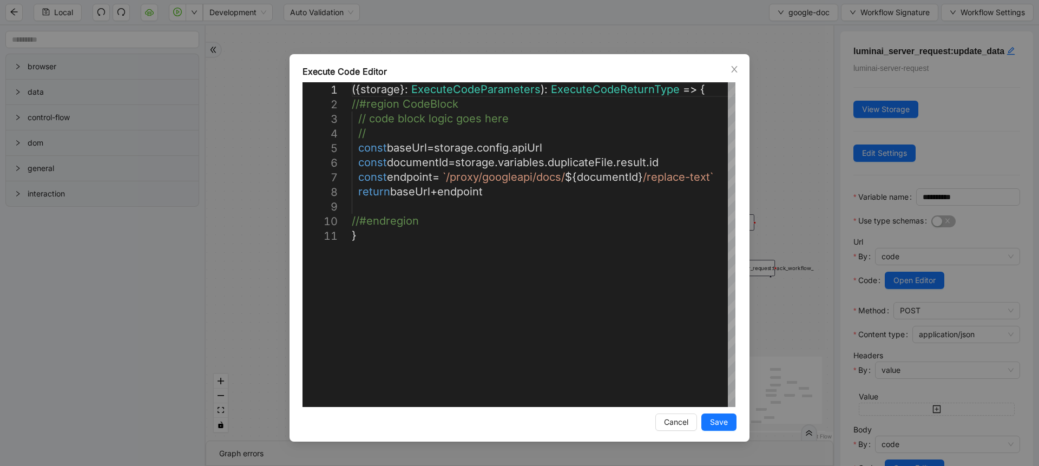
click at [894, 281] on div "**********" at bounding box center [519, 233] width 1039 height 466
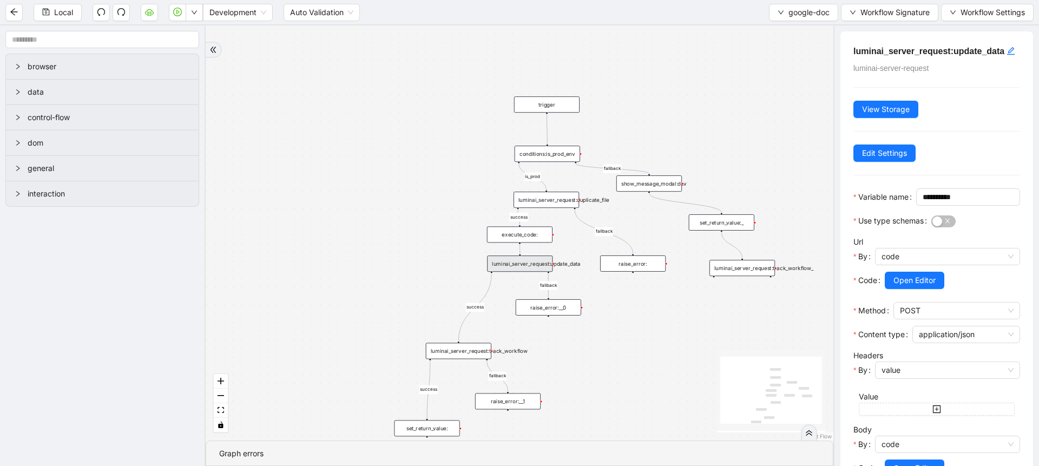
scroll to position [137, 0]
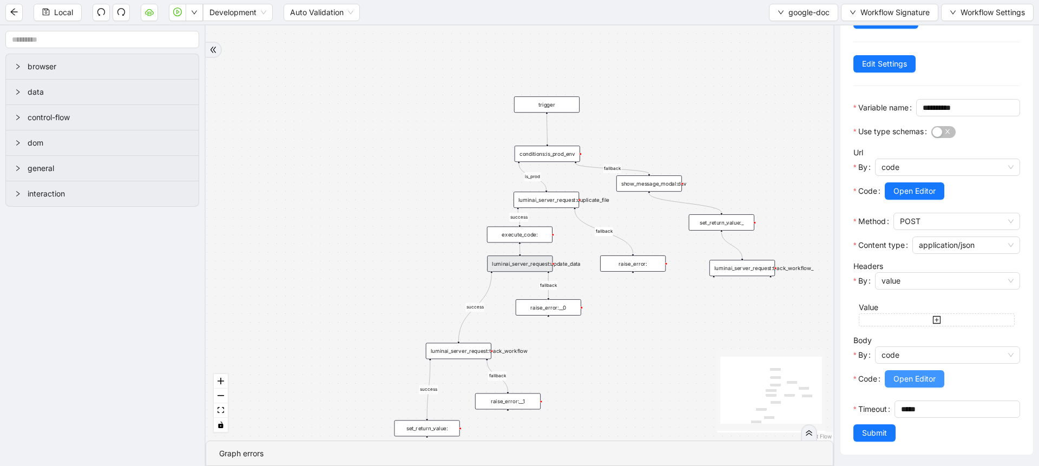
click at [903, 370] on button "Open Editor" at bounding box center [914, 378] width 60 height 17
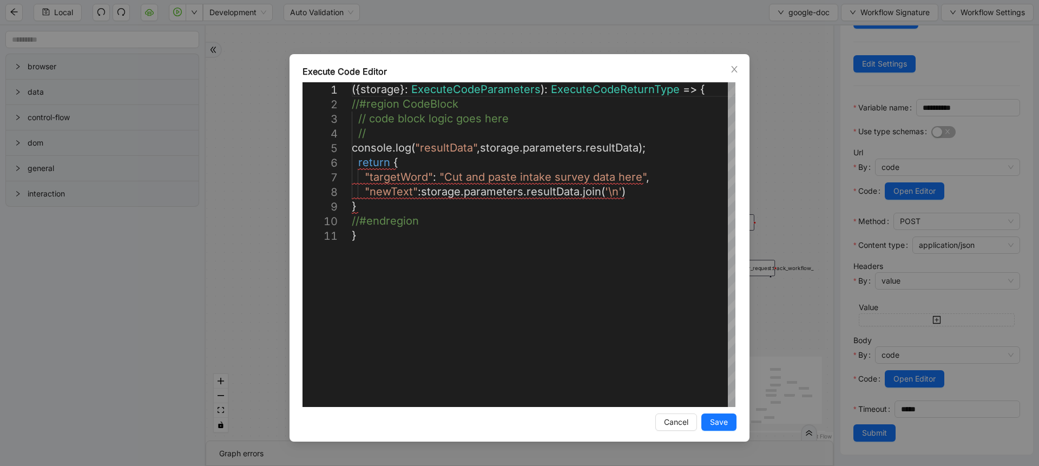
click at [257, 176] on div "**********" at bounding box center [519, 233] width 1039 height 466
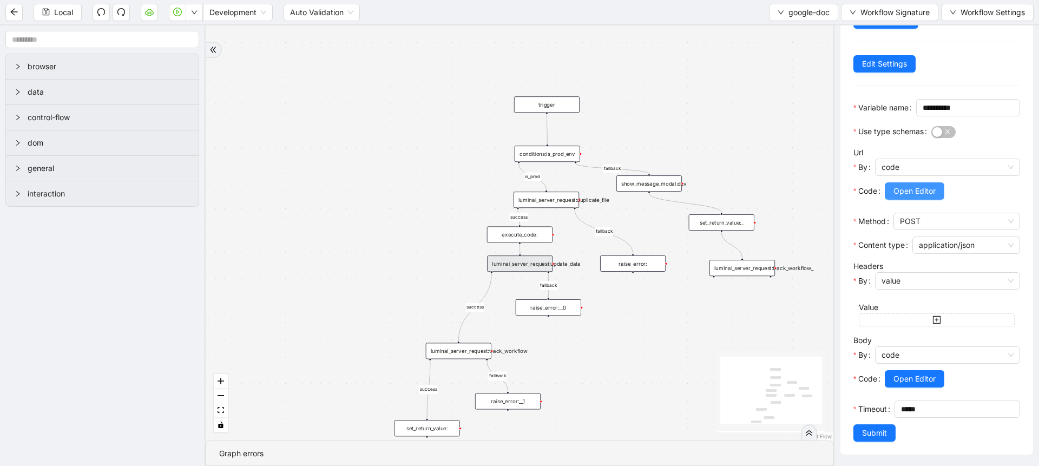
click at [917, 185] on span "Open Editor" at bounding box center [914, 191] width 42 height 12
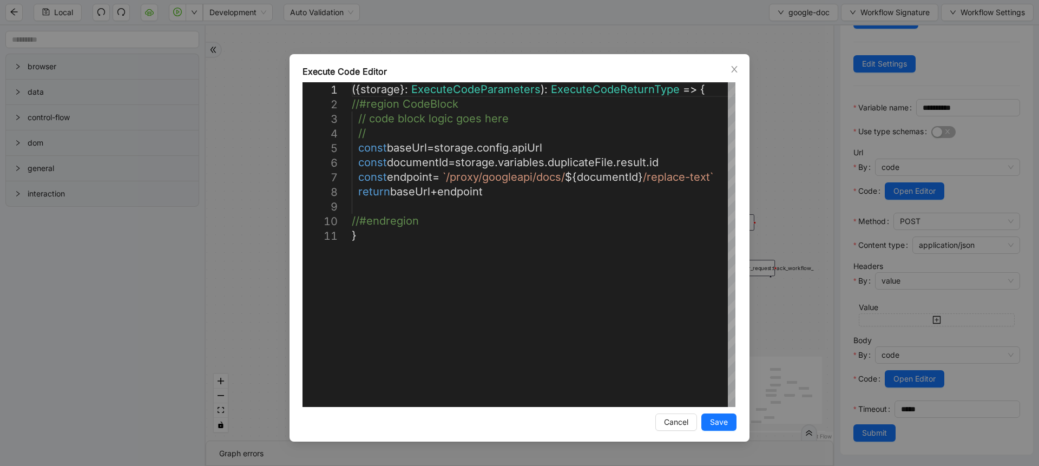
click at [785, 180] on div "**********" at bounding box center [519, 233] width 1039 height 466
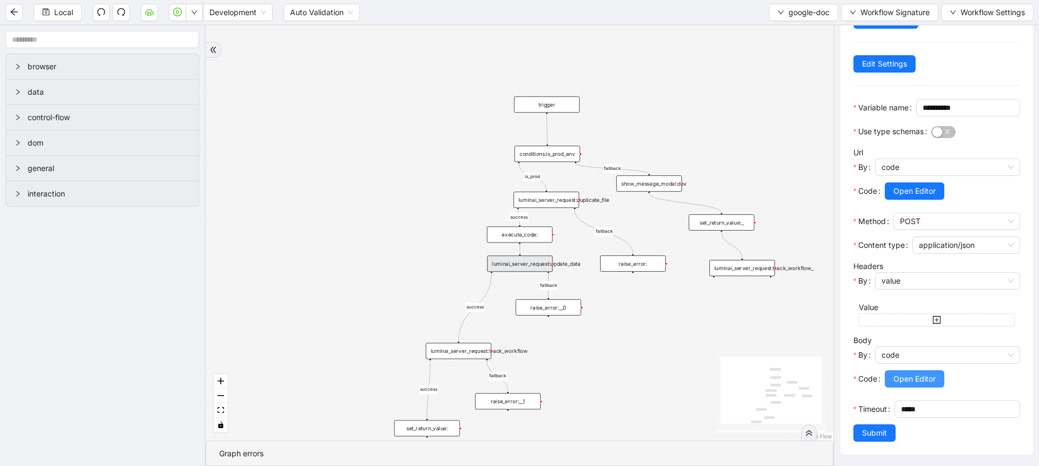
click at [910, 370] on button "Open Editor" at bounding box center [914, 378] width 60 height 17
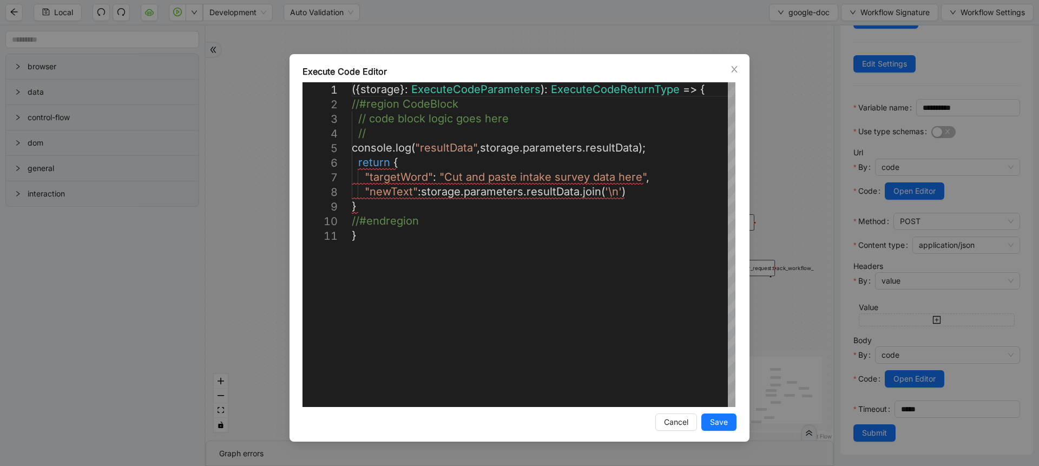
click at [776, 224] on div "**********" at bounding box center [519, 233] width 1039 height 466
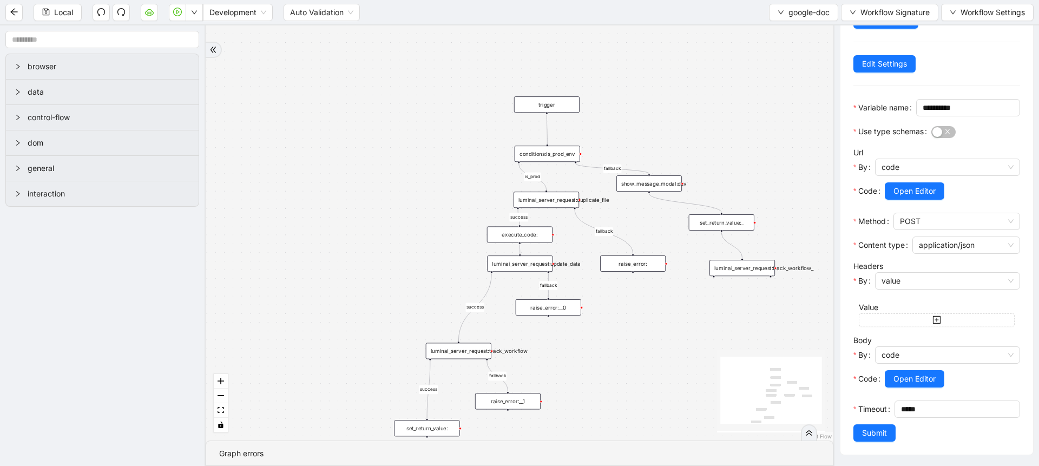
click at [475, 348] on div "luminai_server_request:track_workflow" at bounding box center [458, 351] width 65 height 16
click at [915, 373] on span "Open Editor" at bounding box center [914, 379] width 42 height 12
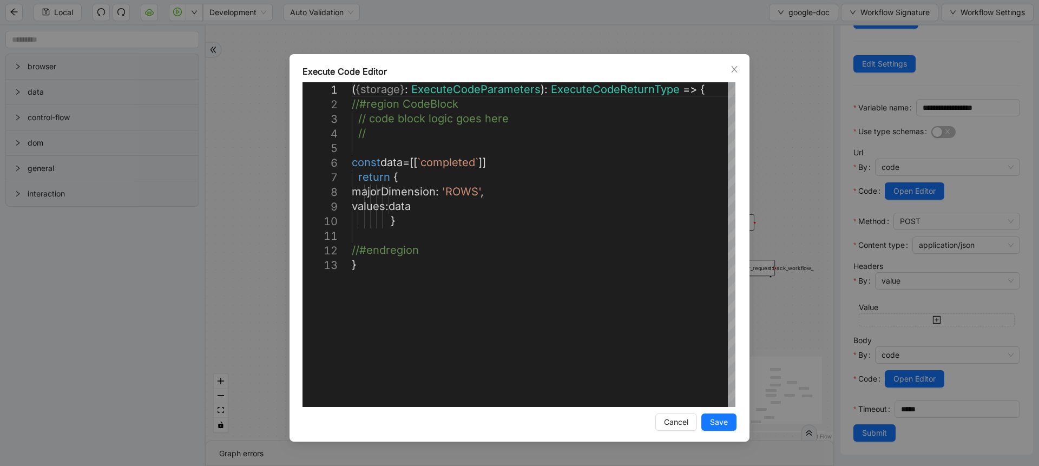
click at [772, 180] on div "**********" at bounding box center [519, 233] width 1039 height 466
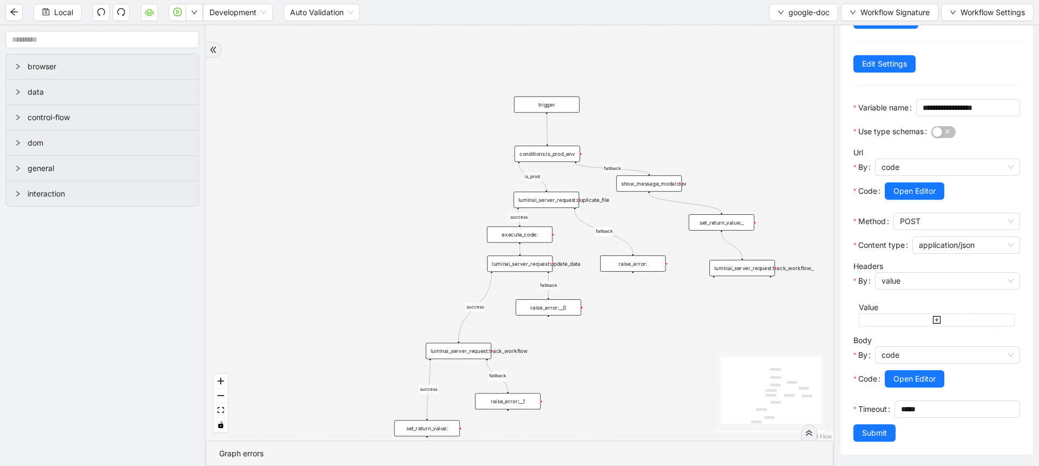
click at [534, 268] on div "luminai_server_request:update_data" at bounding box center [519, 263] width 65 height 16
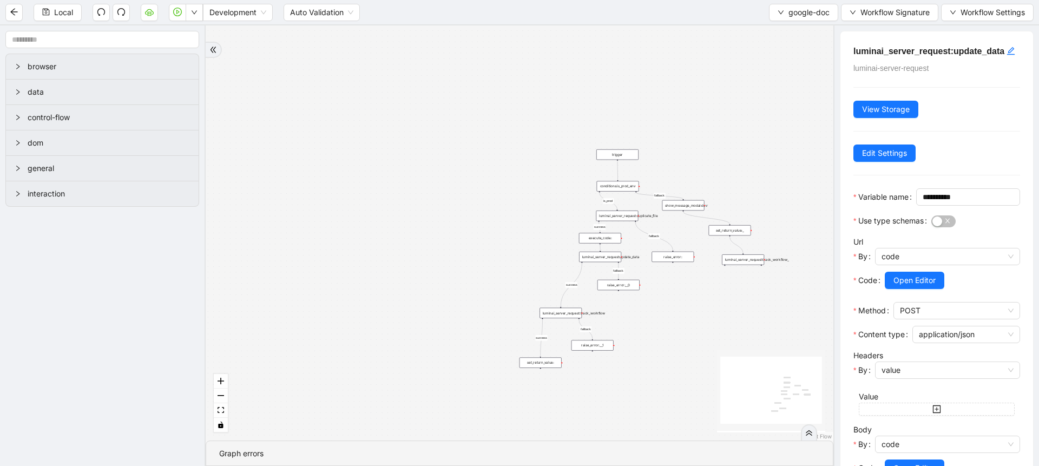
click at [553, 360] on div "set_return_value:" at bounding box center [540, 363] width 42 height 10
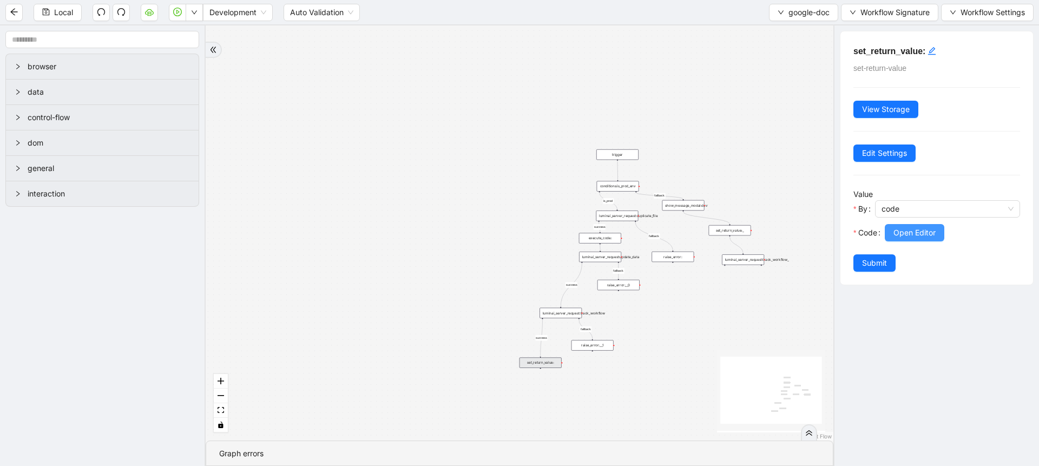
click at [894, 236] on span "Open Editor" at bounding box center [914, 233] width 42 height 12
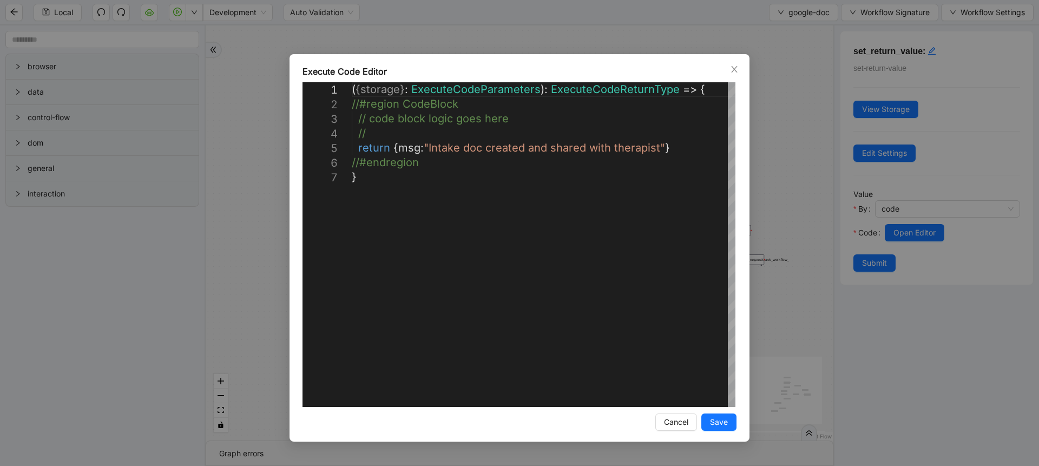
click at [818, 211] on div "**********" at bounding box center [519, 233] width 1039 height 466
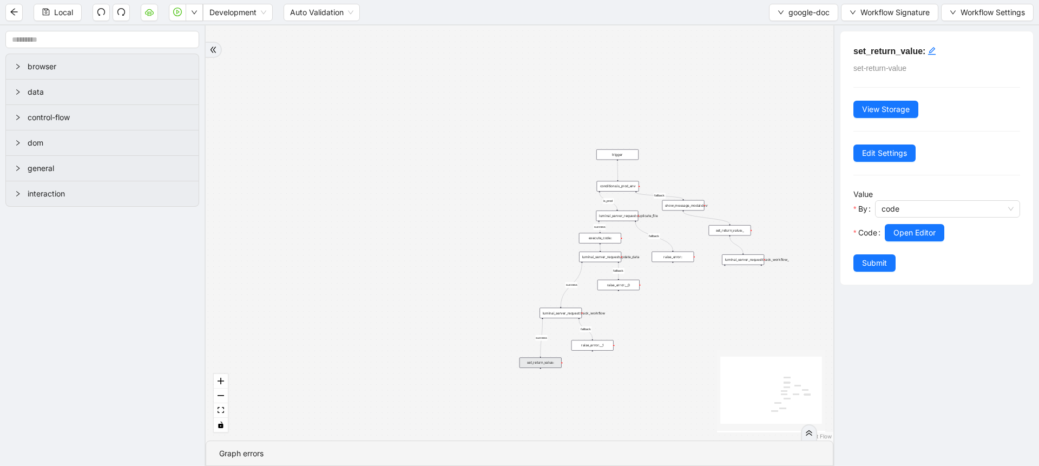
click at [612, 255] on div "luminai_server_request:update_data" at bounding box center [600, 257] width 42 height 10
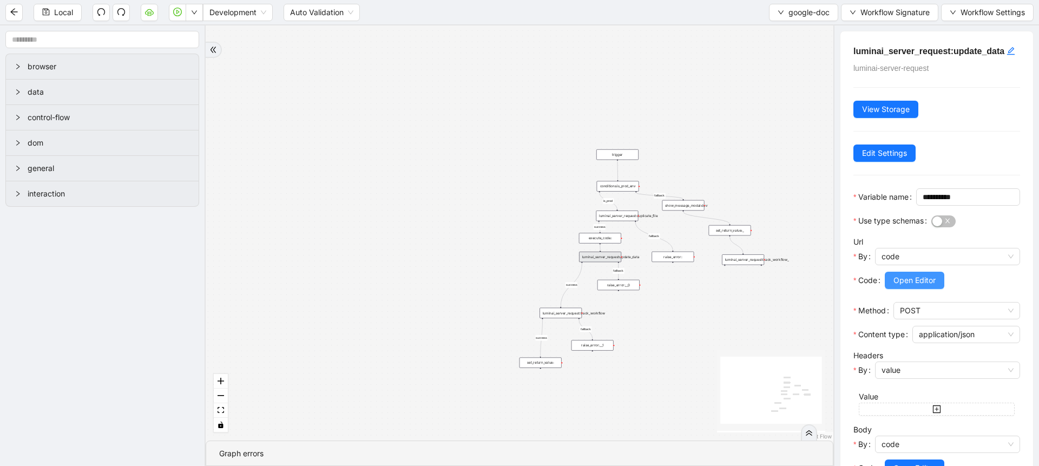
click at [907, 286] on span "Open Editor" at bounding box center [914, 280] width 42 height 12
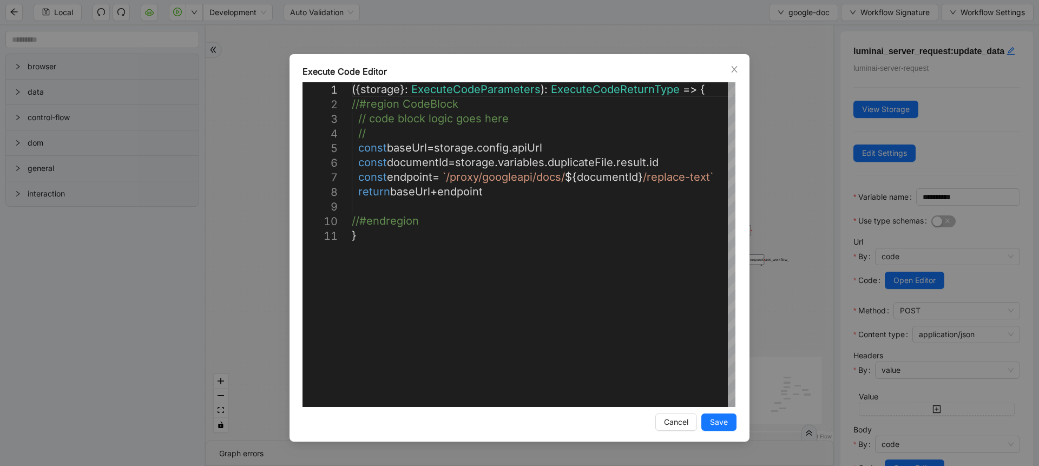
click at [834, 277] on div "**********" at bounding box center [519, 233] width 1039 height 466
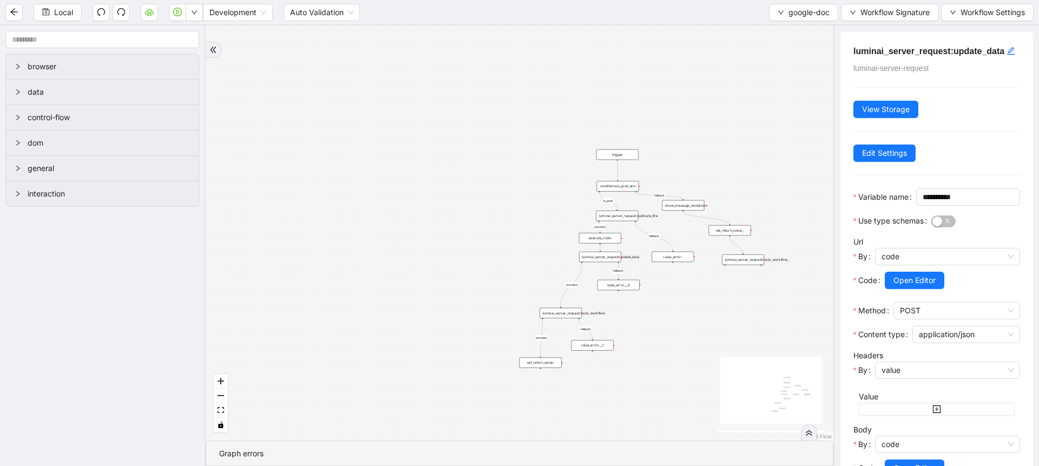
click at [563, 308] on div "luminai_server_request:track_workflow" at bounding box center [560, 313] width 42 height 10
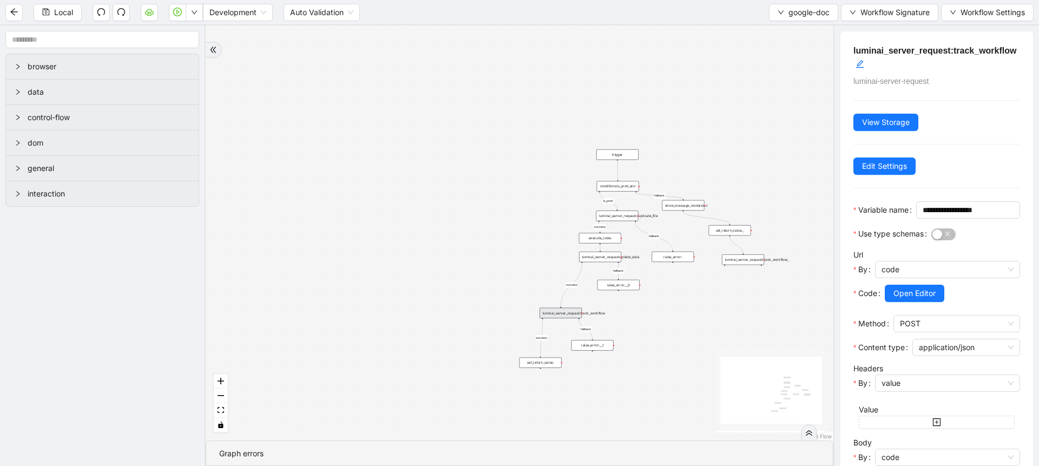
scroll to position [137, 0]
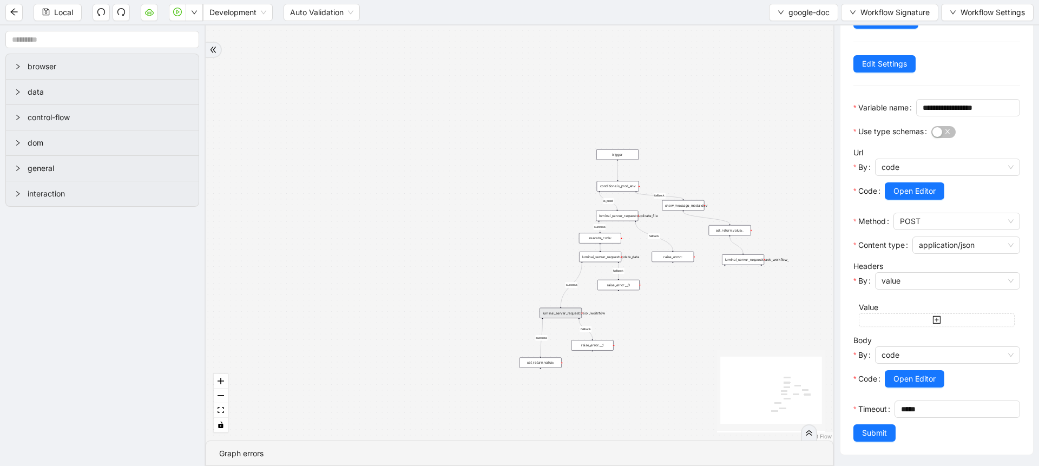
click at [589, 257] on div "luminai_server_request:update_data" at bounding box center [600, 257] width 42 height 10
click at [915, 373] on span "Open Editor" at bounding box center [914, 379] width 42 height 12
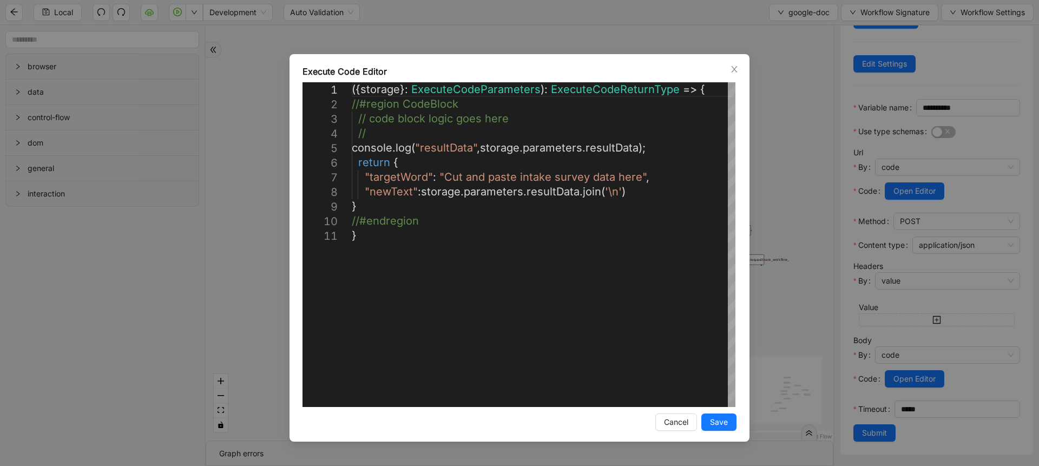
click at [823, 283] on div "**********" at bounding box center [519, 233] width 1039 height 466
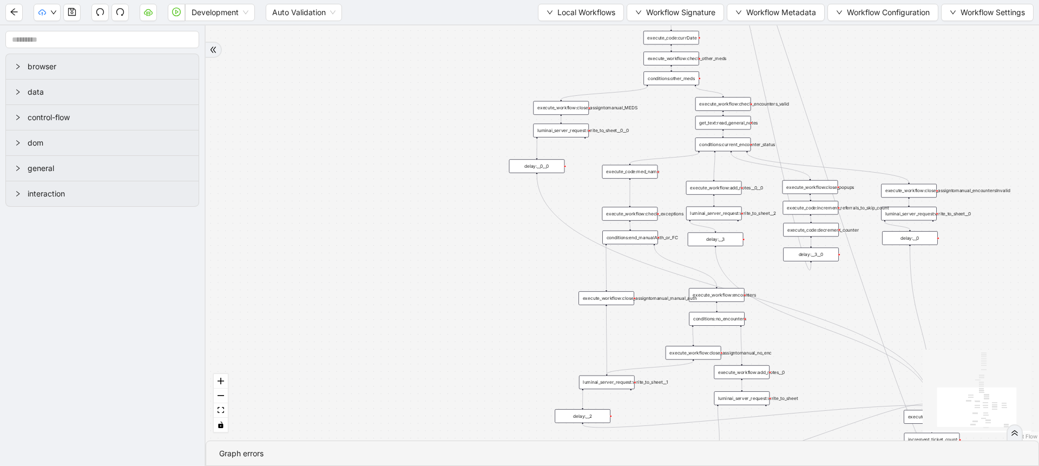
drag, startPoint x: 660, startPoint y: 307, endPoint x: 643, endPoint y: 331, distance: 29.4
click at [643, 331] on div "trigger execute_workflow:check_exceptions execute_workflow:encounters execute_w…" at bounding box center [622, 232] width 833 height 415
click at [543, 18] on button "Local Workflows" at bounding box center [581, 12] width 86 height 17
click at [485, 48] on div "trigger execute_workflow:check_exceptions execute_workflow:encounters execute_w…" at bounding box center [622, 232] width 833 height 415
click at [472, 362] on div "trigger execute_workflow:check_exceptions execute_workflow:encounters execute_w…" at bounding box center [622, 232] width 833 height 415
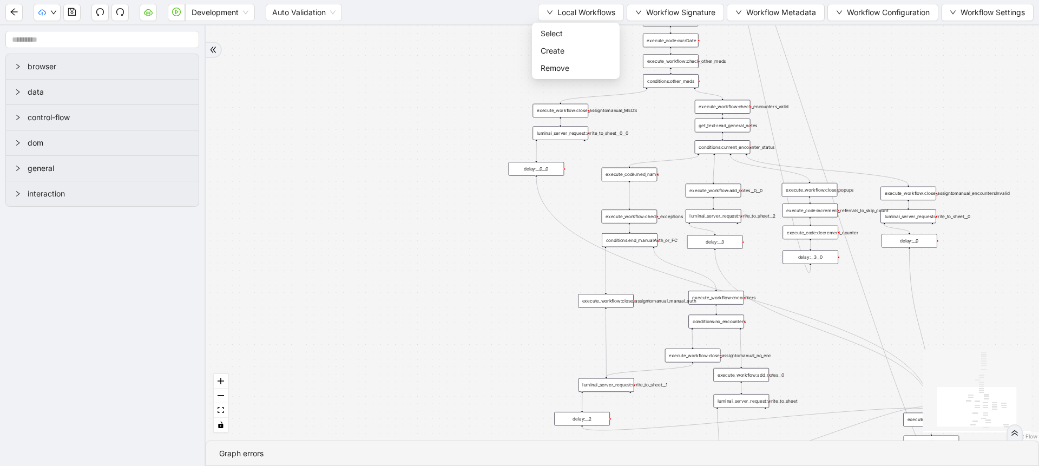
click at [356, 274] on div "trigger execute_workflow:check_exceptions execute_workflow:encounters execute_w…" at bounding box center [622, 232] width 833 height 415
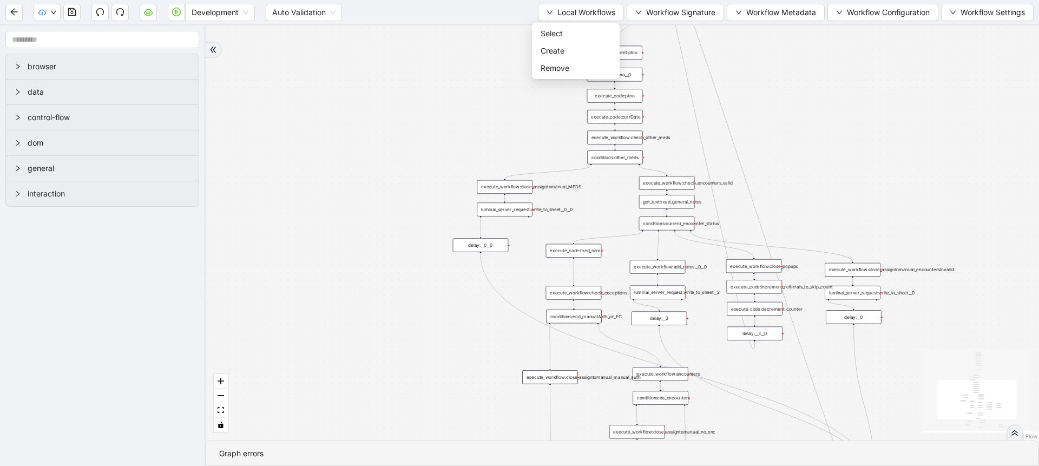
drag, startPoint x: 356, startPoint y: 274, endPoint x: 301, endPoint y: 350, distance: 94.5
click at [301, 350] on div "trigger execute_workflow:check_exceptions execute_workflow:encounters execute_w…" at bounding box center [622, 232] width 833 height 415
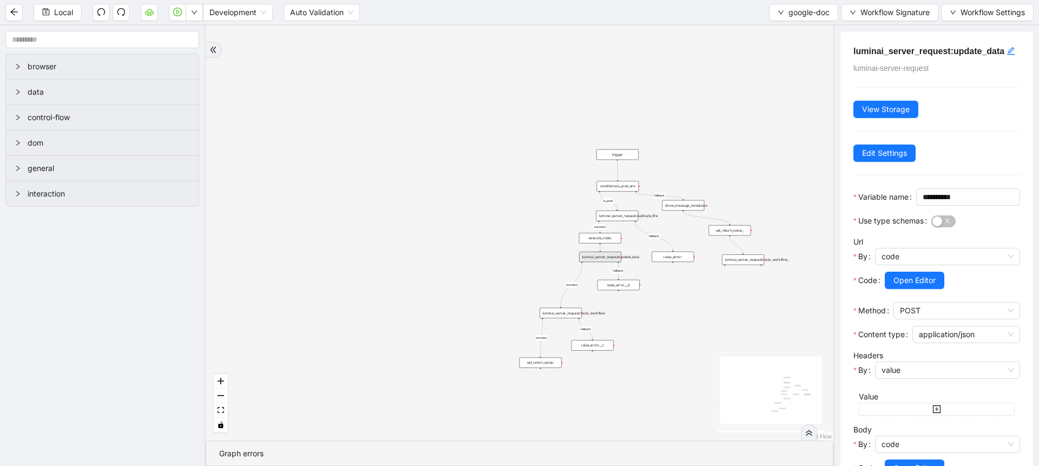
scroll to position [137, 0]
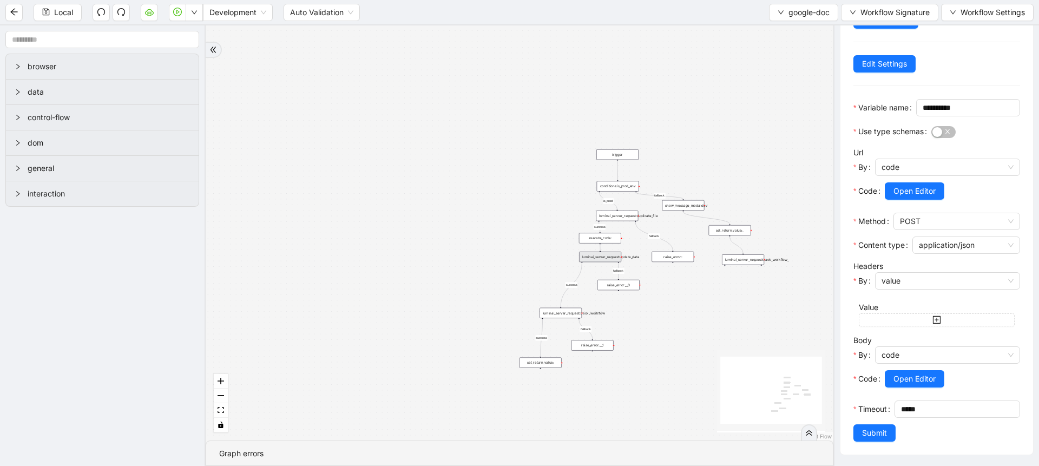
click at [790, 22] on div "Local Development Auto Validation google-doc Workflow Signature Workflow Settin…" at bounding box center [519, 12] width 1039 height 24
click at [792, 19] on button "google-doc" at bounding box center [803, 12] width 69 height 17
click at [783, 28] on span "Select" at bounding box center [801, 34] width 52 height 12
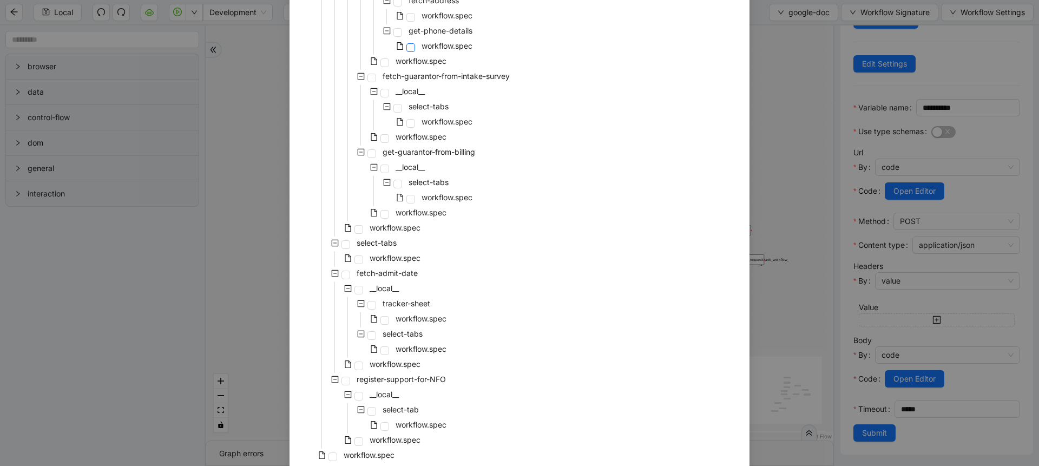
scroll to position [2224, 0]
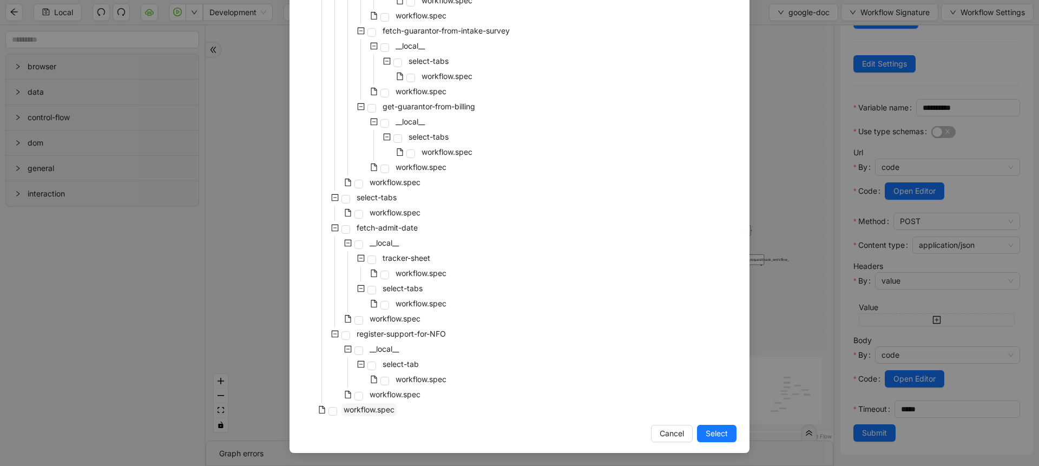
click at [374, 412] on span "workflow.spec" at bounding box center [368, 409] width 51 height 9
click at [705, 430] on span "Select" at bounding box center [716, 433] width 22 height 12
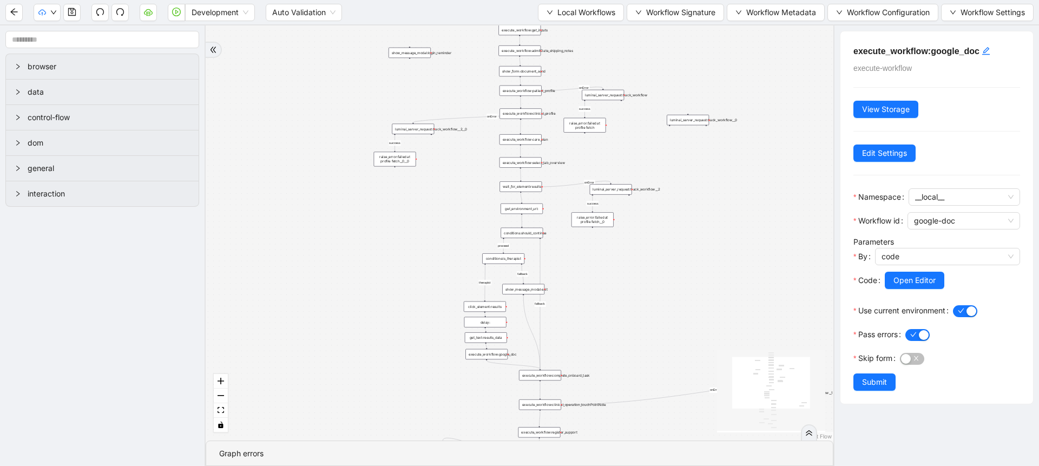
scroll to position [0, 0]
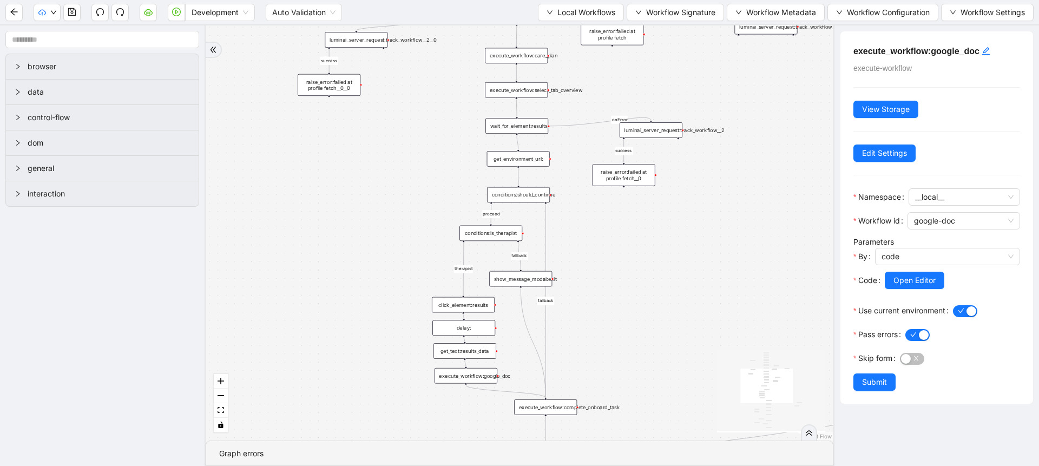
drag, startPoint x: 567, startPoint y: 326, endPoint x: 561, endPoint y: 198, distance: 127.8
click at [561, 198] on div "fallback fallback proceed therapist success success success success onError onE…" at bounding box center [519, 232] width 627 height 415
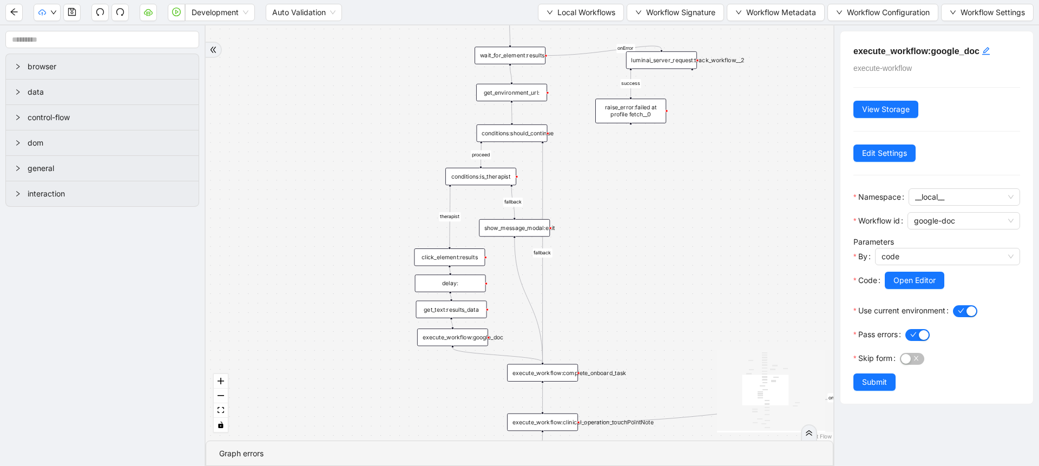
click at [531, 228] on div "show_message_modal:exit" at bounding box center [514, 227] width 71 height 17
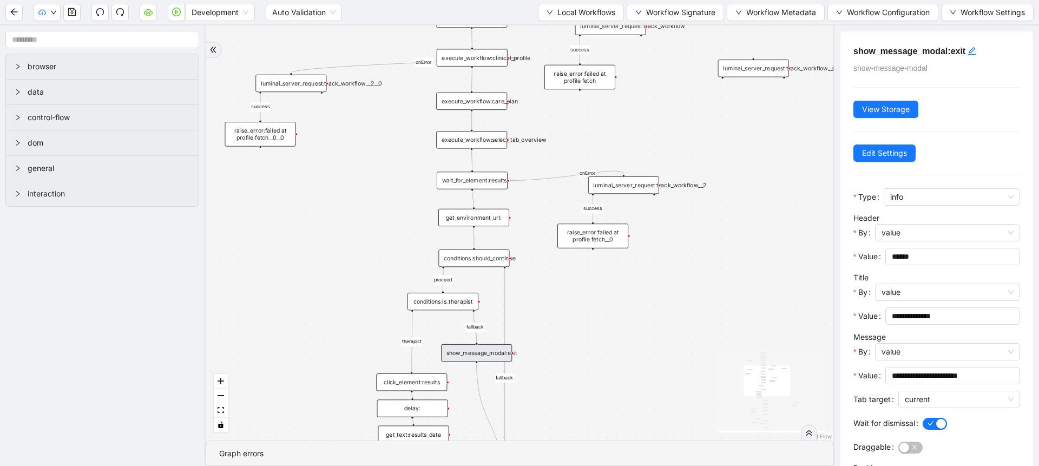
drag, startPoint x: 380, startPoint y: 142, endPoint x: 342, endPoint y: 267, distance: 130.6
click at [342, 267] on div "fallback fallback proceed therapist success success success success onError onE…" at bounding box center [519, 232] width 627 height 415
click at [438, 316] on div "fallback fallback proceed therapist success success success success onError onE…" at bounding box center [519, 232] width 627 height 415
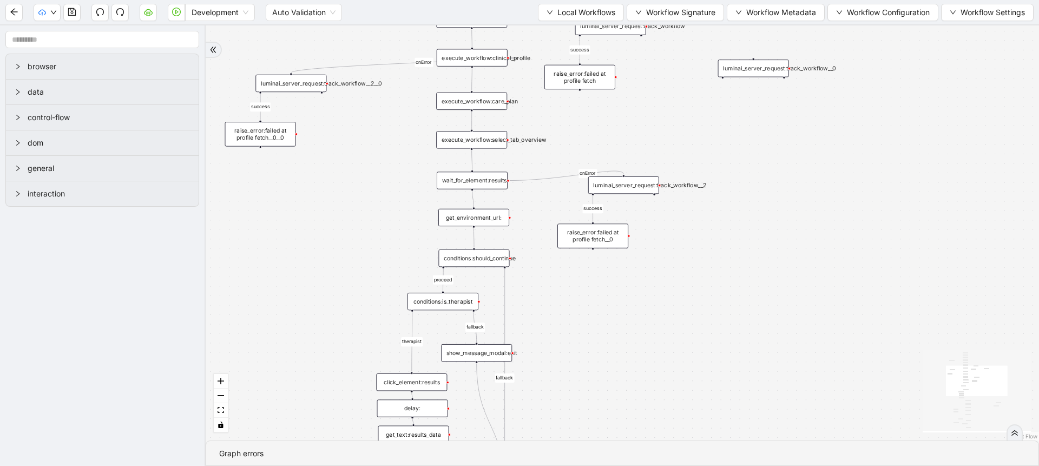
click at [450, 301] on div "conditions:is_therapist" at bounding box center [442, 301] width 71 height 17
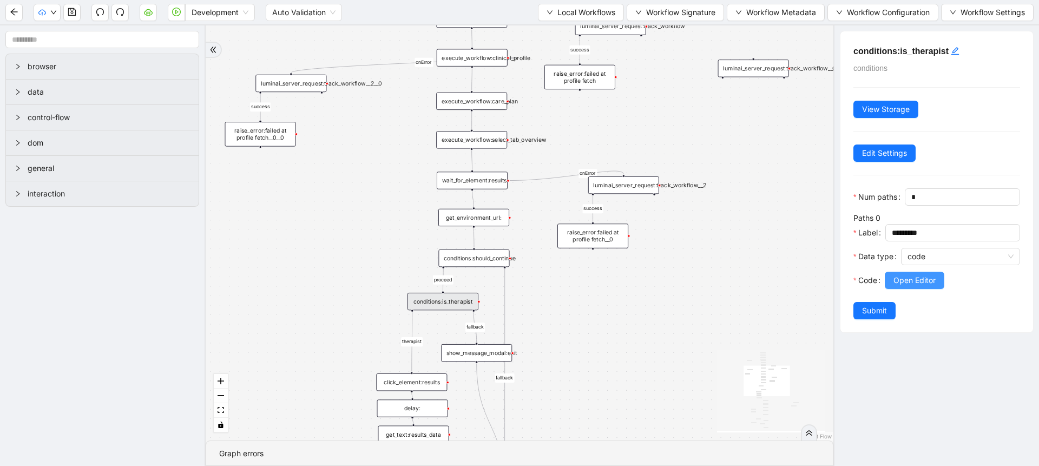
click at [909, 286] on span "Open Editor" at bounding box center [914, 280] width 42 height 12
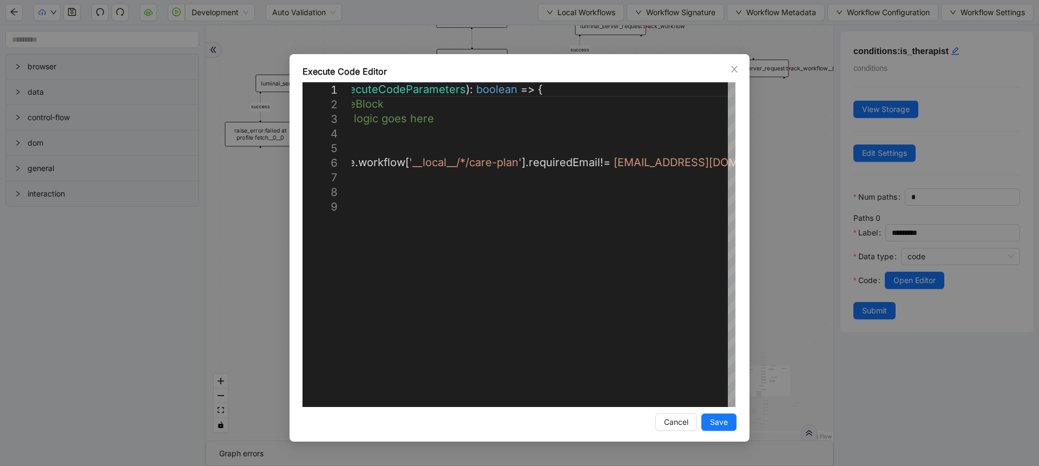
click at [791, 204] on div "**********" at bounding box center [519, 233] width 1039 height 466
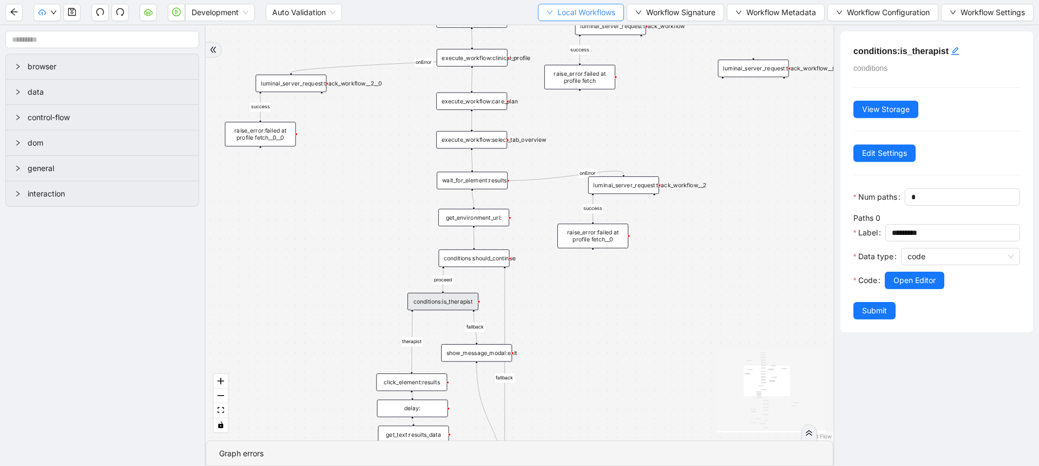
click at [577, 12] on span "Local Workflows" at bounding box center [586, 12] width 58 height 12
click at [557, 32] on span "Select" at bounding box center [575, 34] width 70 height 12
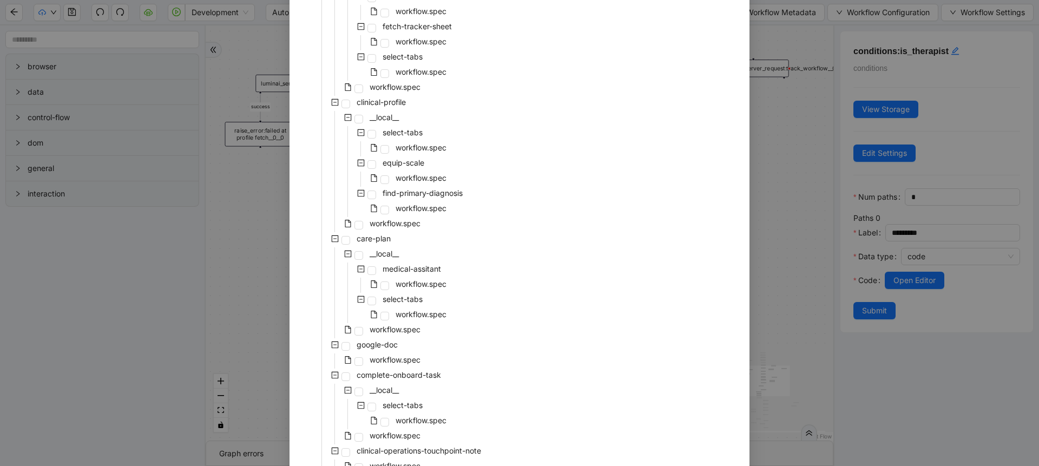
scroll to position [367, 0]
click at [382, 327] on span "workflow.spec" at bounding box center [394, 326] width 51 height 9
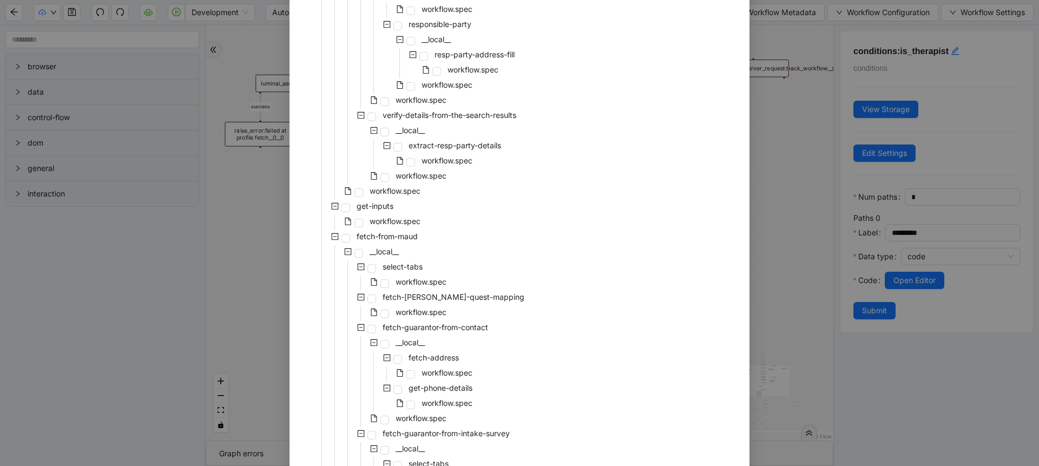
scroll to position [2224, 0]
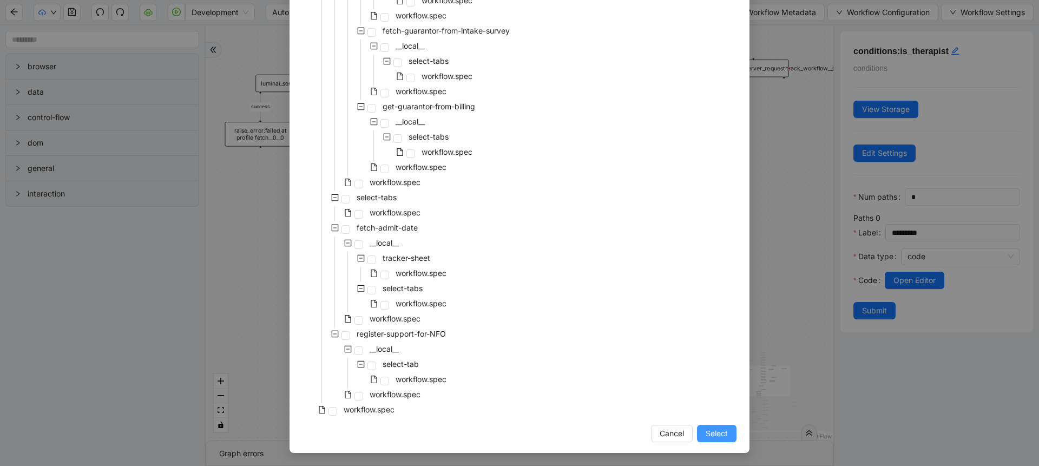
click at [706, 436] on span "Select" at bounding box center [716, 433] width 22 height 12
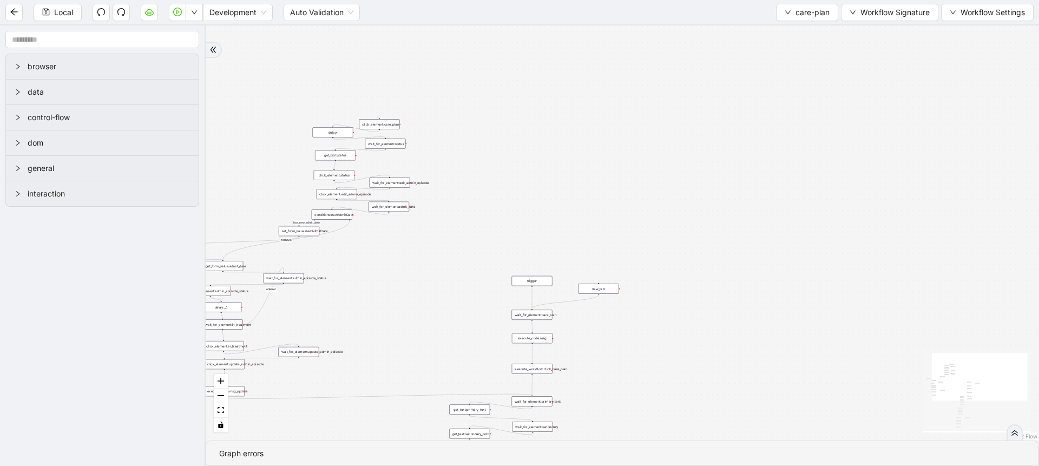
drag, startPoint x: 540, startPoint y: 341, endPoint x: 480, endPoint y: 117, distance: 231.3
click at [480, 117] on div "addProvider fallback success fallback has_new_admit_date fallback onError onErr…" at bounding box center [622, 232] width 833 height 415
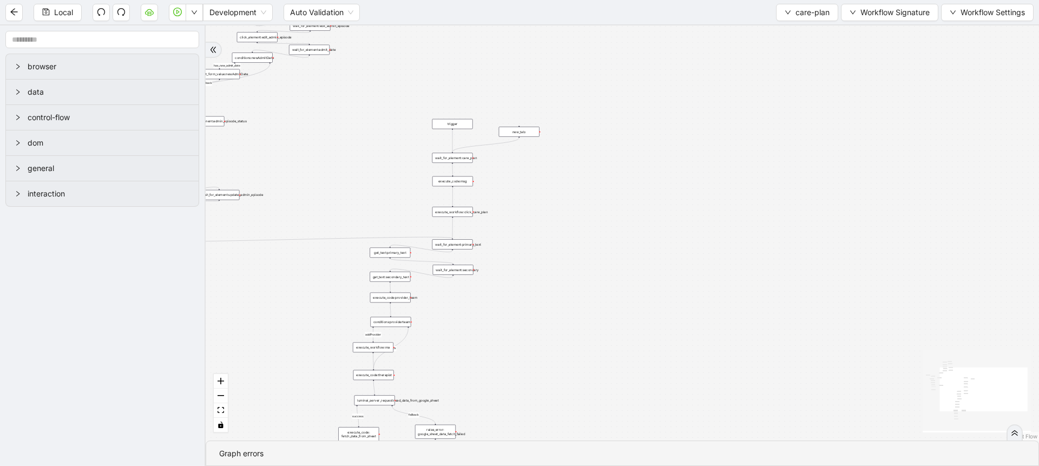
drag, startPoint x: 456, startPoint y: 197, endPoint x: 400, endPoint y: 145, distance: 76.9
click at [400, 145] on div "addProvider fallback success fallback has_new_admit_date fallback onError onErr…" at bounding box center [622, 232] width 833 height 415
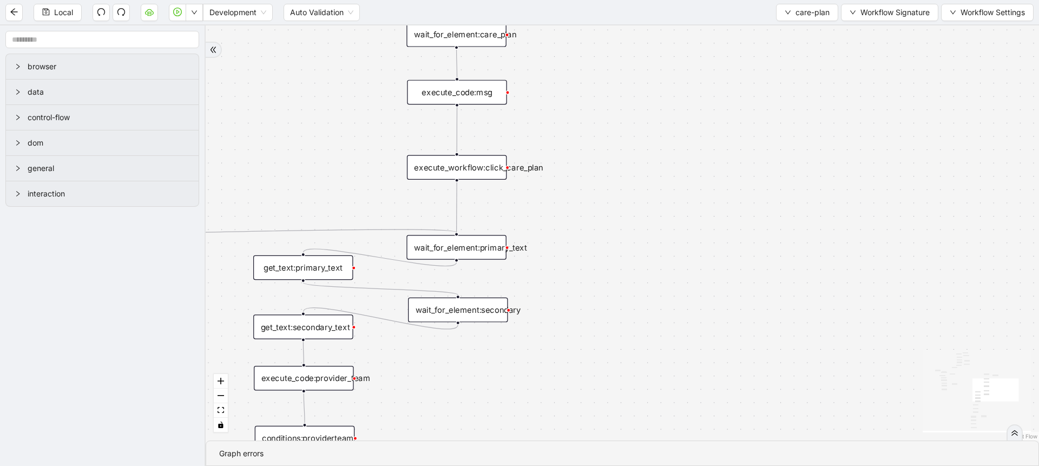
drag, startPoint x: 383, startPoint y: 198, endPoint x: 366, endPoint y: 72, distance: 126.6
click at [366, 72] on div "addProvider fallback success fallback has_new_admit_date fallback onError onErr…" at bounding box center [622, 232] width 833 height 415
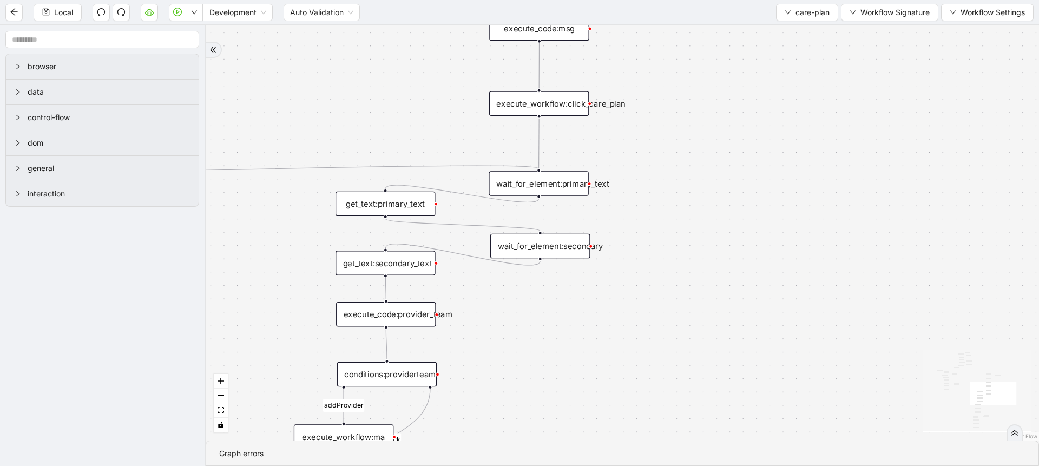
drag, startPoint x: 357, startPoint y: 157, endPoint x: 442, endPoint y: 76, distance: 117.1
click at [442, 76] on div "addProvider fallback success fallback has_new_admit_date fallback onError onErr…" at bounding box center [622, 232] width 833 height 415
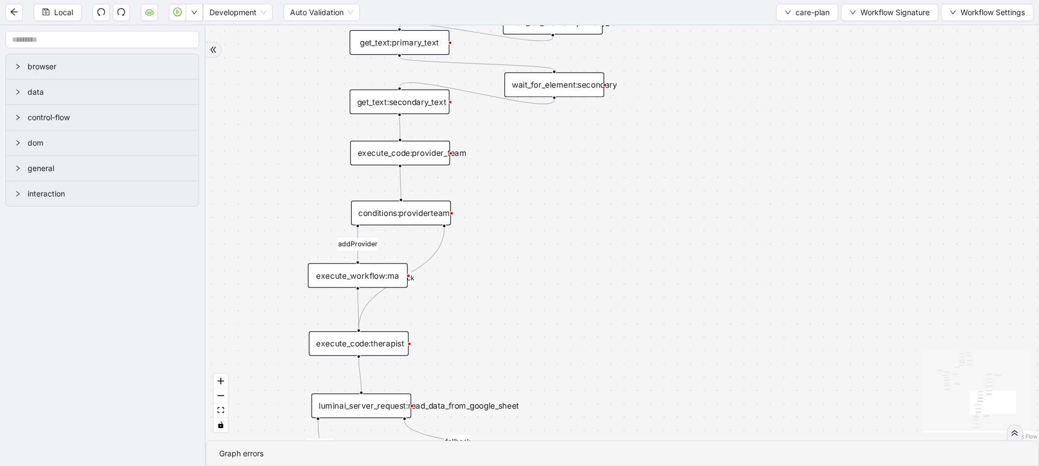
drag, startPoint x: 466, startPoint y: 340, endPoint x: 479, endPoint y: 202, distance: 138.5
click at [479, 202] on div "addProvider fallback success fallback has_new_admit_date fallback onError onErr…" at bounding box center [622, 232] width 833 height 415
click at [433, 148] on div "execute_code:provider_team" at bounding box center [400, 153] width 100 height 25
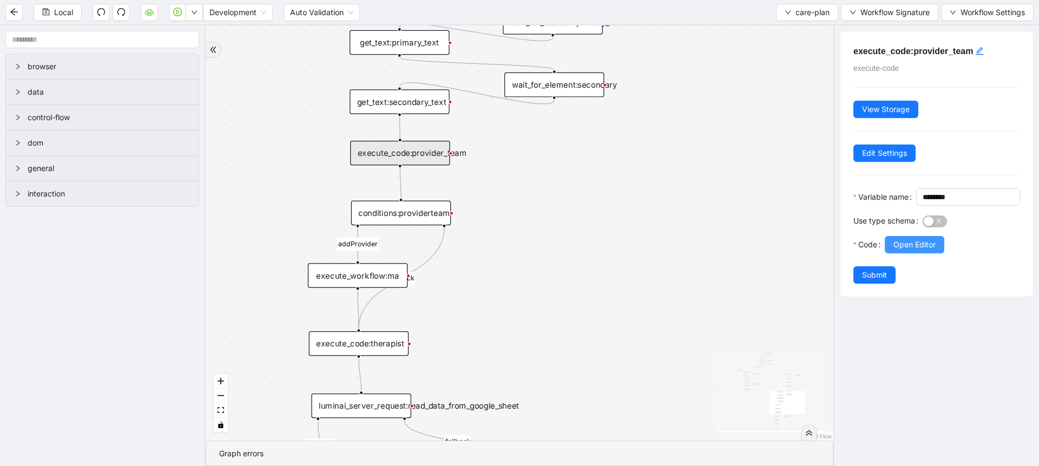
click at [901, 250] on span "Open Editor" at bounding box center [914, 245] width 42 height 12
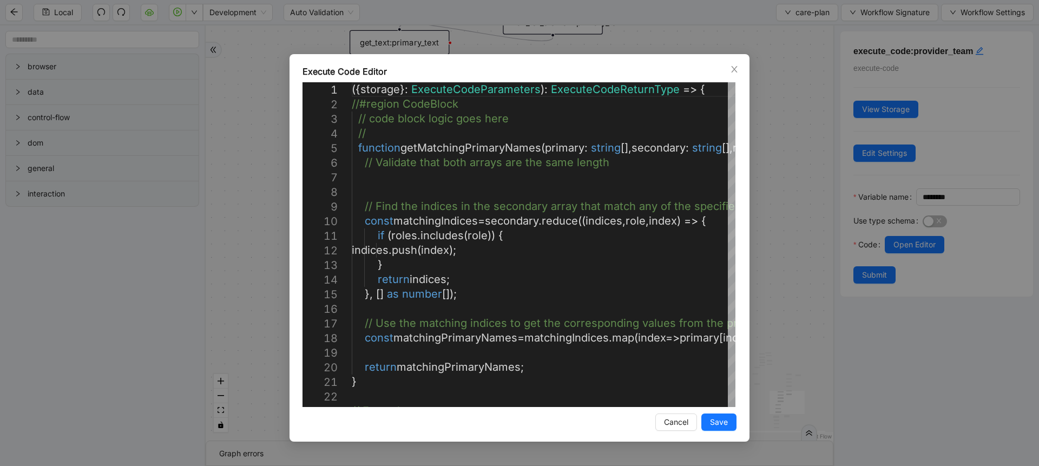
click at [764, 229] on div "Execute Code Editor 11 12 13 14 15 16 17 18 19 20 21 22 23 10 9 8 7 5 6 3 4 2 1…" at bounding box center [519, 233] width 1039 height 466
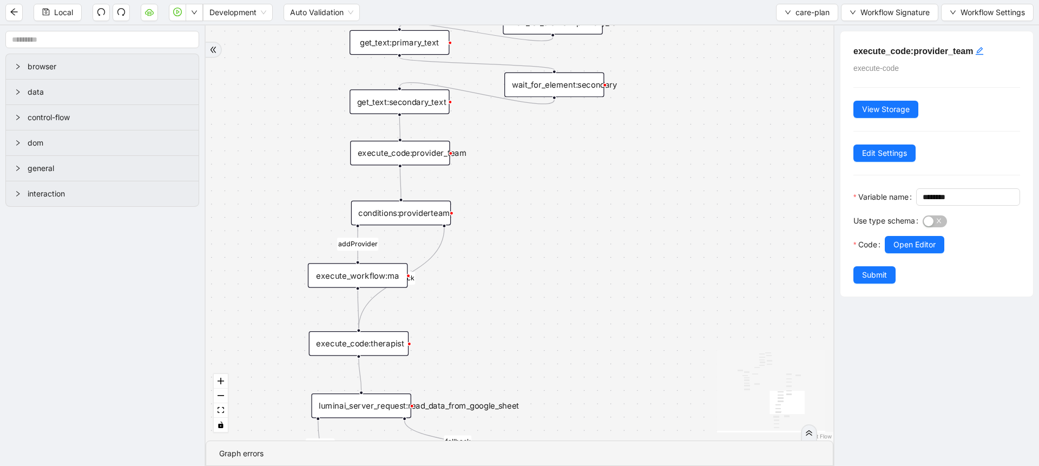
click at [428, 216] on div "conditions:providerteam" at bounding box center [401, 213] width 100 height 25
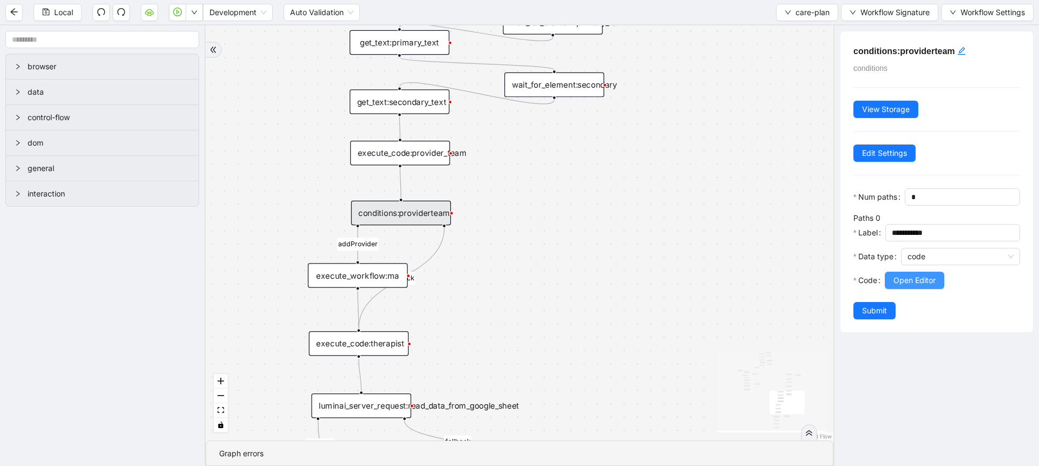
click at [911, 286] on span "Open Editor" at bounding box center [914, 280] width 42 height 12
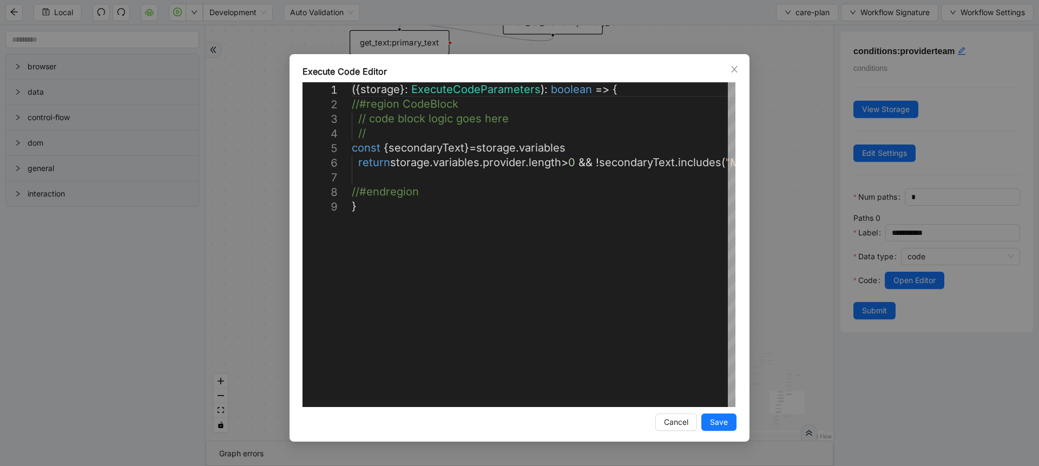
click at [780, 282] on div "**********" at bounding box center [519, 233] width 1039 height 466
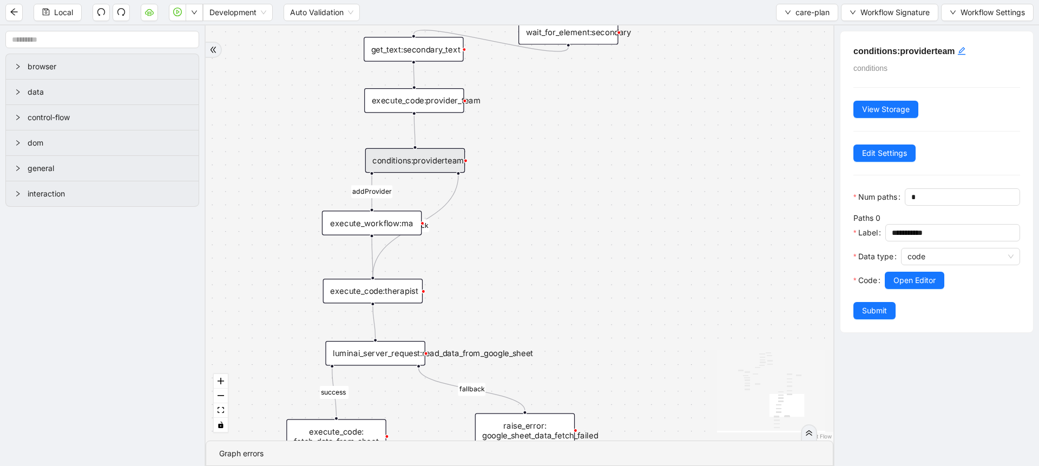
drag, startPoint x: 537, startPoint y: 305, endPoint x: 569, endPoint y: 183, distance: 125.8
click at [569, 183] on div "addProvider fallback success fallback has_new_admit_date fallback onError onErr…" at bounding box center [519, 232] width 627 height 415
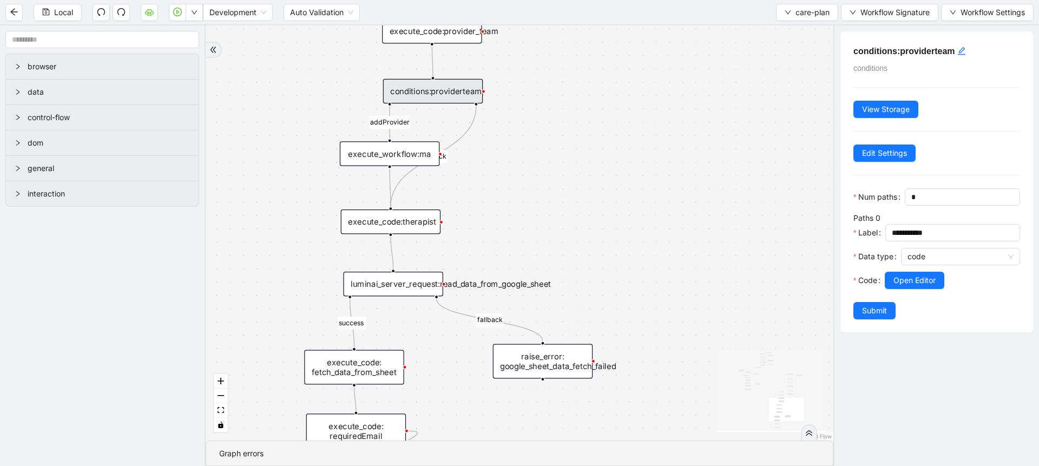
click at [424, 219] on div "execute_code:therapist" at bounding box center [391, 221] width 100 height 25
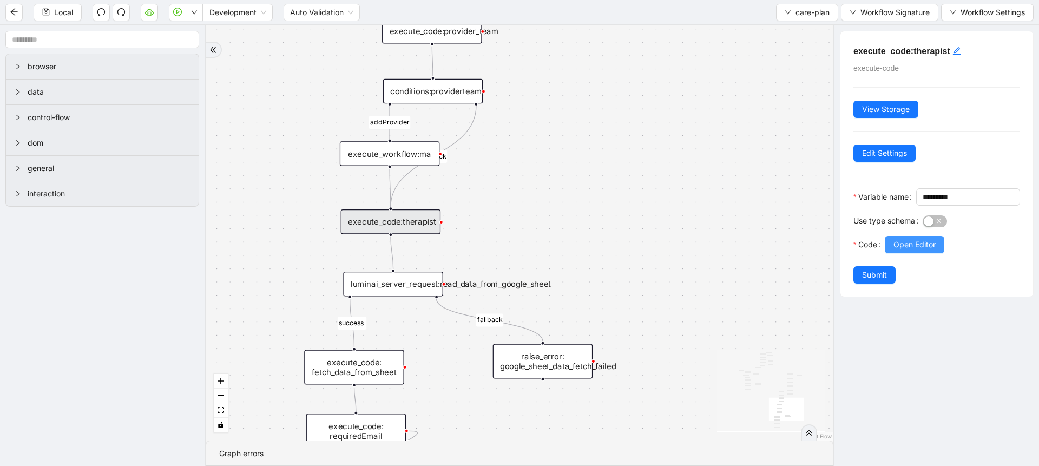
click at [898, 250] on span "Open Editor" at bounding box center [914, 245] width 42 height 12
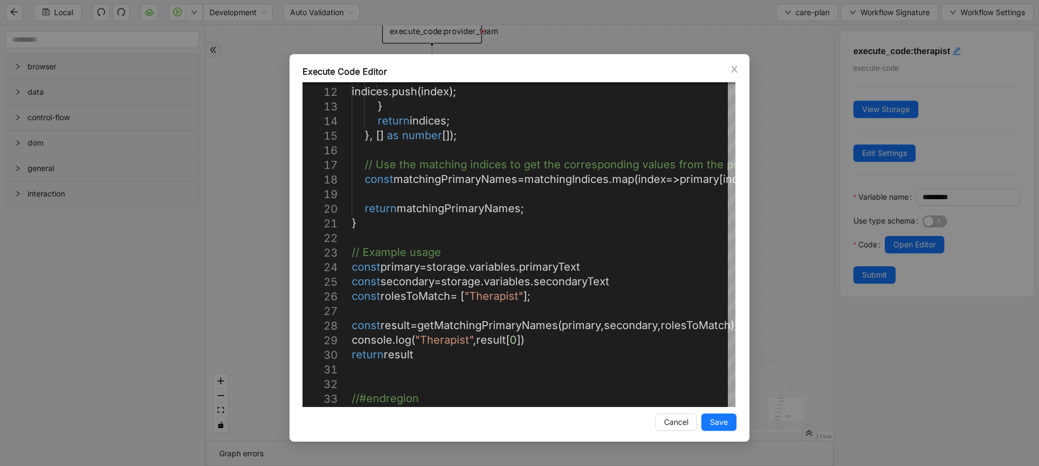
click at [808, 308] on div "Execute Code Editor 11 12 13 14 15 16 17 18 19 20 21 22 23 24 25 26 27 28 29 30…" at bounding box center [519, 233] width 1039 height 466
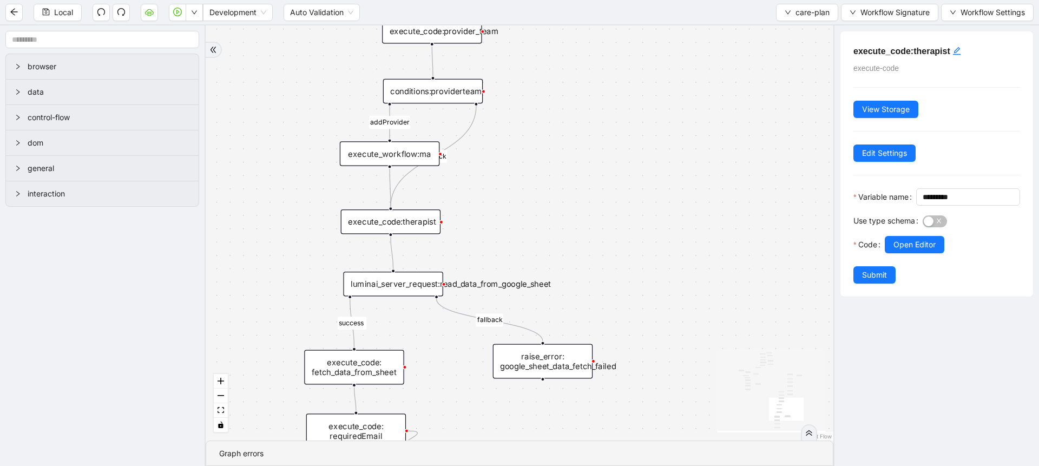
click at [417, 81] on div "conditions:providerteam" at bounding box center [433, 91] width 100 height 25
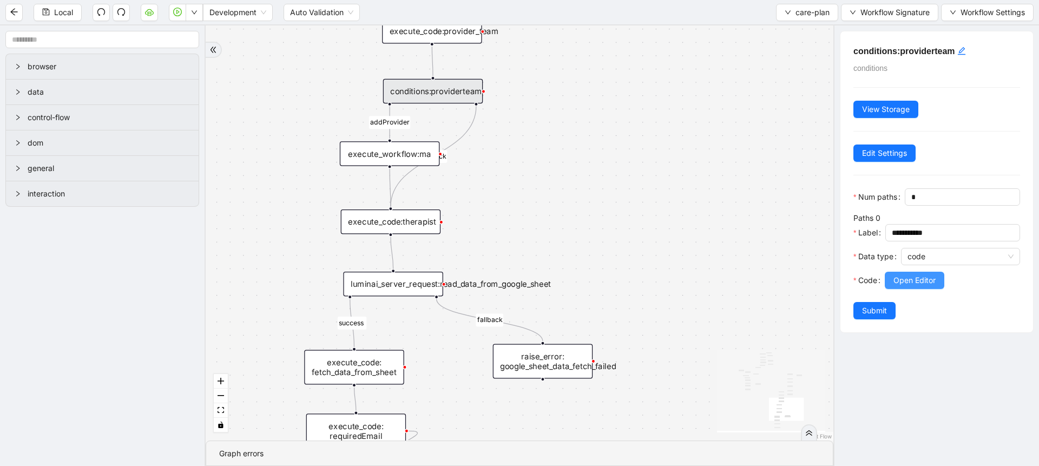
click at [903, 289] on button "Open Editor" at bounding box center [914, 280] width 60 height 17
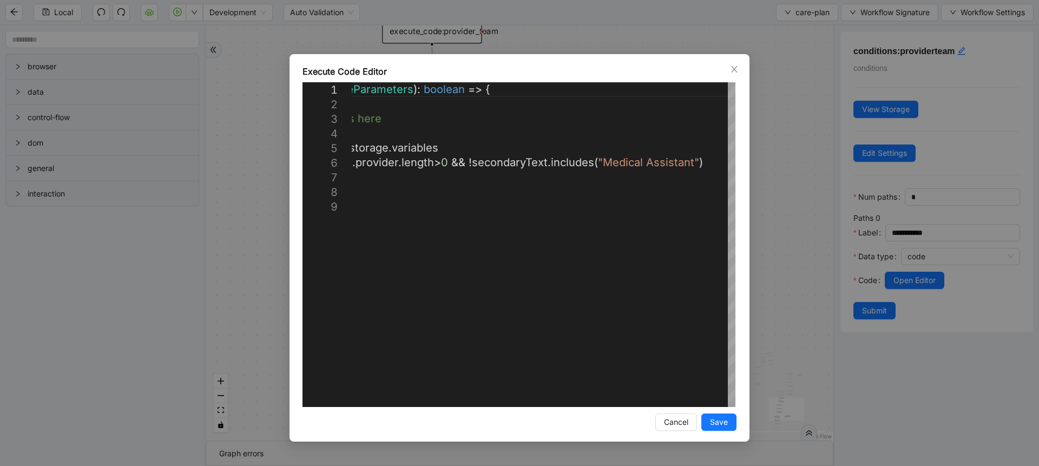
click at [774, 283] on div "**********" at bounding box center [519, 233] width 1039 height 466
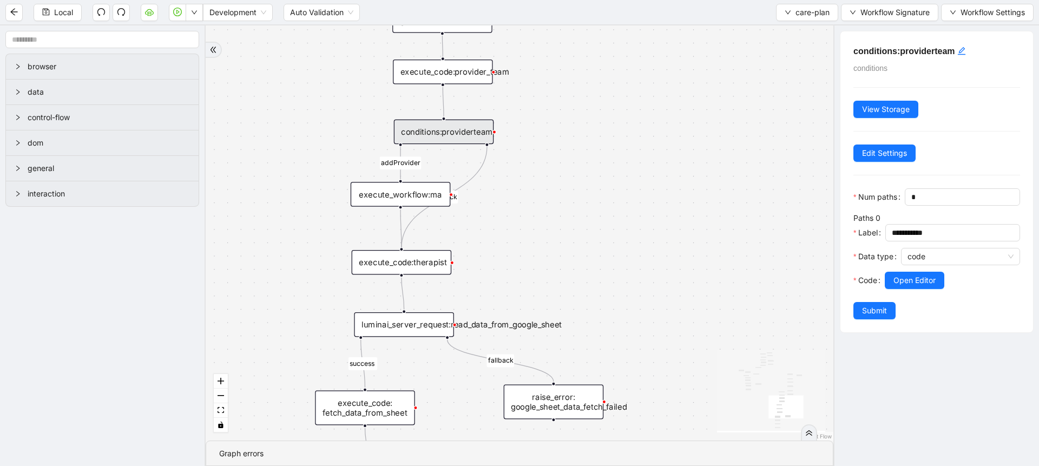
drag, startPoint x: 528, startPoint y: 149, endPoint x: 539, endPoint y: 190, distance: 42.0
click at [539, 190] on div "addProvider fallback success fallback has_new_admit_date fallback onError onErr…" at bounding box center [519, 232] width 627 height 415
click at [473, 77] on div "execute_code:provider_team" at bounding box center [443, 72] width 100 height 25
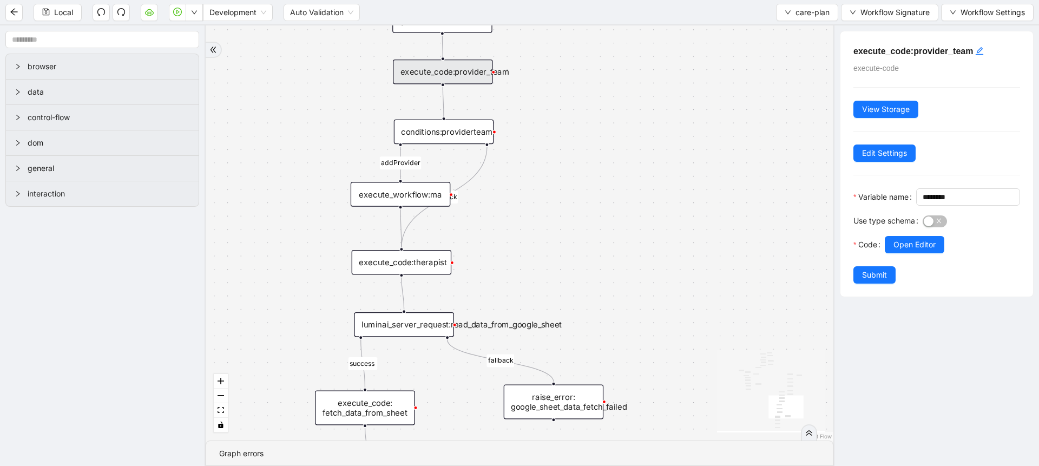
click at [897, 236] on div "Use type schema" at bounding box center [887, 224] width 69 height 24
click at [897, 250] on span "Open Editor" at bounding box center [914, 245] width 42 height 12
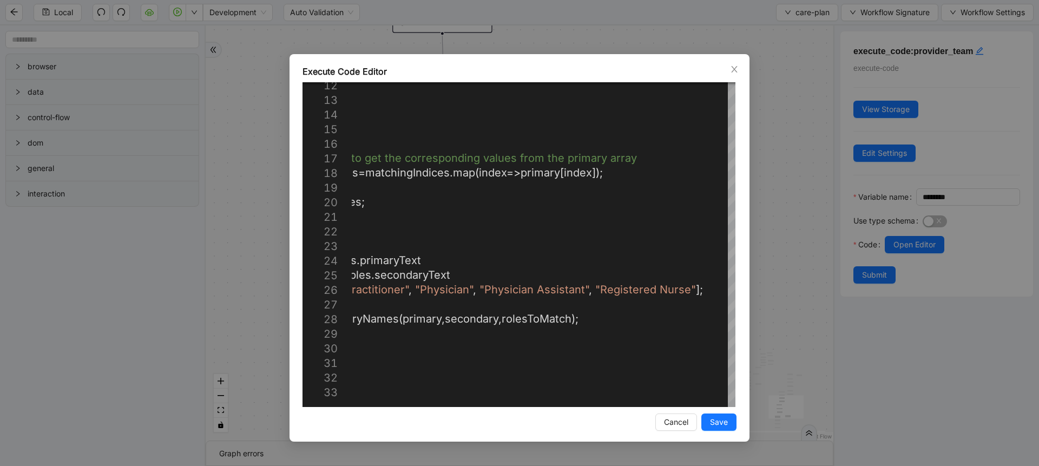
click at [223, 96] on div "Execute Code Editor 12 13 14 15 16 17 18 19 20 21 22 23 24 25 26 27 28 29 30 31…" at bounding box center [519, 233] width 1039 height 466
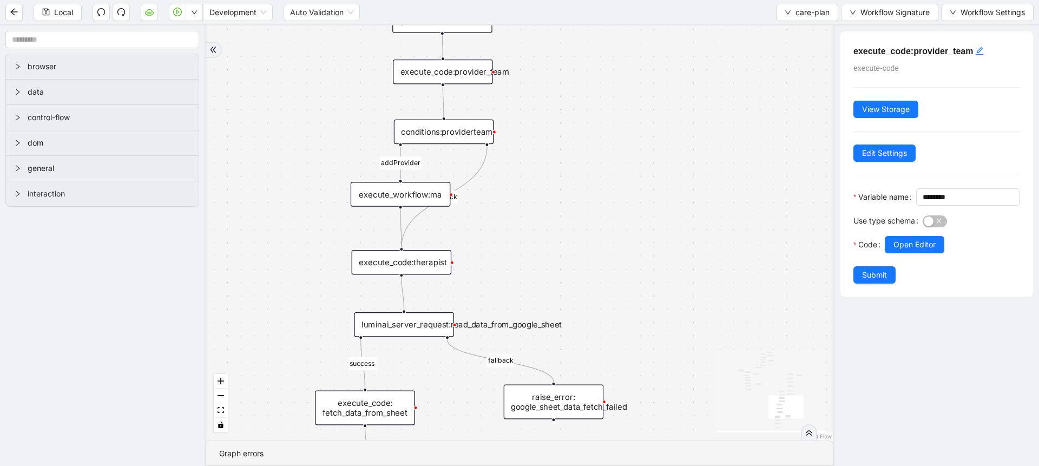
click at [420, 137] on div "conditions:providerteam" at bounding box center [444, 132] width 100 height 25
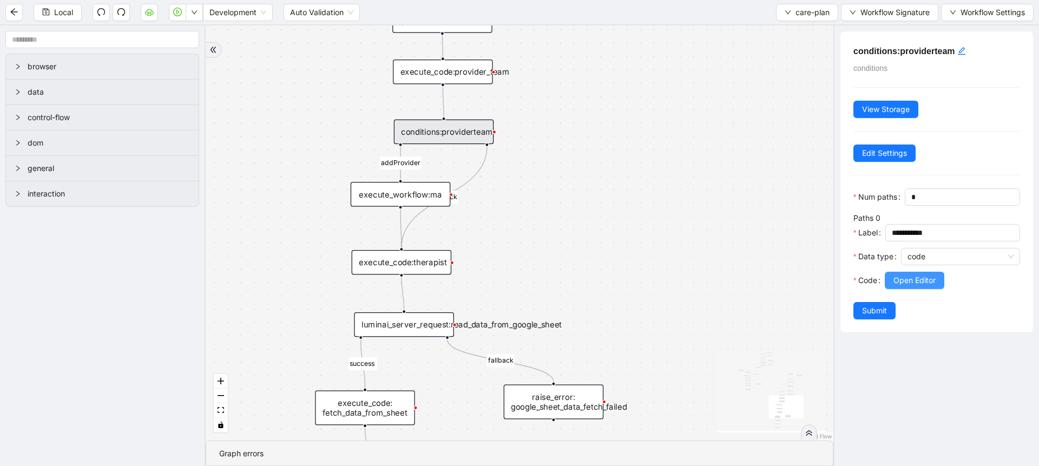
click at [906, 286] on span "Open Editor" at bounding box center [914, 280] width 42 height 12
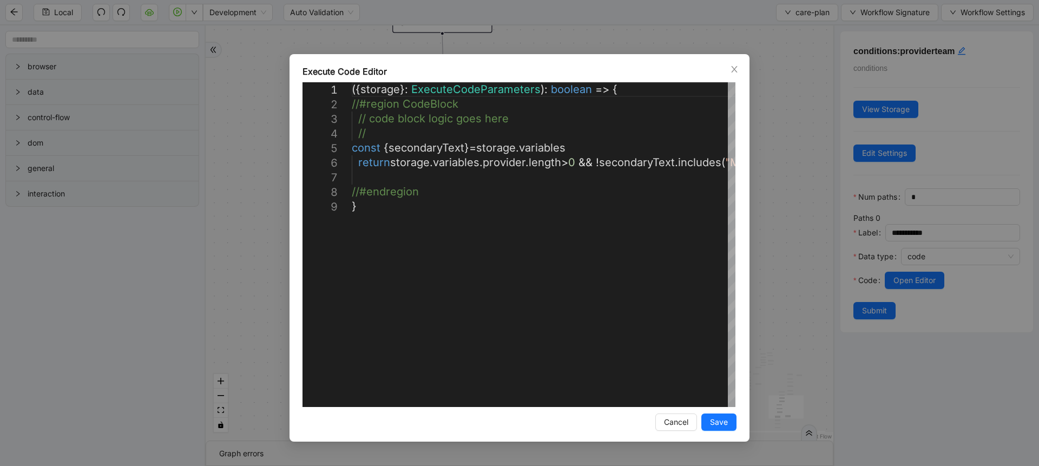
click at [777, 203] on div "**********" at bounding box center [519, 233] width 1039 height 466
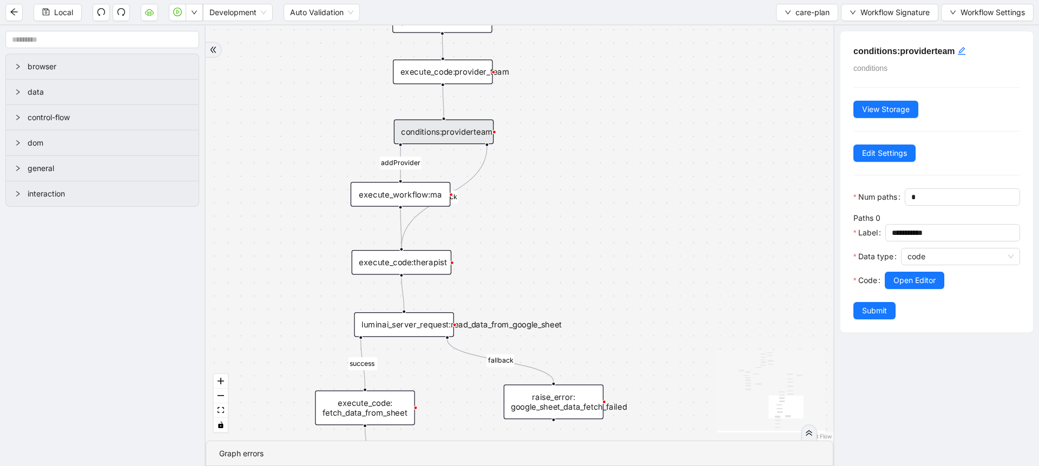
drag, startPoint x: 777, startPoint y: 203, endPoint x: 572, endPoint y: 197, distance: 205.1
click at [572, 197] on div "addProvider fallback success fallback has_new_admit_date fallback onError onErr…" at bounding box center [519, 232] width 627 height 415
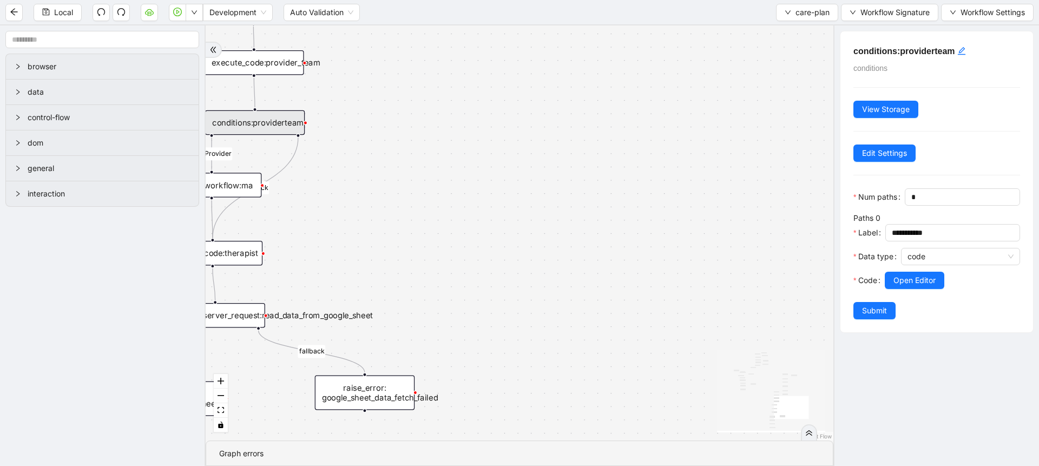
drag, startPoint x: 630, startPoint y: 200, endPoint x: 748, endPoint y: 182, distance: 119.3
click at [748, 182] on div "addProvider fallback success fallback has_new_admit_date fallback onError onErr…" at bounding box center [519, 232] width 627 height 415
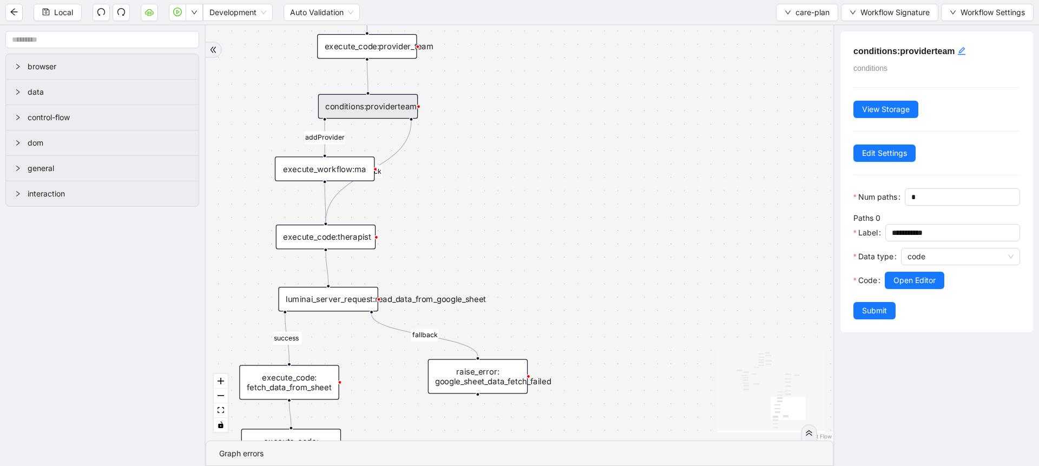
drag, startPoint x: 537, startPoint y: 166, endPoint x: 611, endPoint y: 162, distance: 74.7
click at [611, 162] on div "addProvider fallback success fallback has_new_admit_date fallback onError onErr…" at bounding box center [519, 232] width 627 height 415
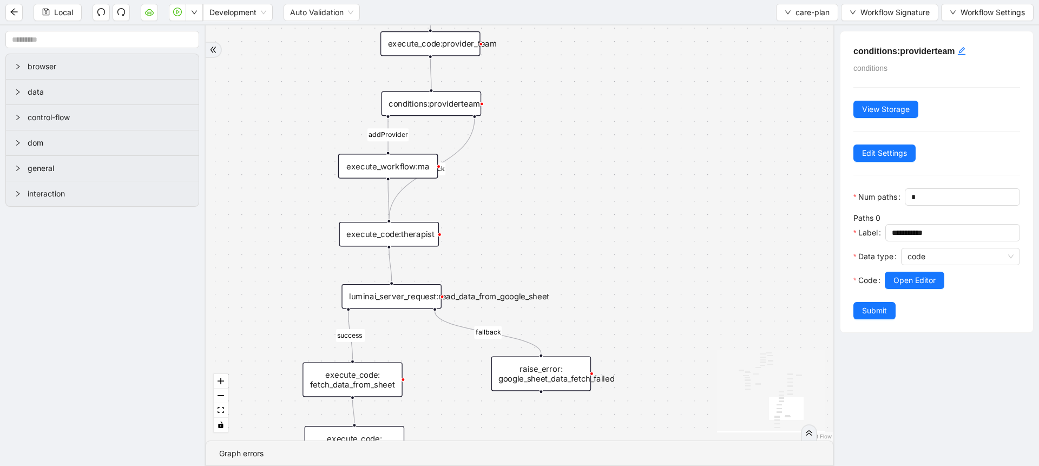
click at [405, 245] on div "execute_code:therapist" at bounding box center [389, 234] width 100 height 25
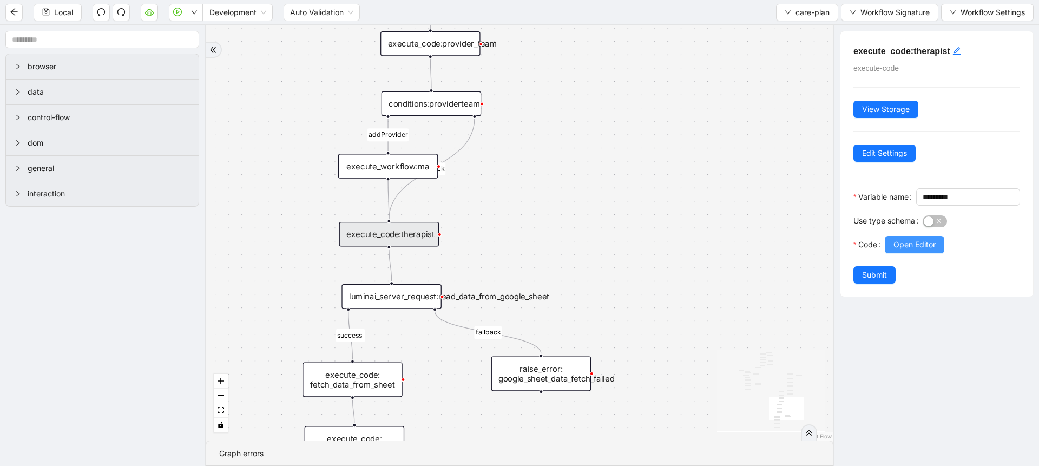
click at [906, 250] on span "Open Editor" at bounding box center [914, 245] width 42 height 12
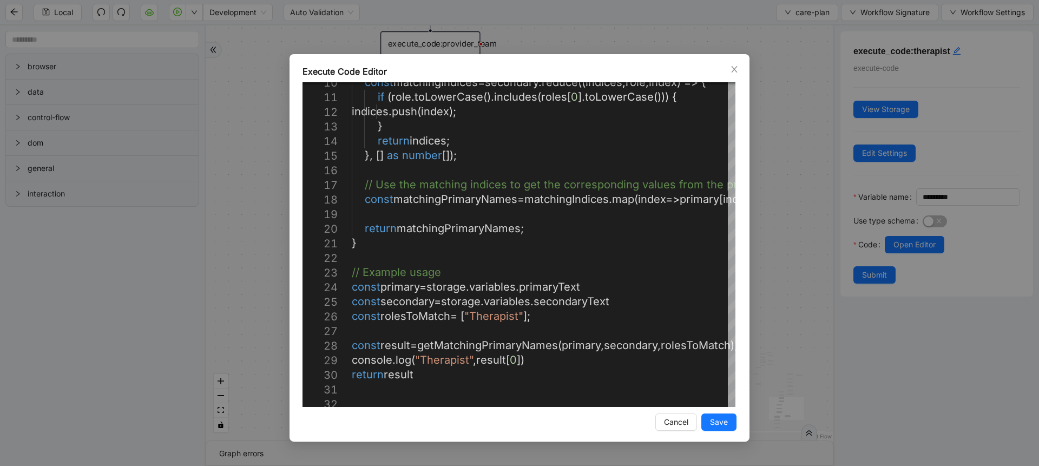
click at [817, 290] on div "Execute Code Editor 10 11 12 13 14 15 16 17 18 19 20 21 22 23 24 25 26 27 28 29…" at bounding box center [519, 233] width 1039 height 466
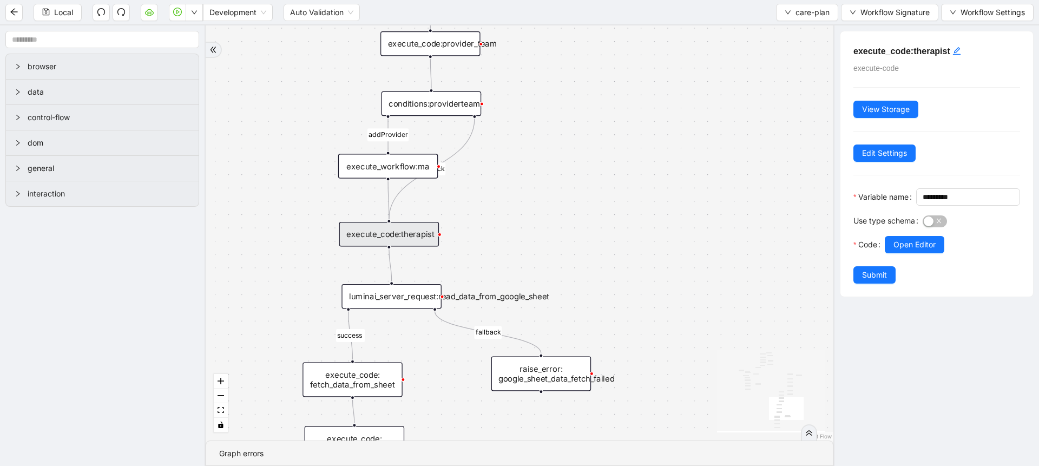
drag, startPoint x: 582, startPoint y: 241, endPoint x: 627, endPoint y: 170, distance: 83.4
click at [627, 170] on div "addProvider fallback success fallback has_new_admit_date fallback onError onErr…" at bounding box center [519, 232] width 627 height 415
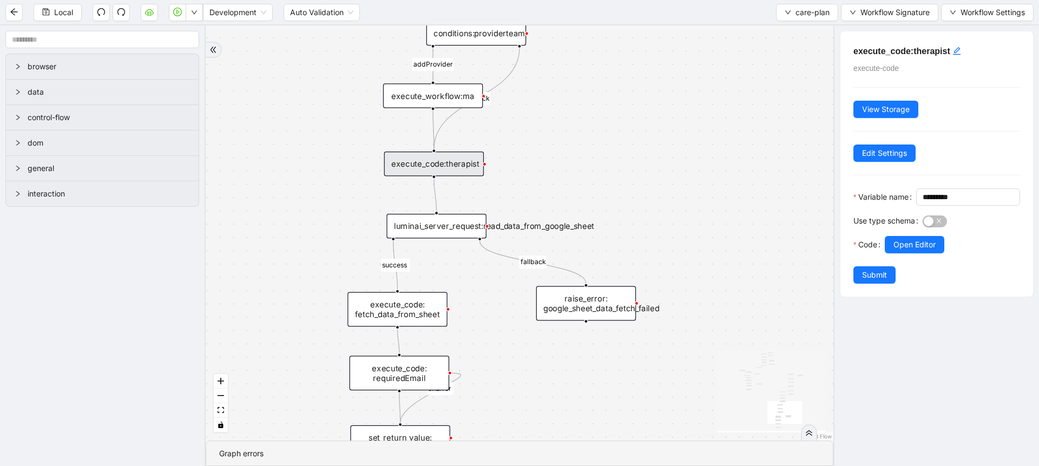
click at [483, 223] on div "luminai_server_request:read_data_from_google_sheet" at bounding box center [436, 226] width 100 height 25
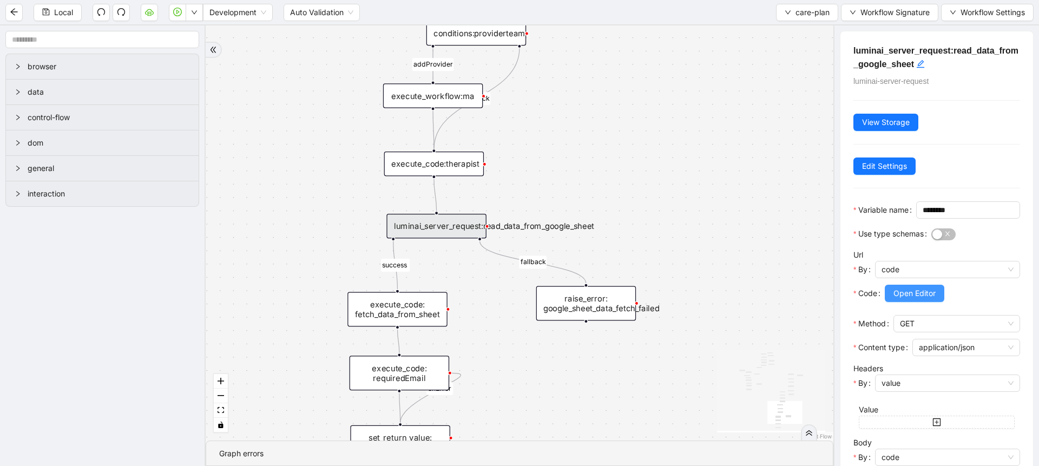
click at [910, 299] on span "Open Editor" at bounding box center [914, 293] width 42 height 12
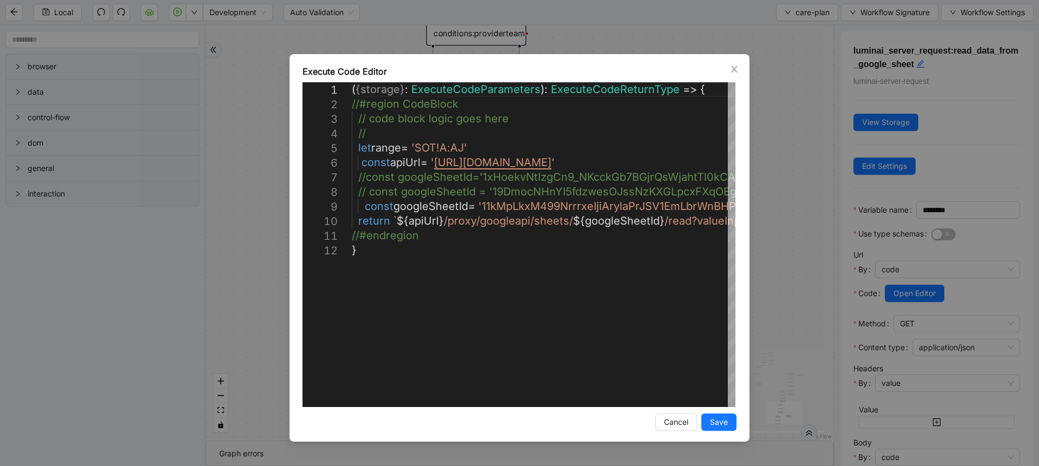
click at [780, 272] on div "Execute Code Editor 1 2 3 4 5 6 7 8 9 10 11 12 ( { storage } : ExecuteCodeParam…" at bounding box center [519, 233] width 1039 height 466
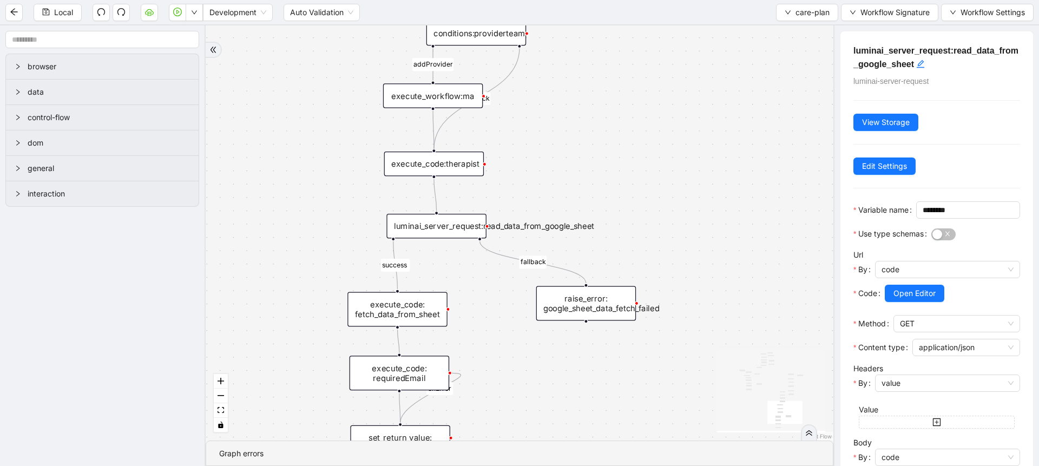
click at [404, 321] on div "execute_code: fetch_data_from_sheet" at bounding box center [397, 309] width 100 height 35
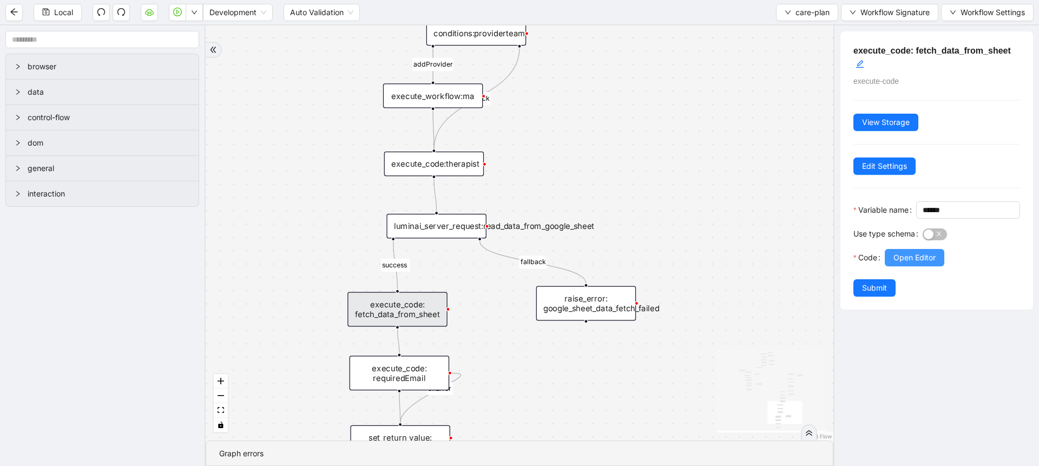
click at [896, 263] on span "Open Editor" at bounding box center [914, 258] width 42 height 12
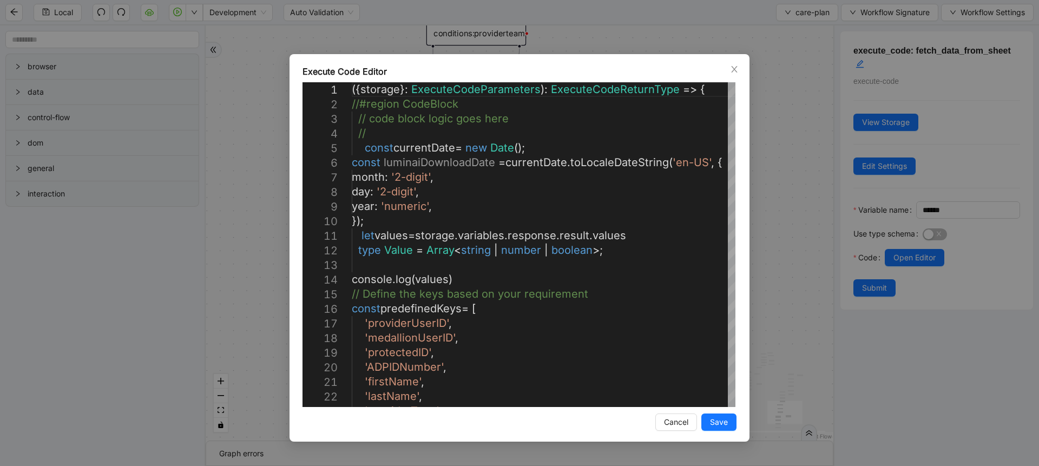
click at [778, 276] on div "Execute Code Editor 1 2 3 4 5 6 7 8 9 10 11 12 13 14 15 16 17 18 19 20 21 22 23…" at bounding box center [519, 233] width 1039 height 466
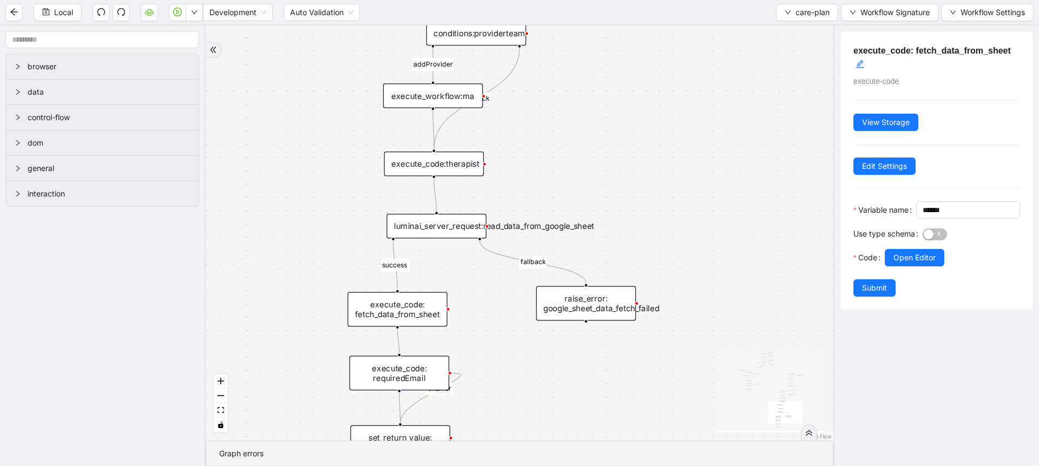
click at [461, 167] on div "execute_code:therapist" at bounding box center [434, 163] width 100 height 25
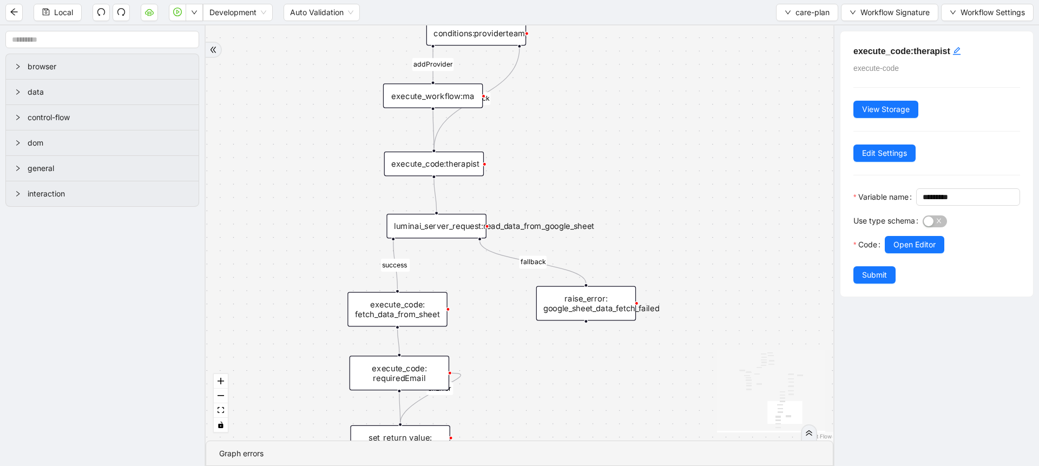
click at [419, 312] on div "execute_code: fetch_data_from_sheet" at bounding box center [397, 309] width 100 height 35
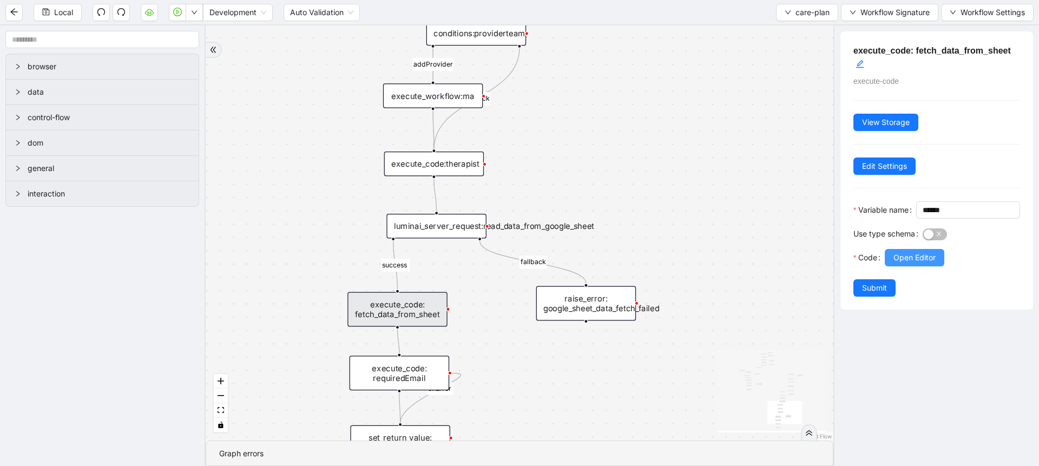
click at [914, 263] on span "Open Editor" at bounding box center [914, 258] width 42 height 12
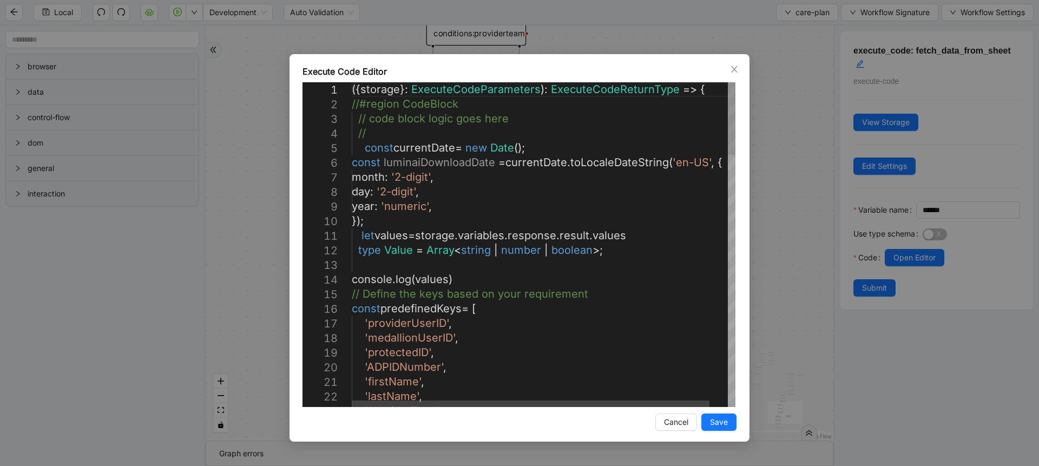
scroll to position [0, 0]
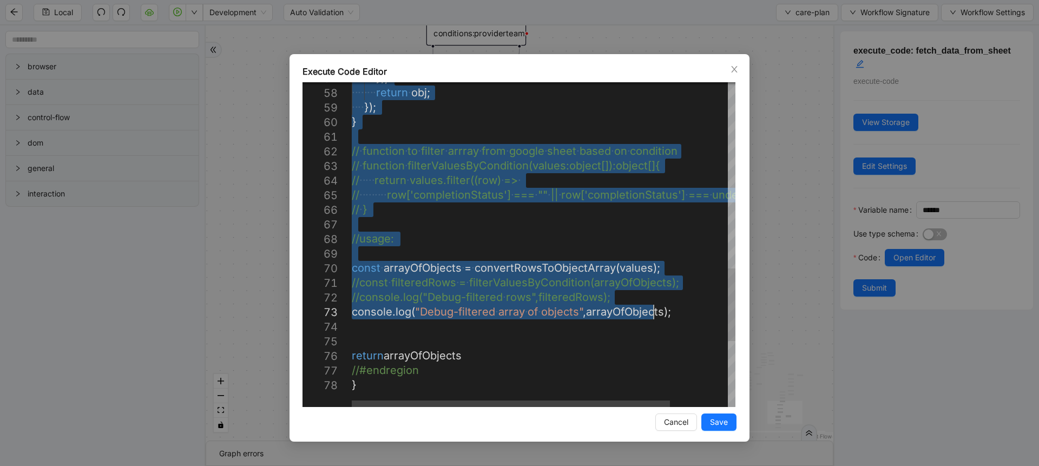
drag, startPoint x: 360, startPoint y: 189, endPoint x: 657, endPoint y: 314, distance: 322.2
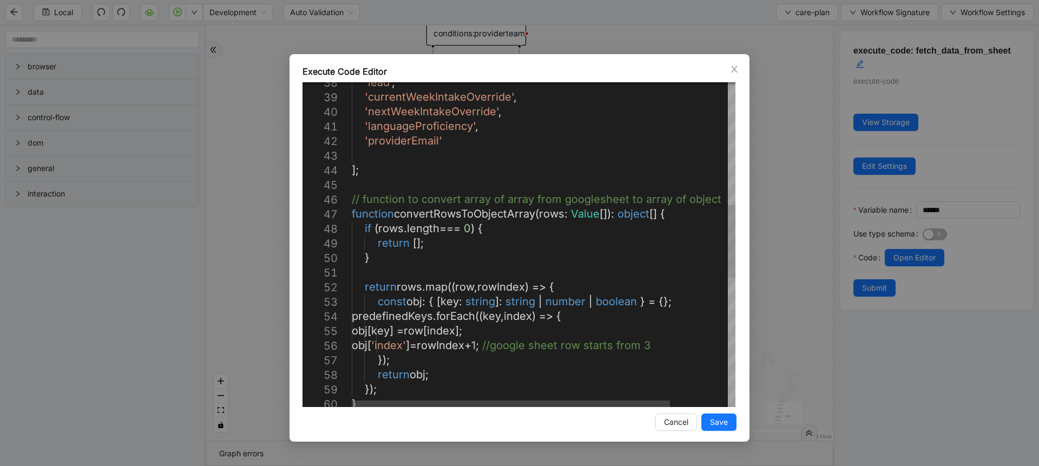
type textarea "**********"
drag, startPoint x: 445, startPoint y: 131, endPoint x: 439, endPoint y: 149, distance: 18.8
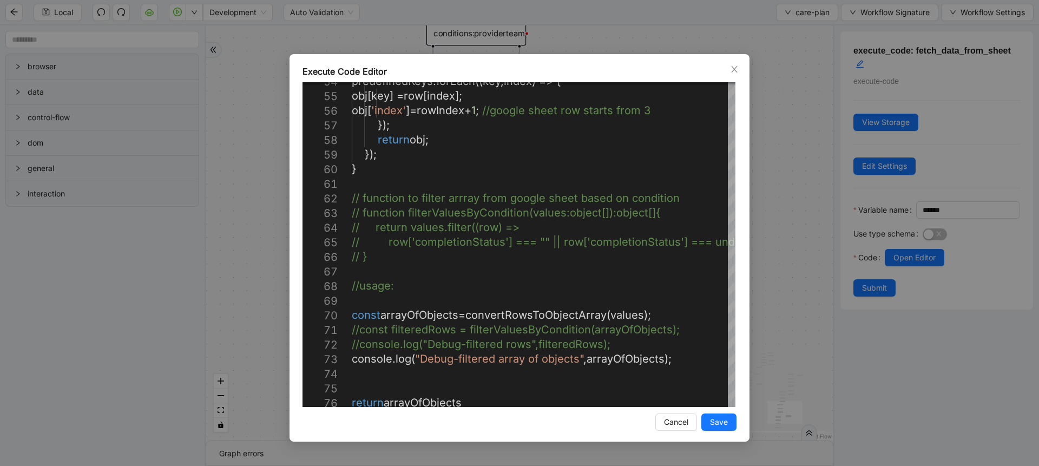
click at [757, 166] on div "Execute Code Editor 54 55 56 57 58 59 60 61 62 63 64 65 66 67 68 69 70 71 72 73…" at bounding box center [519, 233] width 1039 height 466
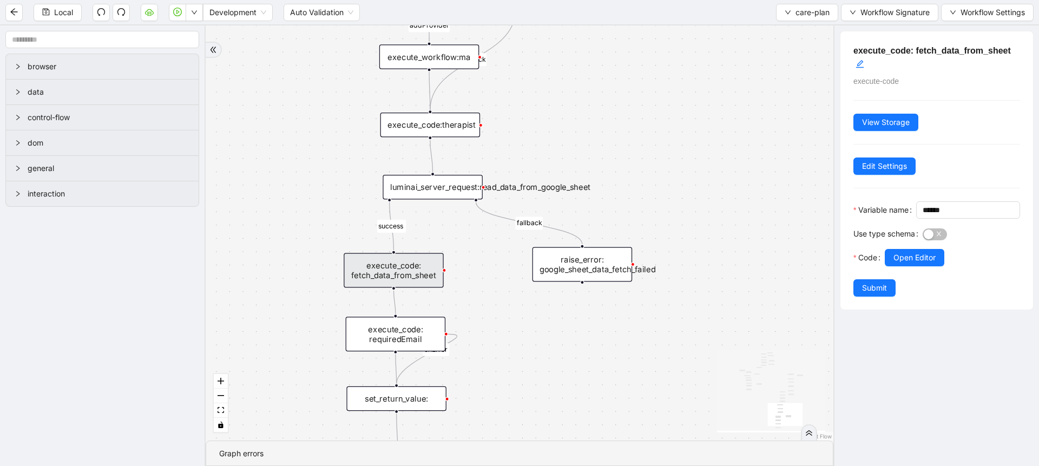
drag, startPoint x: 493, startPoint y: 335, endPoint x: 485, endPoint y: 262, distance: 73.5
click at [485, 262] on div "addProvider fallback success fallback has_new_admit_date fallback onError onErr…" at bounding box center [519, 232] width 627 height 415
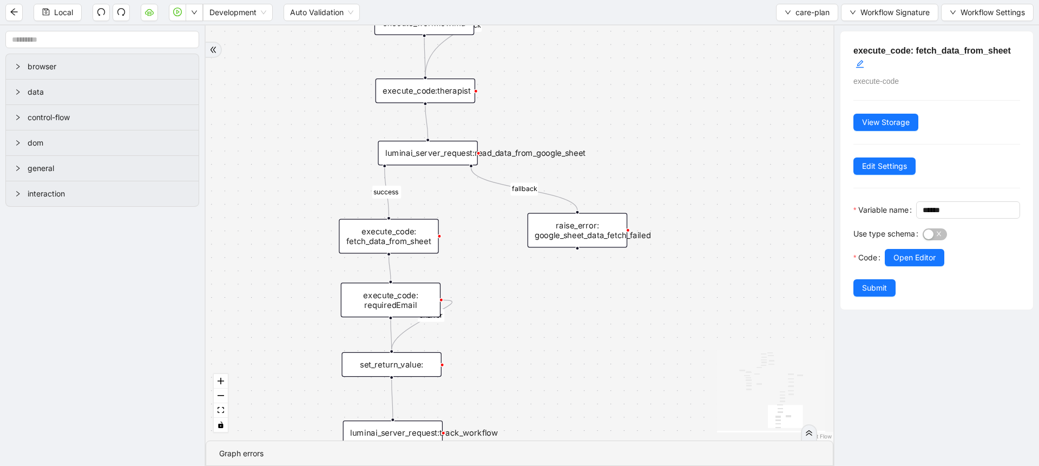
click at [409, 299] on div "execute_code: requiredEmail" at bounding box center [391, 299] width 100 height 35
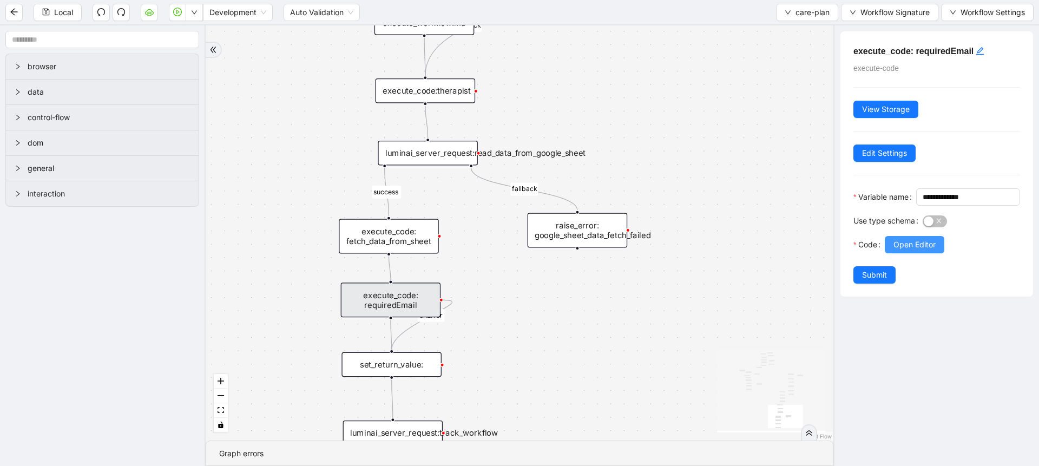
click at [909, 250] on span "Open Editor" at bounding box center [914, 245] width 42 height 12
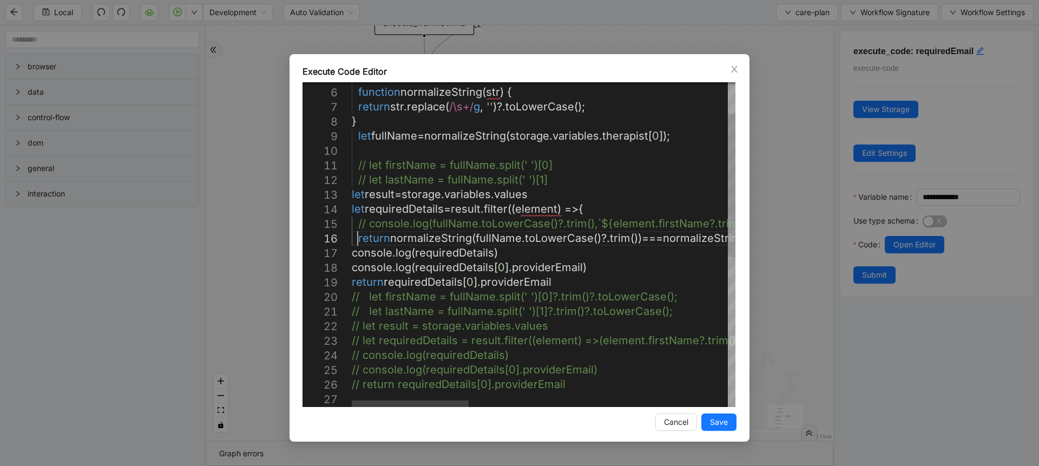
click at [357, 241] on div "function normalizeString ( str ) { return str . replace ( /\s+/ g , '' )?. toLo…" at bounding box center [968, 379] width 1232 height 734
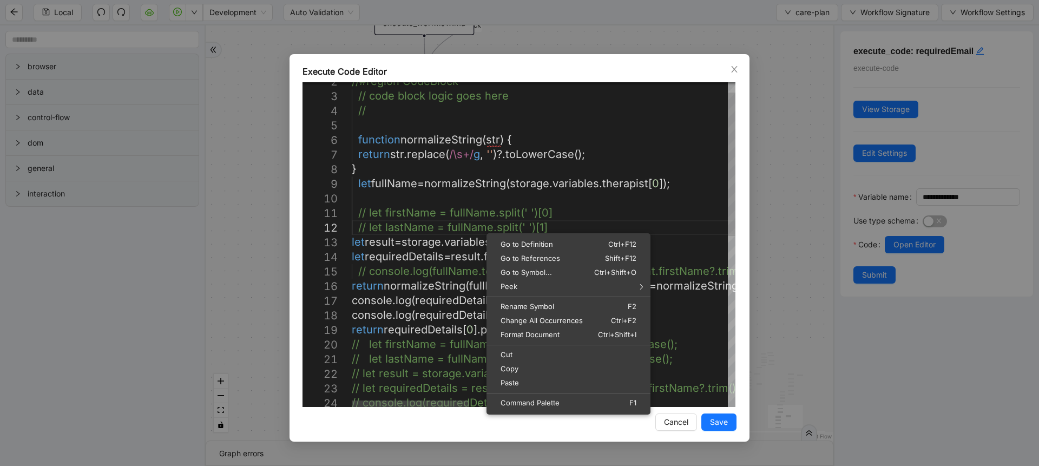
scroll to position [0, 176]
click at [433, 200] on div "function normalizeString ( str ) { return str . replace ( /\s+/ g , '' )?. toLo…" at bounding box center [968, 427] width 1232 height 734
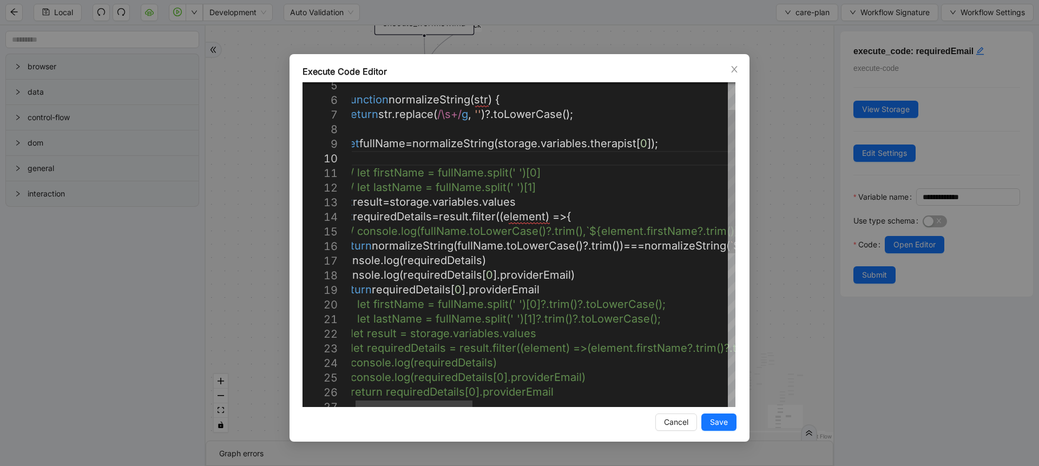
click at [544, 221] on div "// let firstName = fullName.split(' ')[0] // let lastName = fullName.split(' ')…" at bounding box center [956, 386] width 1232 height 734
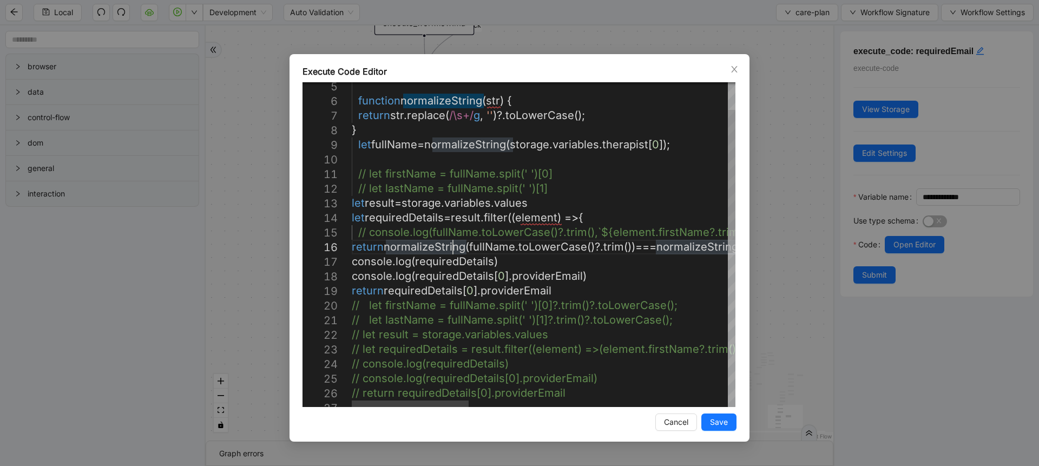
drag, startPoint x: 453, startPoint y: 246, endPoint x: 517, endPoint y: 57, distance: 199.5
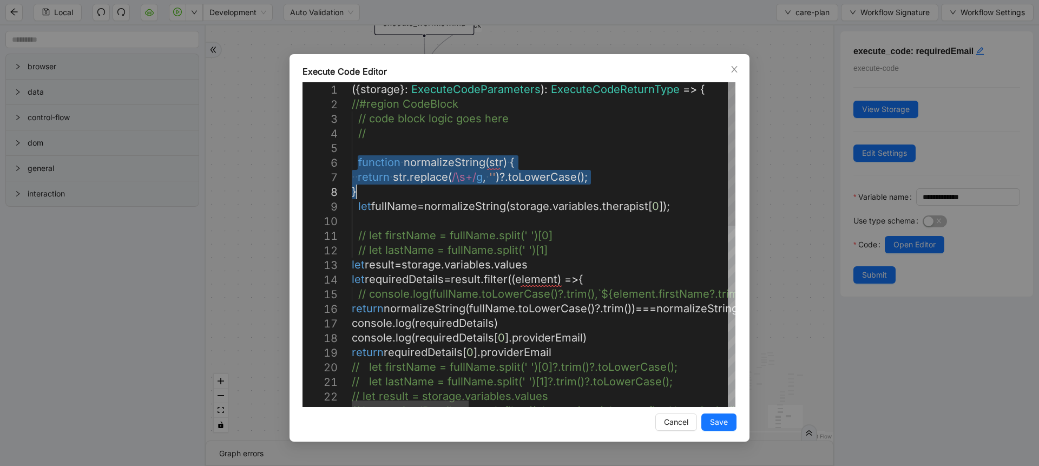
drag, startPoint x: 358, startPoint y: 164, endPoint x: 364, endPoint y: 191, distance: 27.7
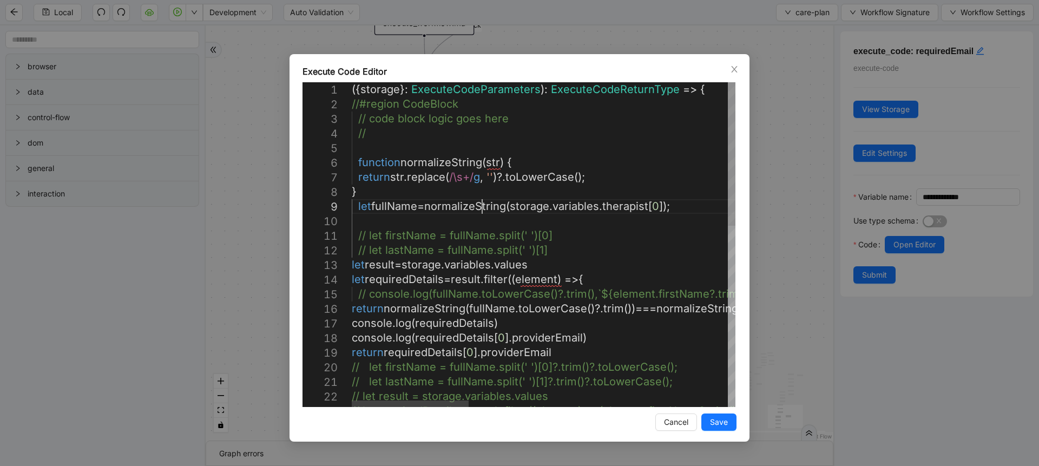
click at [481, 204] on div "// let firstName = fullName.split(' ')[0] // let lastName = fullName.split(' ')…" at bounding box center [968, 449] width 1232 height 734
drag, startPoint x: 392, startPoint y: 180, endPoint x: 587, endPoint y: 174, distance: 195.4
paste textarea "**********"
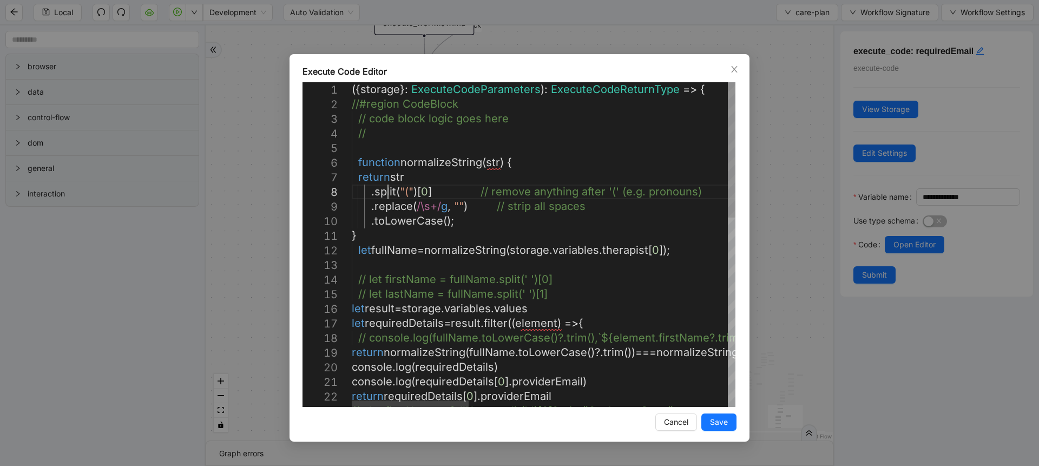
click at [387, 189] on div "// let firstName = fullName.split(' ')[0] // let lastName = fullName.split(' ')…" at bounding box center [968, 470] width 1232 height 777
click at [415, 180] on div "// let firstName = fullName.split(' ')[0] // let lastName = fullName.split(' ')…" at bounding box center [968, 470] width 1232 height 777
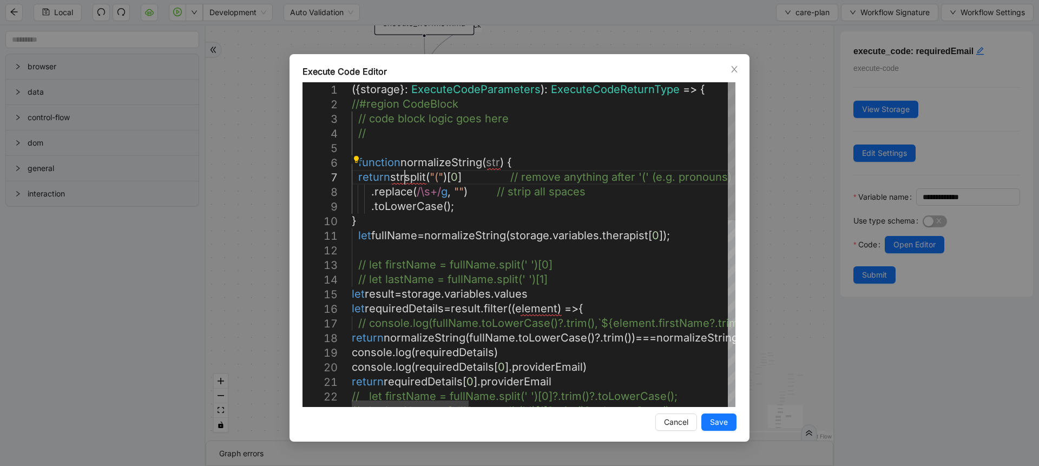
scroll to position [88, 84]
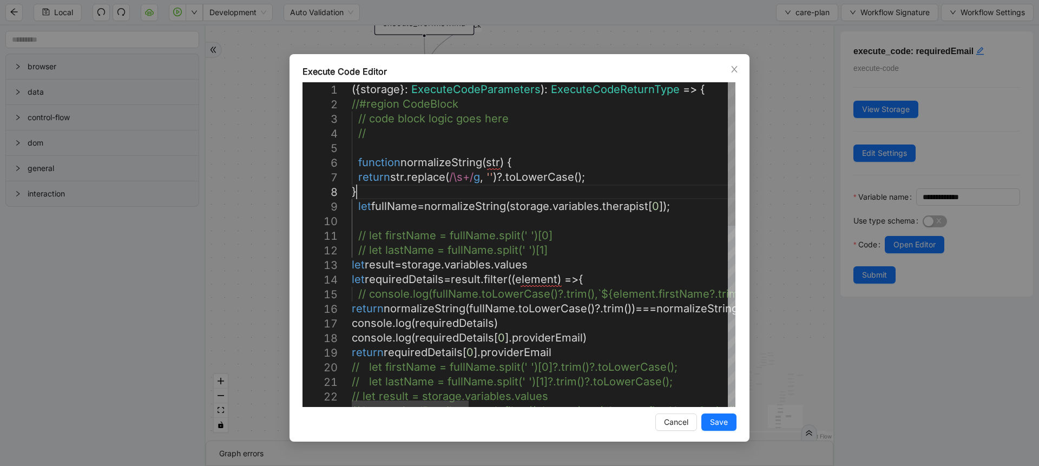
click at [454, 196] on div "// let firstName = fullName.split(' ')[0] // let lastName = fullName.split(' ')…" at bounding box center [968, 449] width 1232 height 734
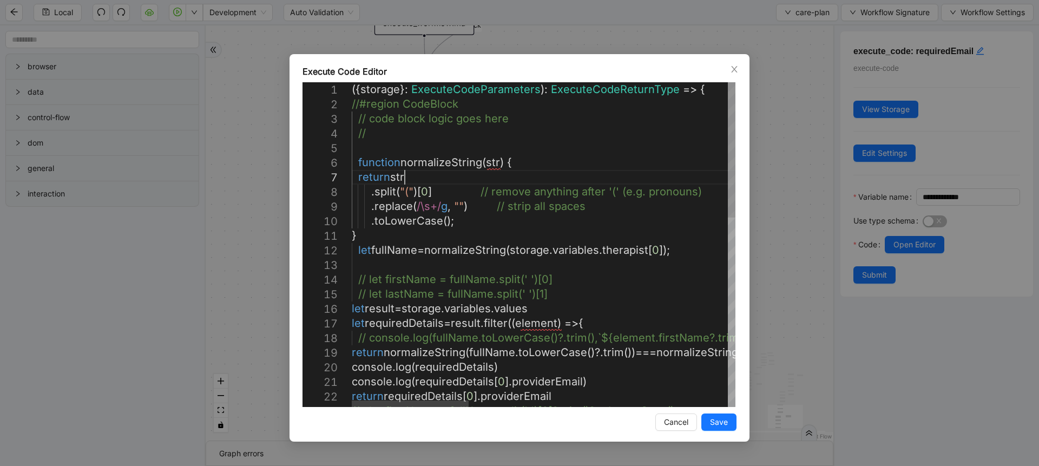
scroll to position [88, 84]
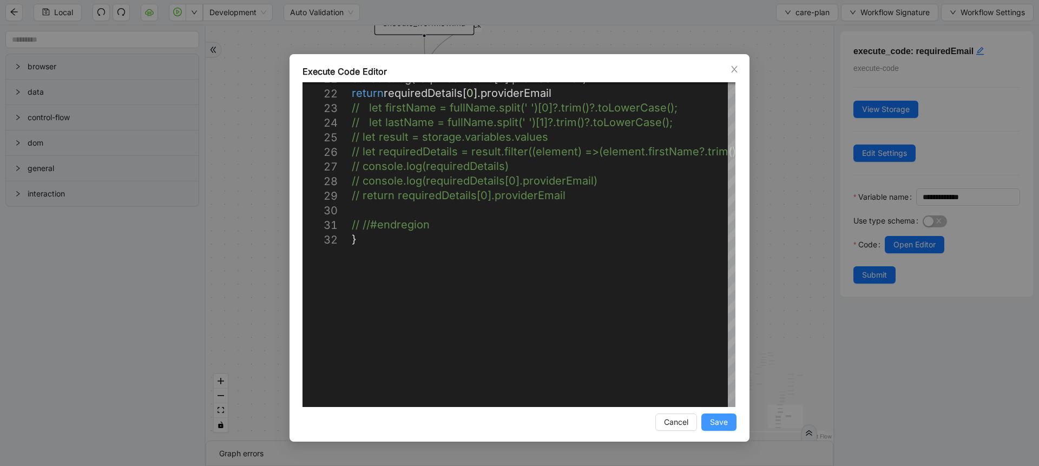
type textarea "**********"
click at [712, 417] on span "Save" at bounding box center [719, 422] width 18 height 12
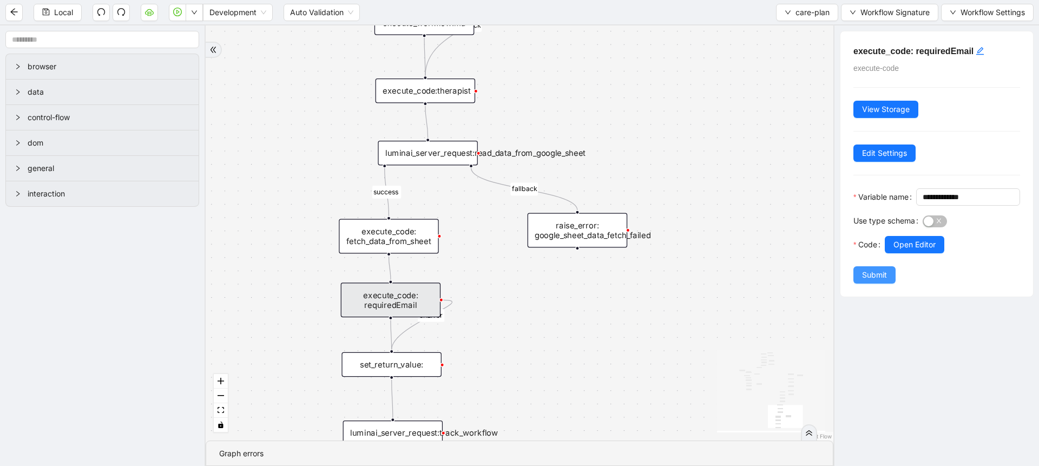
click at [865, 281] on span "Submit" at bounding box center [874, 275] width 25 height 12
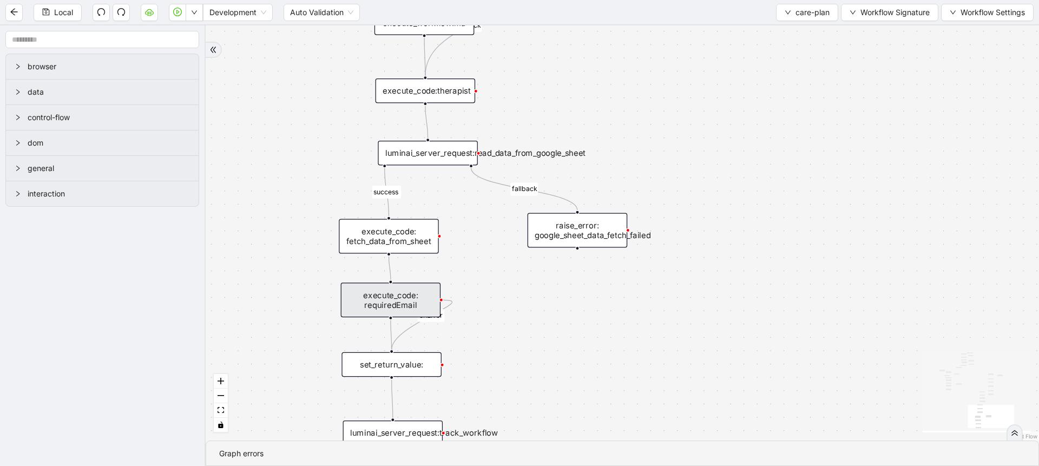
click at [421, 380] on div "addProvider fallback success fallback has_new_admit_date fallback onError onErr…" at bounding box center [622, 232] width 833 height 415
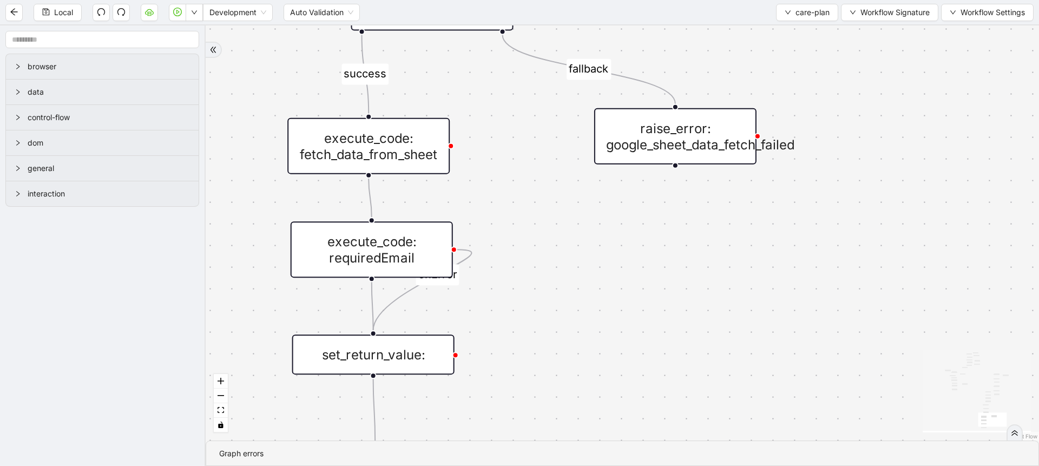
click at [418, 372] on div "set_return_value:" at bounding box center [373, 354] width 162 height 40
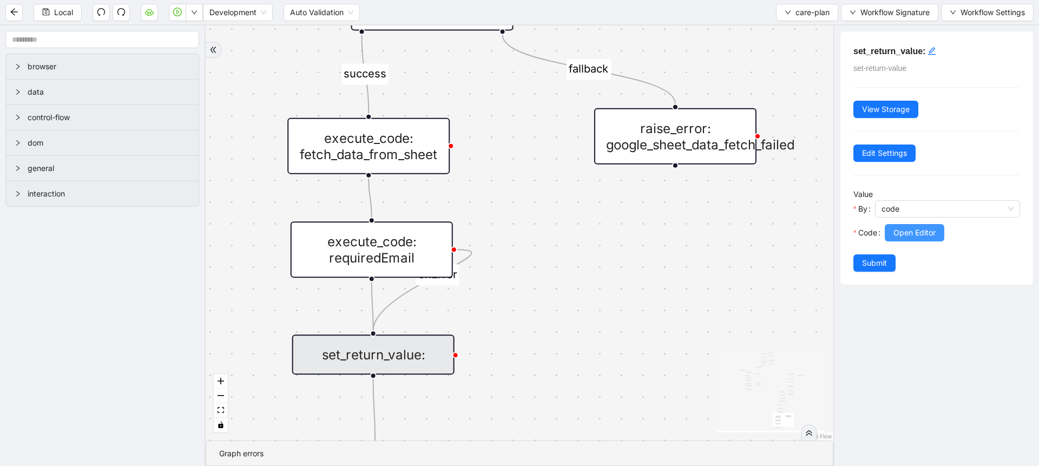
click at [919, 228] on span "Open Editor" at bounding box center [914, 233] width 42 height 12
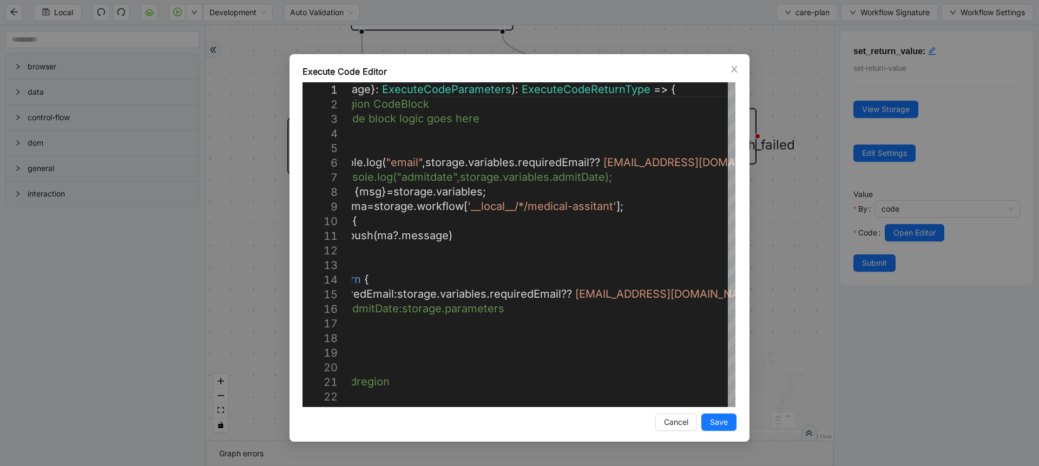
click at [770, 290] on div "Execute Code Editor 1 2 3 4 5 6 7 8 9 10 11 12 13 14 15 16 17 18 19 20 21 22 ({…" at bounding box center [519, 233] width 1039 height 466
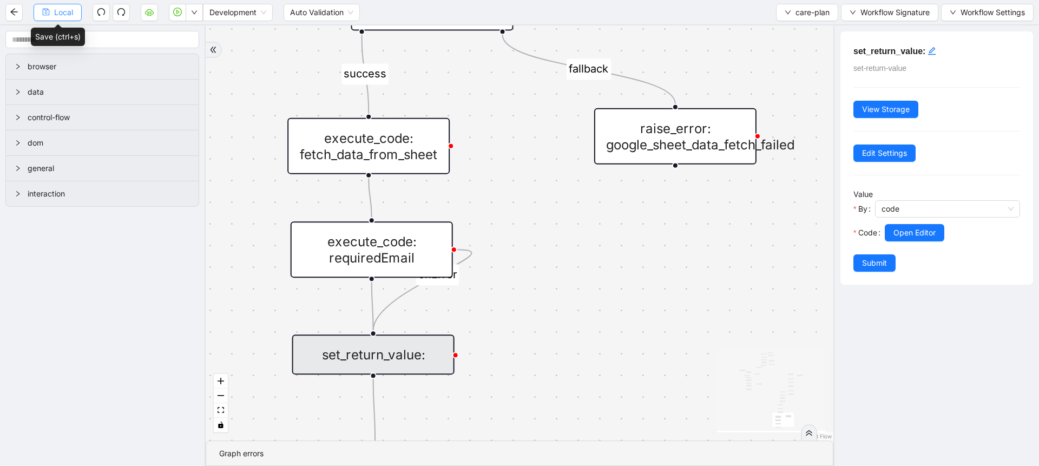
click at [54, 14] on span "Local" at bounding box center [63, 12] width 19 height 12
click at [59, 9] on span "Local" at bounding box center [63, 12] width 19 height 12
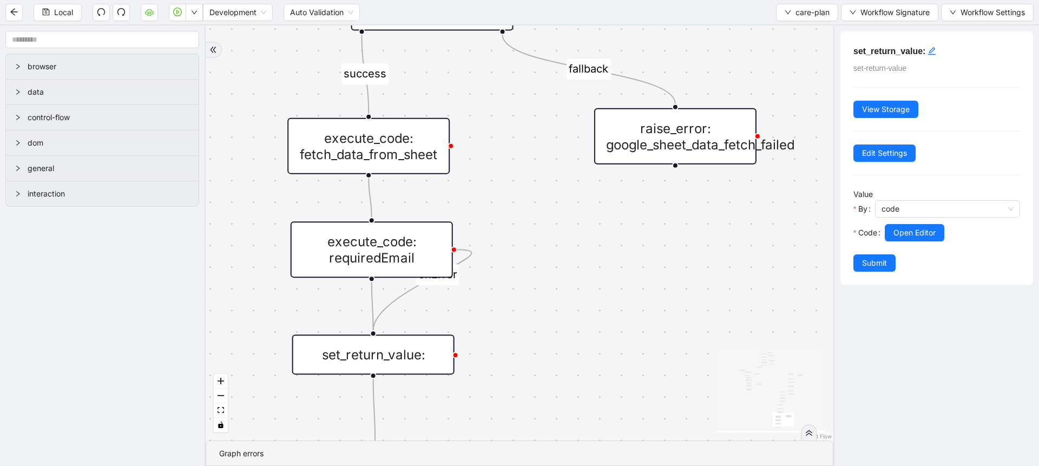
click at [347, 221] on div "execute_code: requiredEmail" at bounding box center [371, 249] width 162 height 56
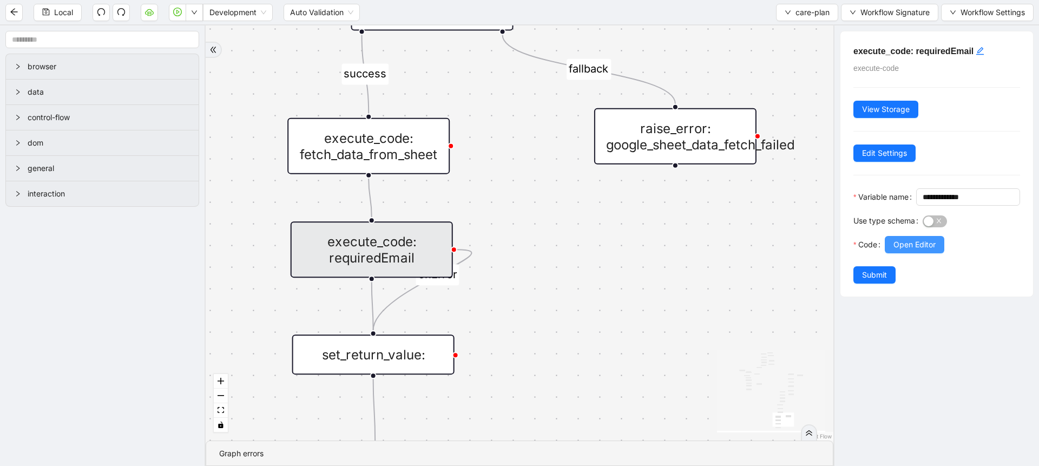
click at [899, 250] on span "Open Editor" at bounding box center [914, 245] width 42 height 12
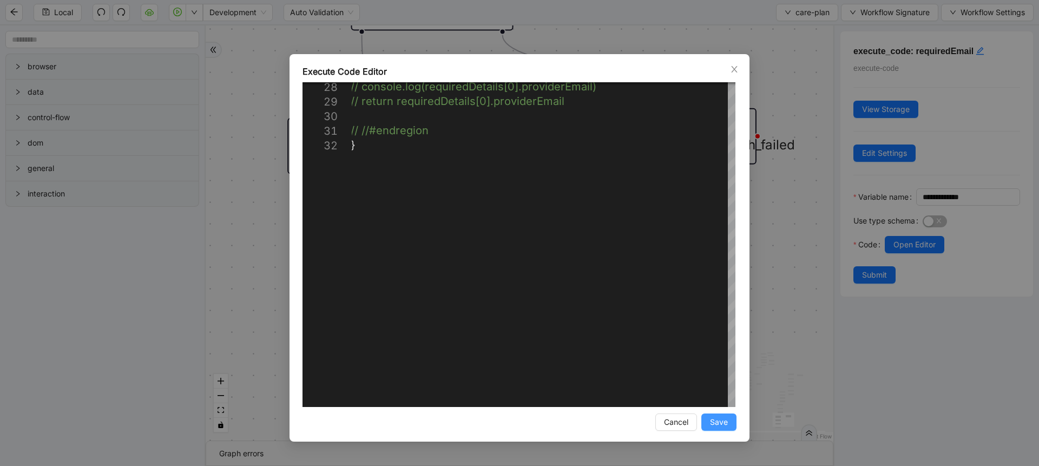
click at [720, 430] on button "Save" at bounding box center [718, 421] width 35 height 17
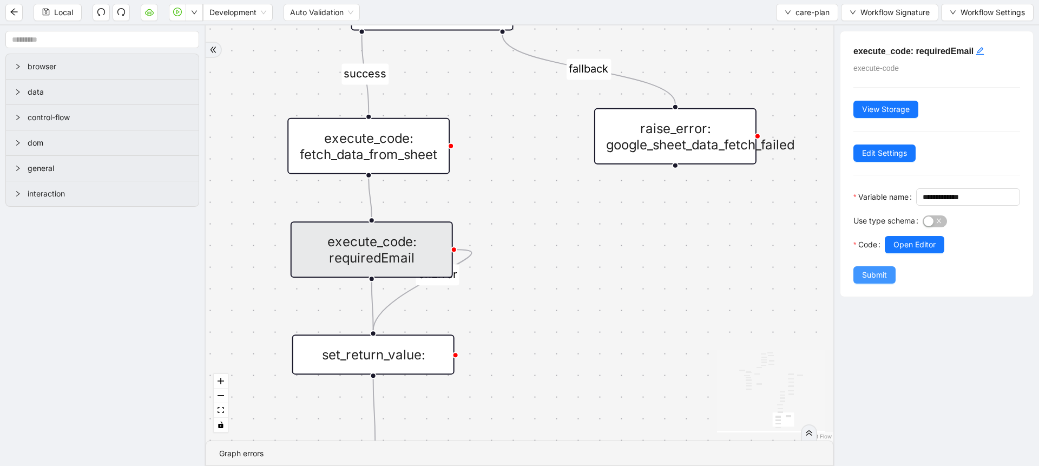
click at [864, 281] on span "Submit" at bounding box center [874, 275] width 25 height 12
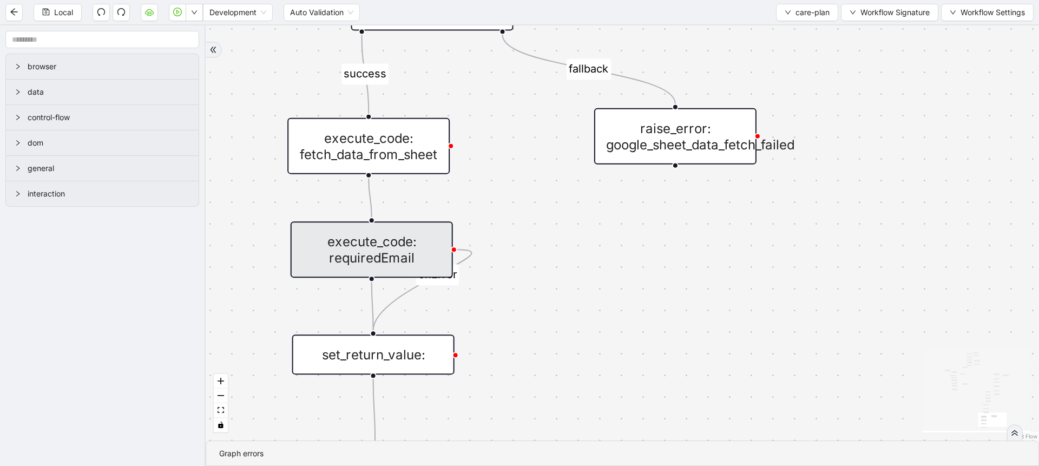
click at [72, 22] on div "Local Development Auto Validation care-plan Workflow Signature Workflow Settings" at bounding box center [519, 12] width 1039 height 24
click at [62, 12] on span "Local" at bounding box center [63, 12] width 19 height 12
click at [57, 13] on span "Local" at bounding box center [63, 12] width 19 height 12
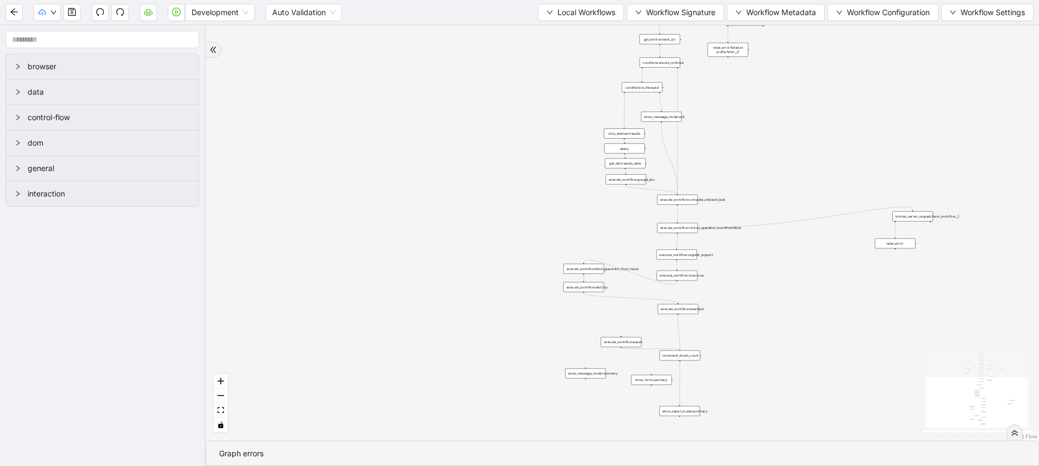
click at [61, 12] on div at bounding box center [57, 12] width 47 height 17
click at [50, 13] on icon "down" at bounding box center [53, 12] width 6 height 6
click at [57, 28] on span "Dev: Update Needed" at bounding box center [81, 34] width 78 height 12
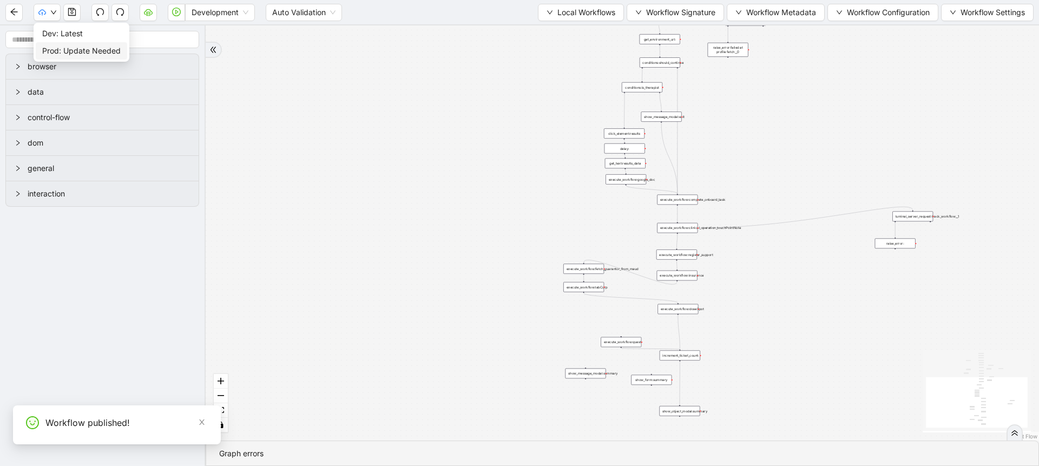
click at [64, 50] on span "Prod: Update Needed" at bounding box center [81, 51] width 78 height 12
